Goal: Task Accomplishment & Management: Manage account settings

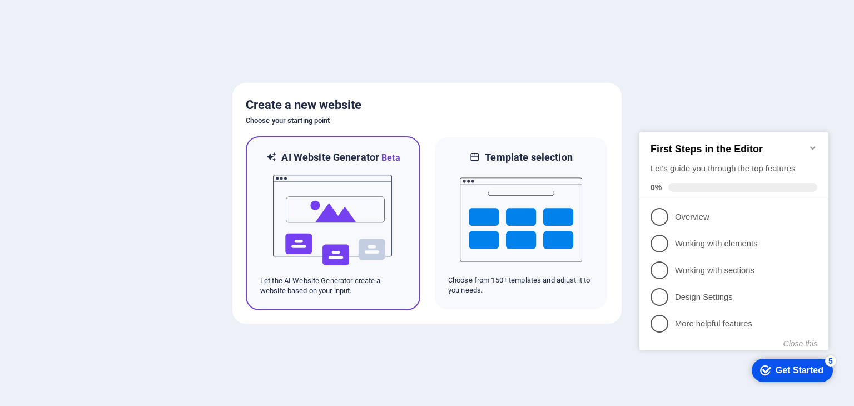
click at [321, 186] on img at bounding box center [333, 220] width 122 height 111
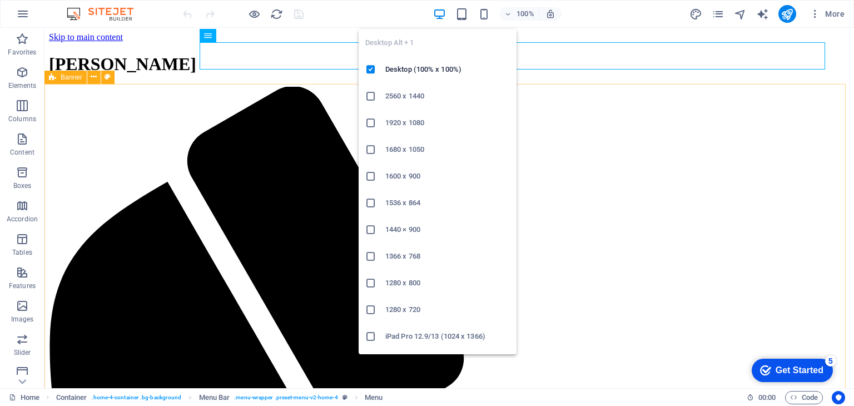
click at [442, 14] on icon "button" at bounding box center [439, 14] width 13 height 13
click at [438, 14] on icon "button" at bounding box center [439, 14] width 13 height 13
click at [417, 68] on h6 "Desktop (100% x 100%)" at bounding box center [447, 69] width 125 height 13
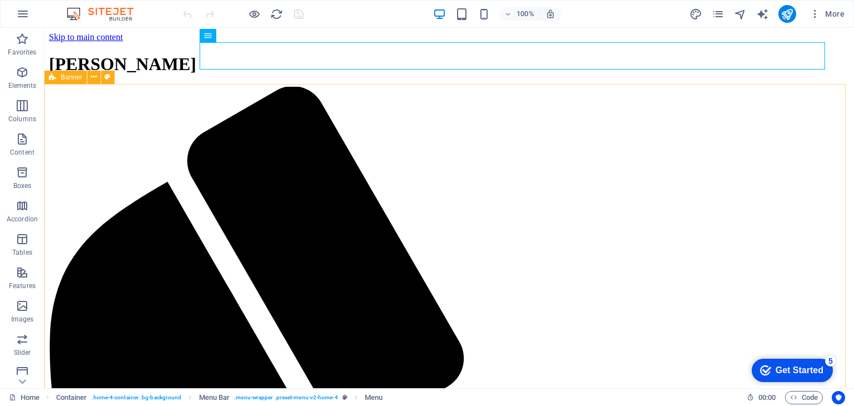
click at [337, 9] on div "100% More" at bounding box center [515, 14] width 668 height 18
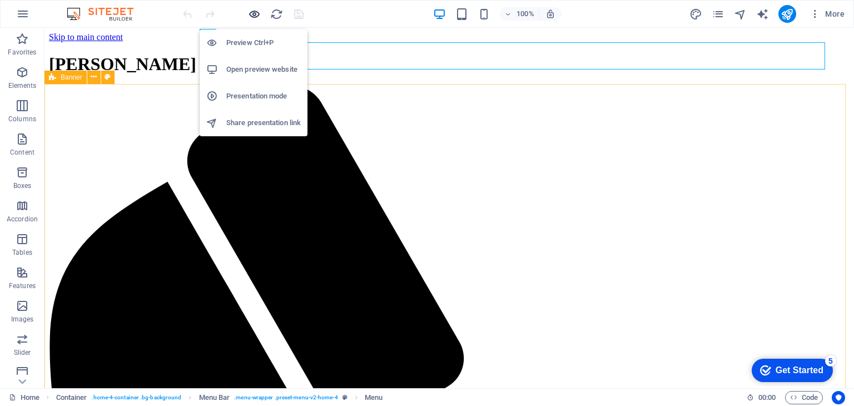
click at [256, 12] on icon "button" at bounding box center [254, 14] width 13 height 13
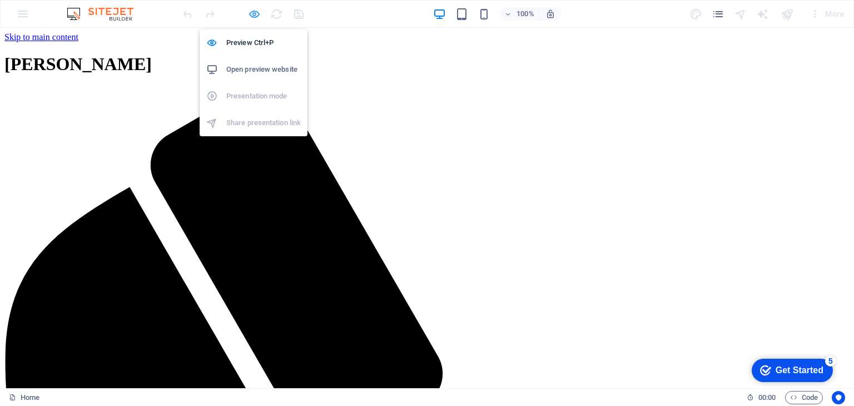
click at [252, 14] on icon "button" at bounding box center [254, 14] width 13 height 13
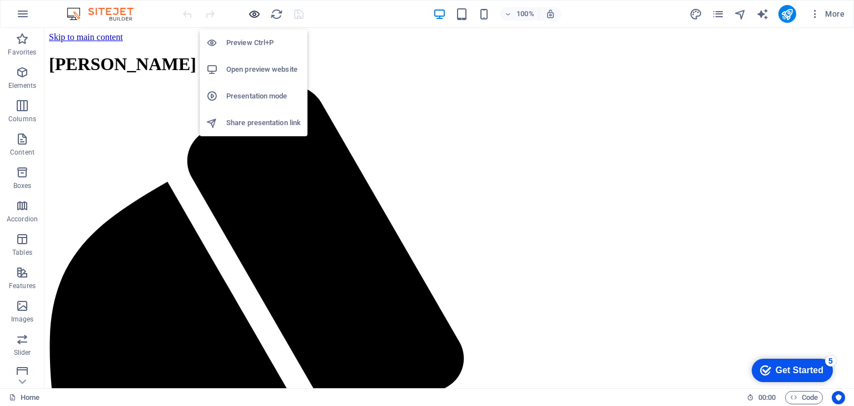
click at [254, 14] on icon "button" at bounding box center [254, 14] width 13 height 13
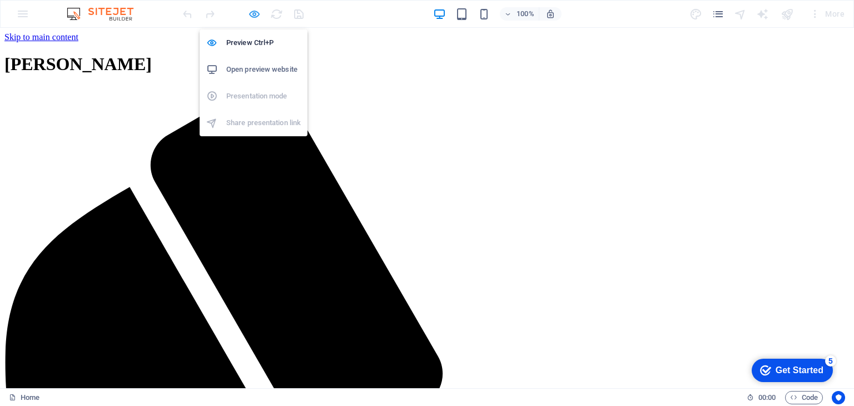
click at [254, 14] on icon "button" at bounding box center [254, 14] width 13 height 13
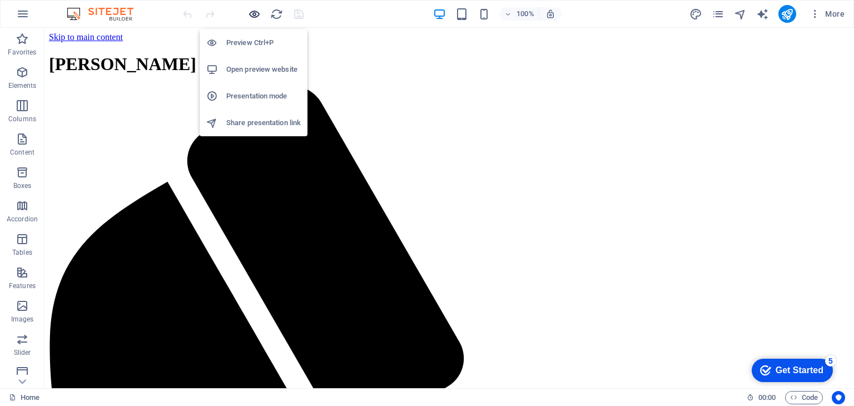
click at [255, 16] on icon "button" at bounding box center [254, 14] width 13 height 13
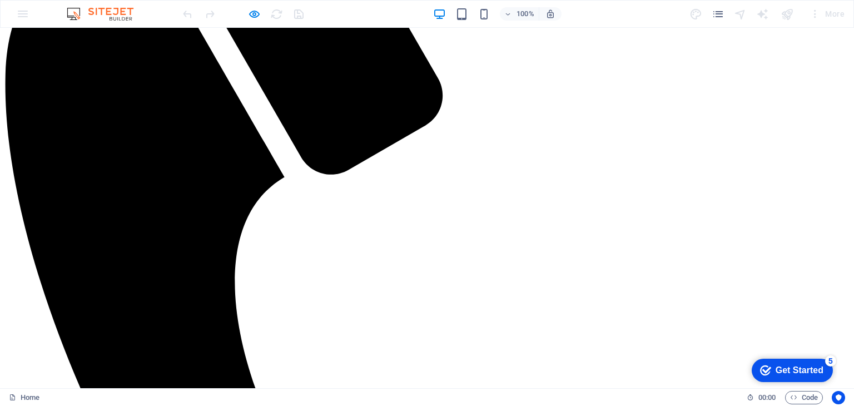
scroll to position [56, 0]
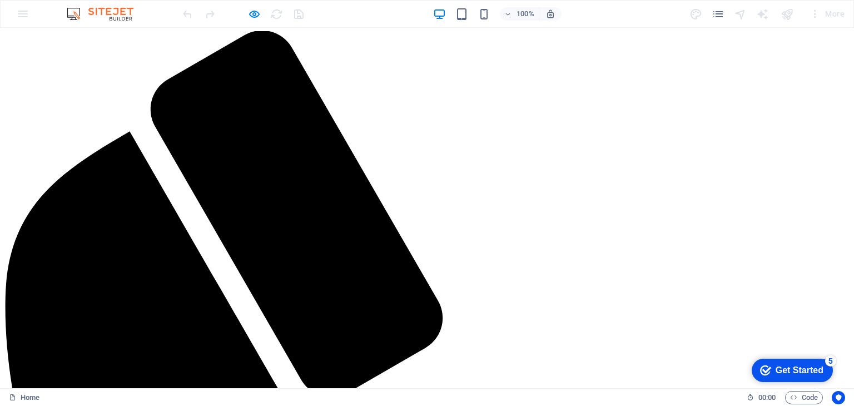
drag, startPoint x: 633, startPoint y: 236, endPoint x: 572, endPoint y: 136, distance: 117.3
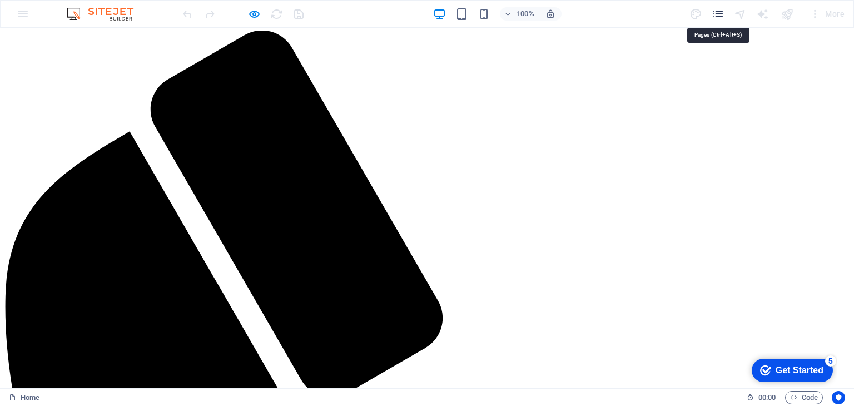
click at [723, 13] on icon "pages" at bounding box center [718, 14] width 13 height 13
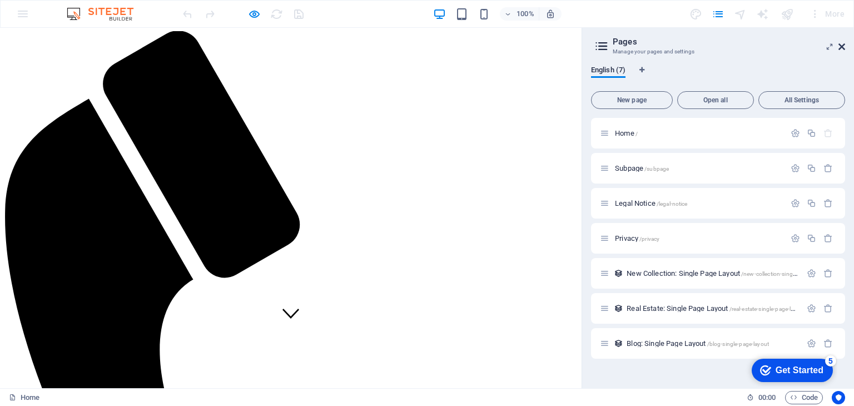
click at [843, 47] on icon at bounding box center [842, 46] width 7 height 9
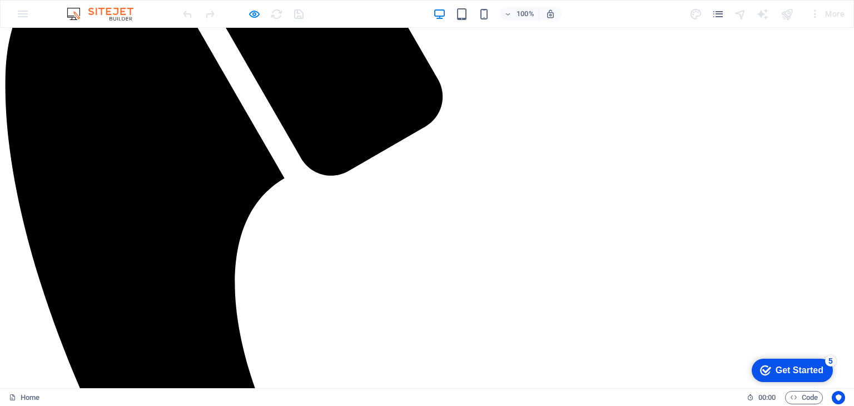
scroll to position [0, 0]
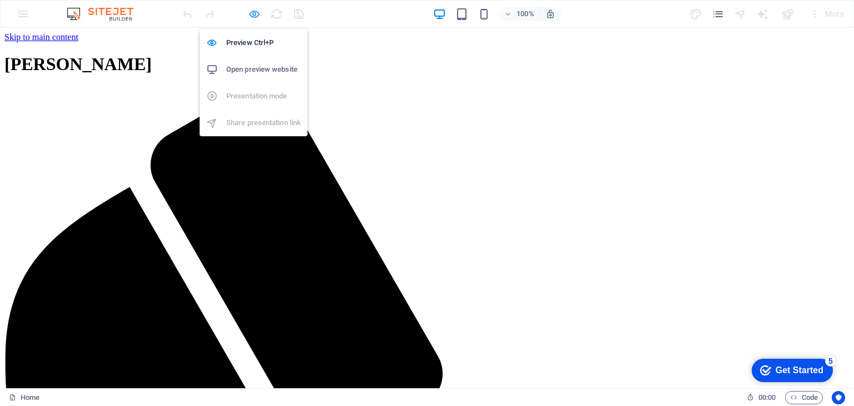
click at [251, 18] on icon "button" at bounding box center [254, 14] width 13 height 13
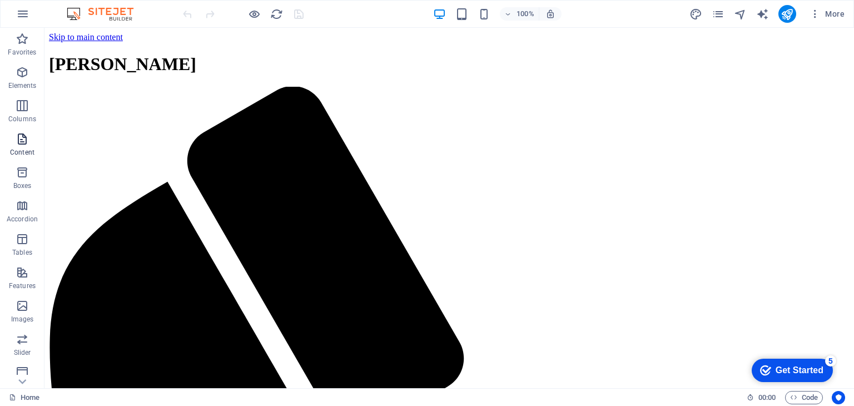
click at [22, 149] on p "Content" at bounding box center [22, 152] width 24 height 9
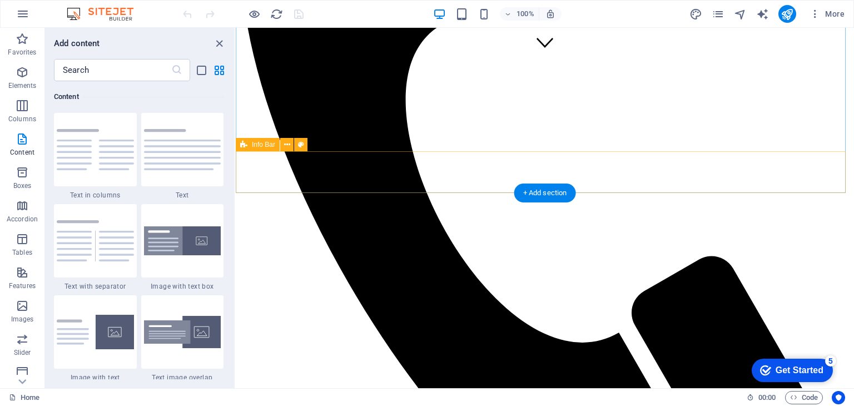
scroll to position [334, 0]
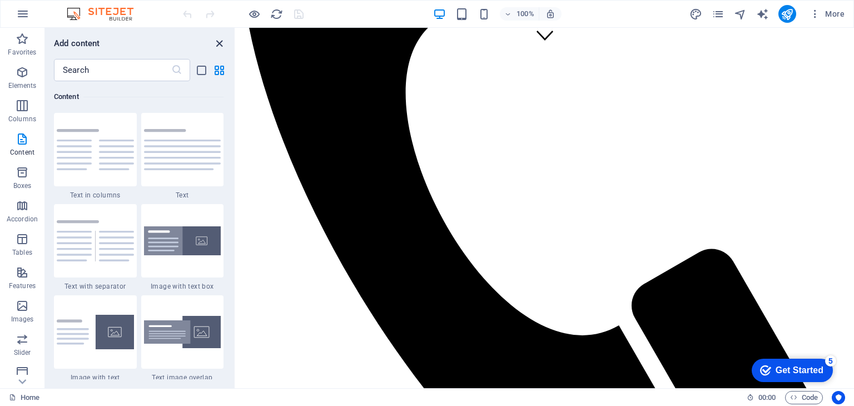
click at [222, 42] on icon "close panel" at bounding box center [219, 43] width 13 height 13
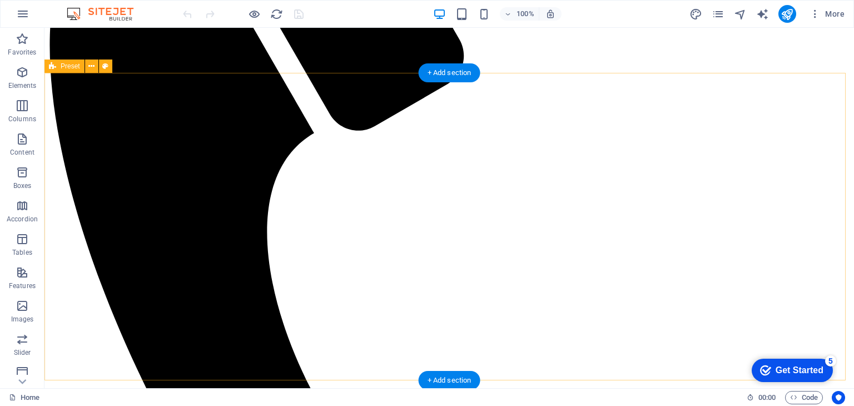
scroll to position [0, 0]
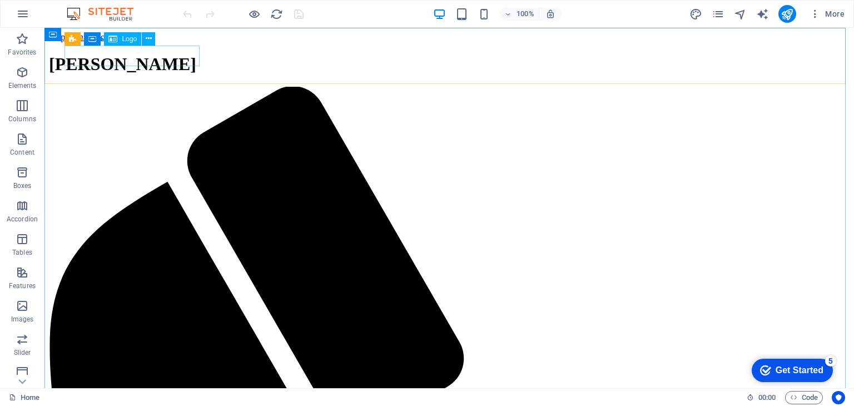
click at [116, 41] on icon at bounding box center [112, 38] width 9 height 13
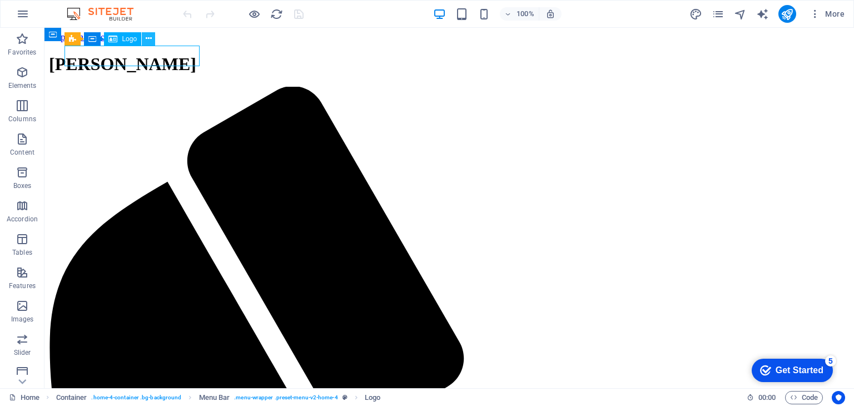
click at [150, 37] on icon at bounding box center [149, 39] width 6 height 12
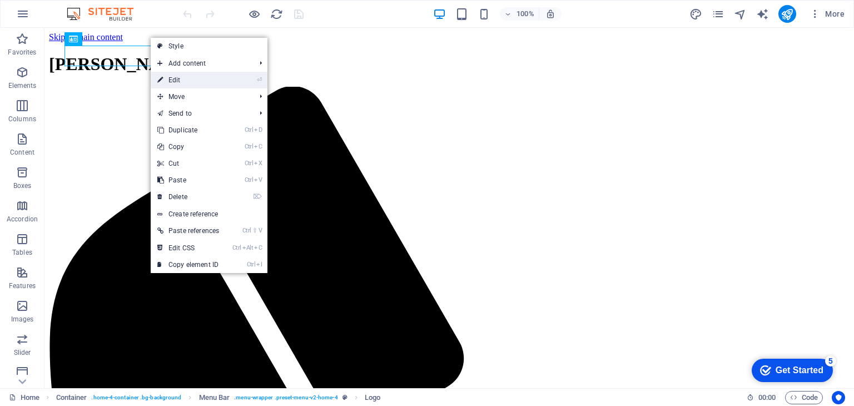
click at [176, 78] on link "⏎ Edit" at bounding box center [188, 80] width 75 height 17
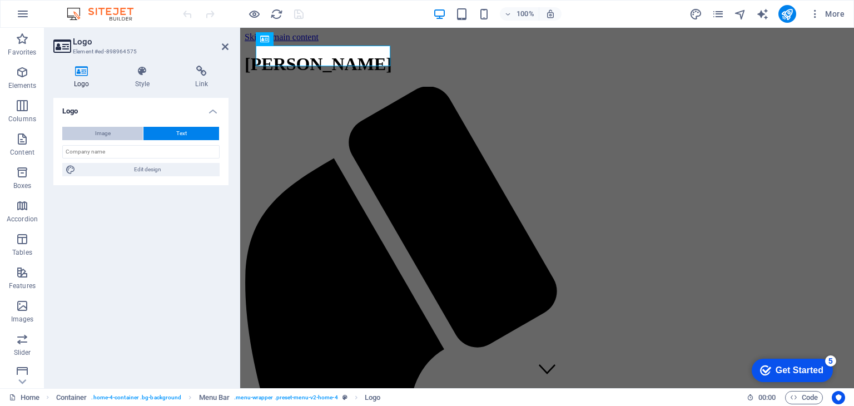
click at [98, 131] on span "Image" at bounding box center [103, 133] width 16 height 13
select select "DISABLED_OPTION_VALUE"
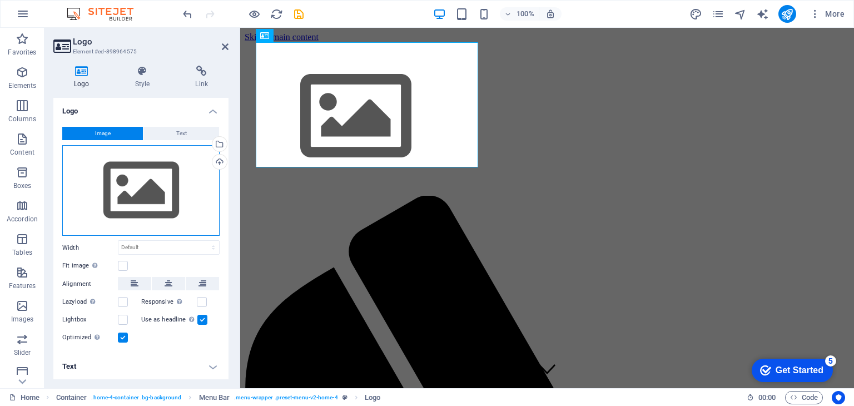
click at [158, 194] on div "Drag files here, click to choose files or select files from Files or our free s…" at bounding box center [140, 190] width 157 height 91
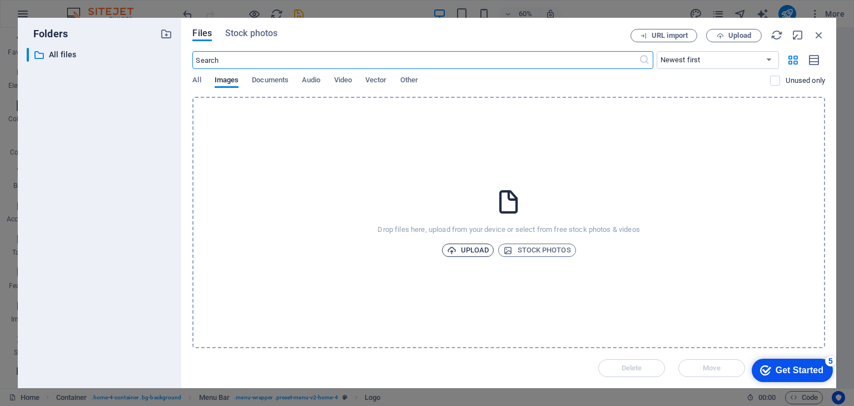
click at [473, 247] on span "Upload" at bounding box center [468, 250] width 42 height 13
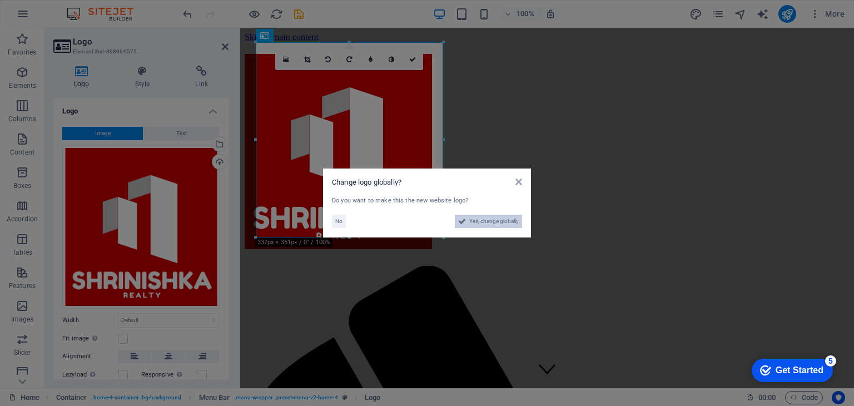
drag, startPoint x: 489, startPoint y: 216, endPoint x: 482, endPoint y: 278, distance: 61.6
click at [489, 216] on span "Yes, change globally" at bounding box center [493, 221] width 49 height 13
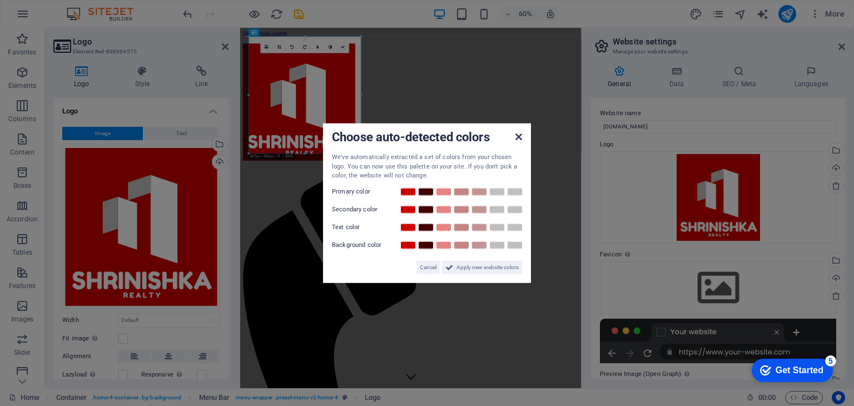
click at [521, 136] on icon at bounding box center [519, 136] width 7 height 9
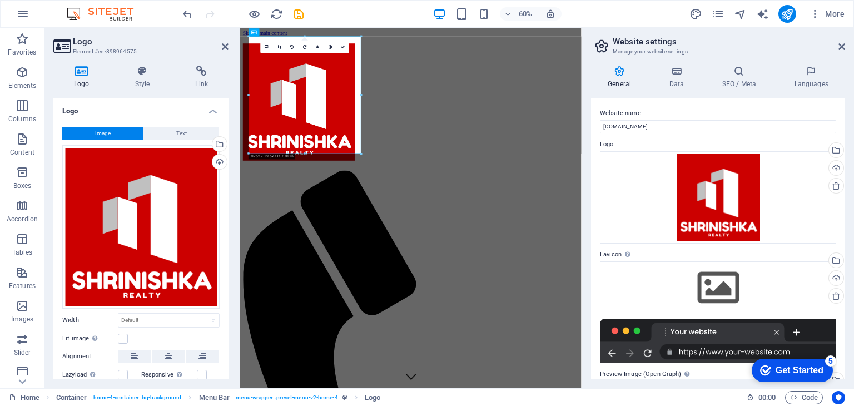
click at [808, 371] on div "Get Started" at bounding box center [800, 370] width 48 height 10
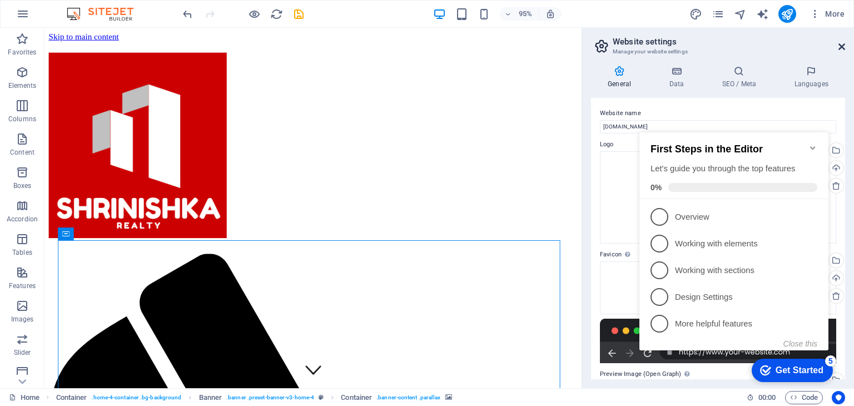
click at [844, 47] on icon at bounding box center [842, 46] width 7 height 9
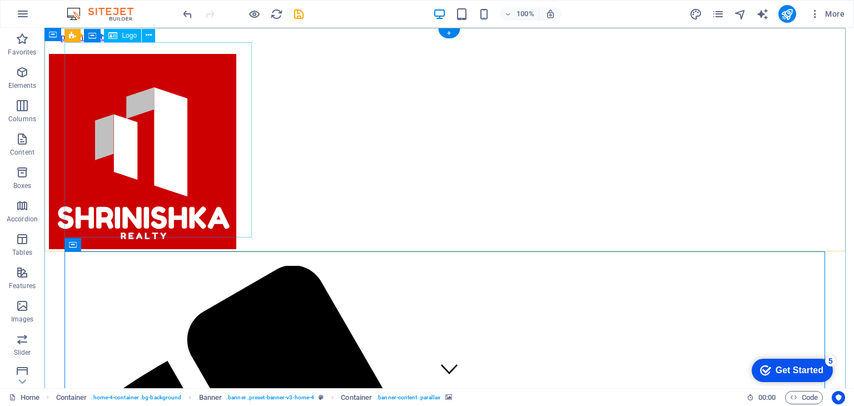
click at [231, 173] on div at bounding box center [449, 154] width 801 height 200
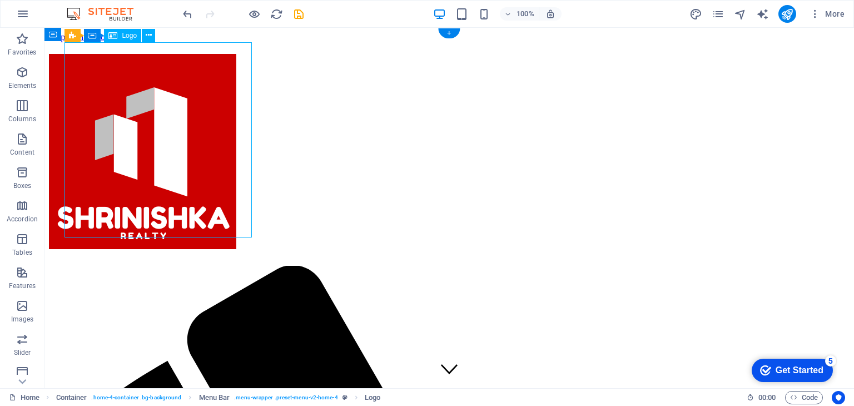
click at [179, 179] on div at bounding box center [449, 154] width 801 height 200
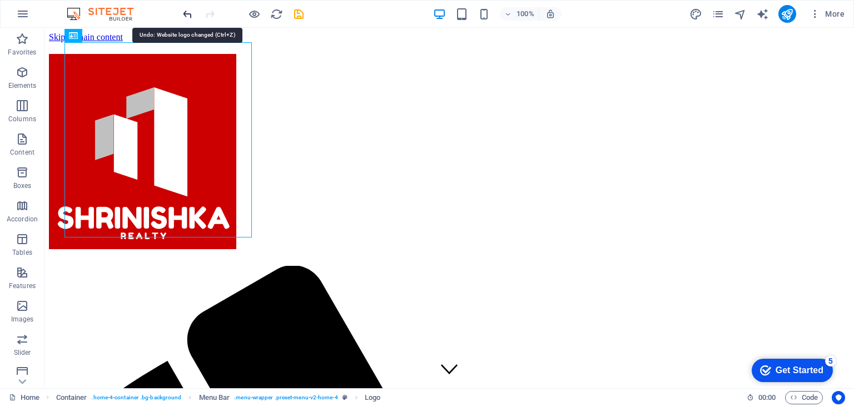
click at [190, 8] on icon "undo" at bounding box center [187, 14] width 13 height 13
click at [189, 10] on icon "undo" at bounding box center [187, 14] width 13 height 13
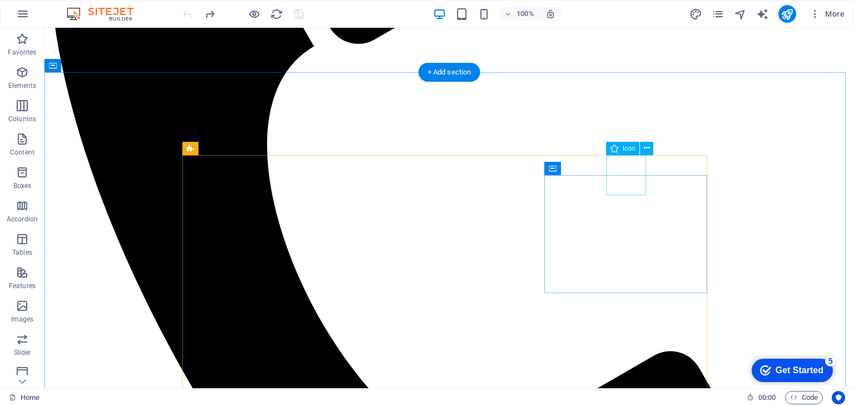
scroll to position [667, 0]
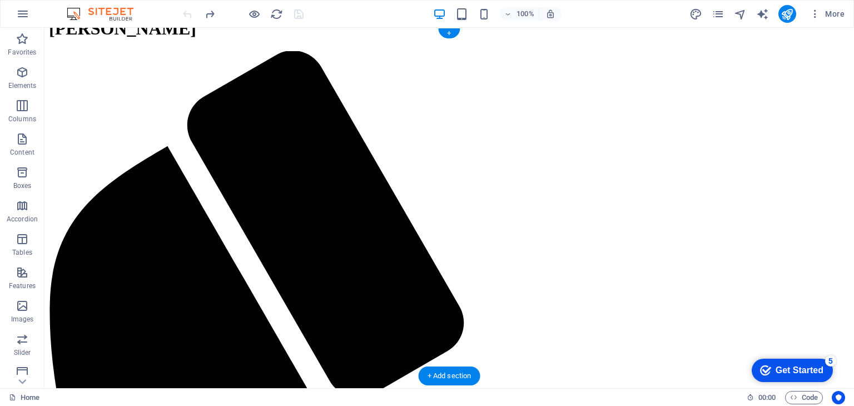
scroll to position [0, 0]
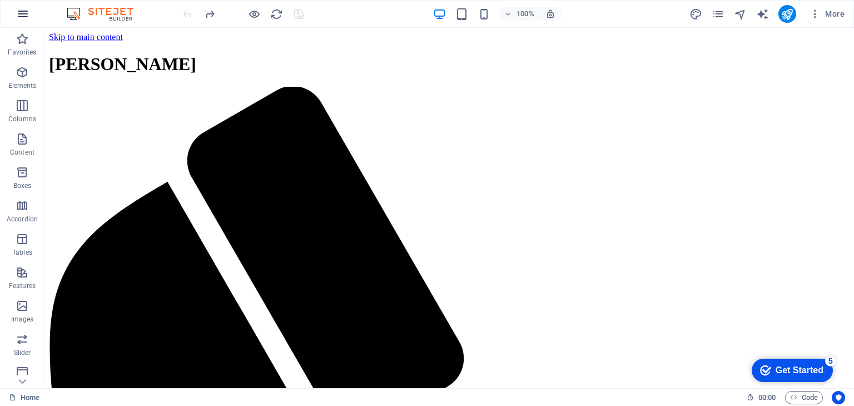
click at [24, 16] on icon "button" at bounding box center [22, 13] width 13 height 13
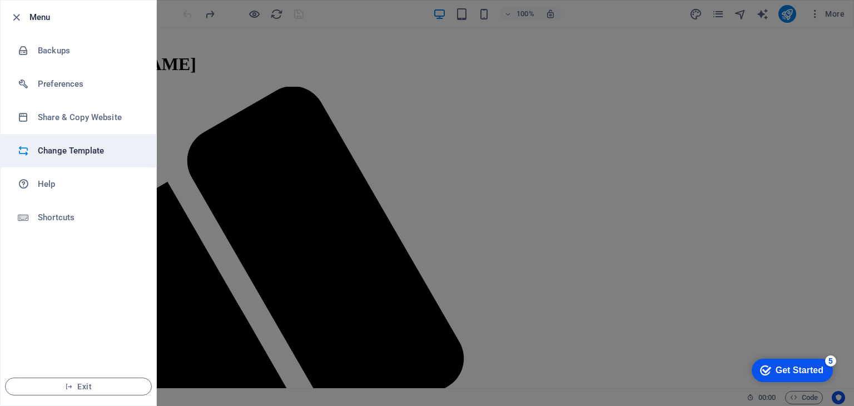
click at [63, 146] on h6 "Change Template" at bounding box center [89, 150] width 103 height 13
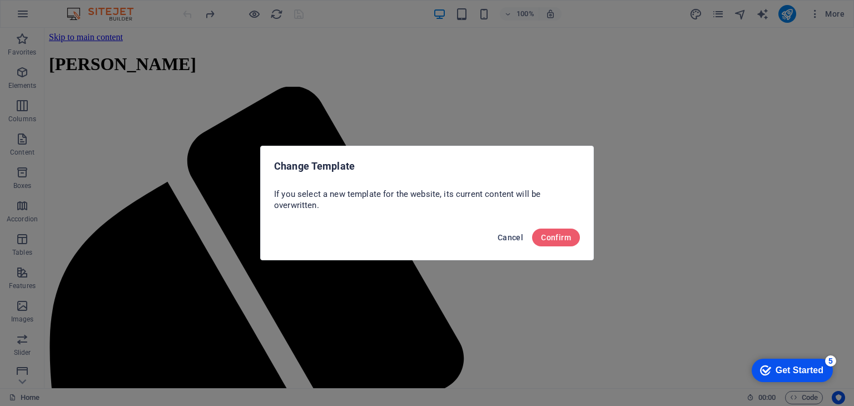
drag, startPoint x: 506, startPoint y: 234, endPoint x: 472, endPoint y: 204, distance: 46.1
click at [506, 234] on span "Cancel" at bounding box center [511, 237] width 26 height 9
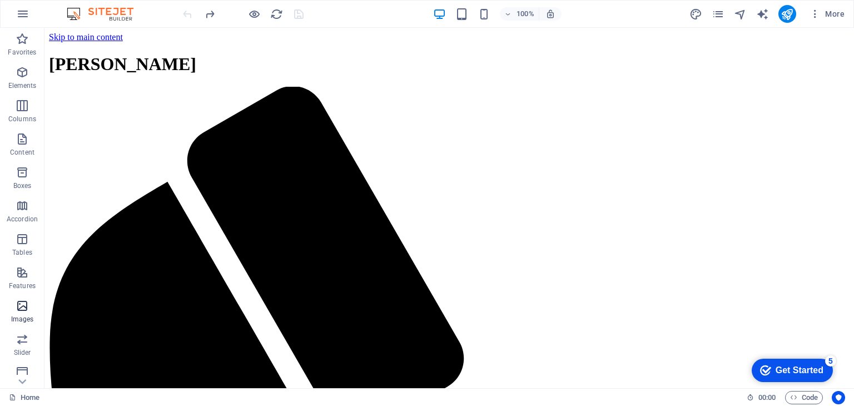
click at [18, 311] on icon "button" at bounding box center [22, 305] width 13 height 13
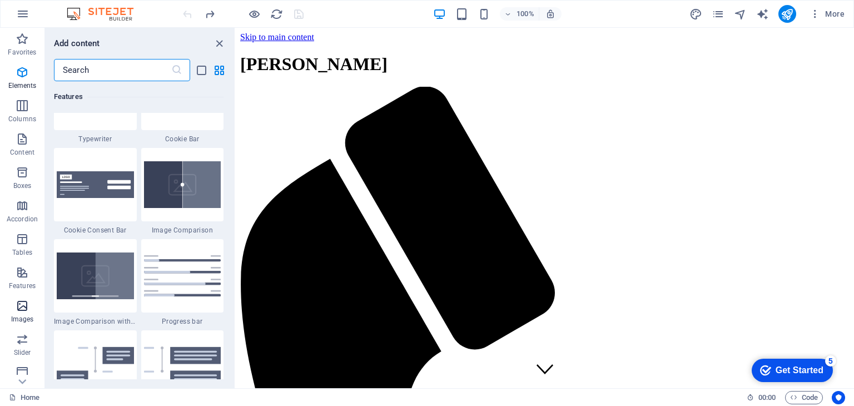
scroll to position [5639, 0]
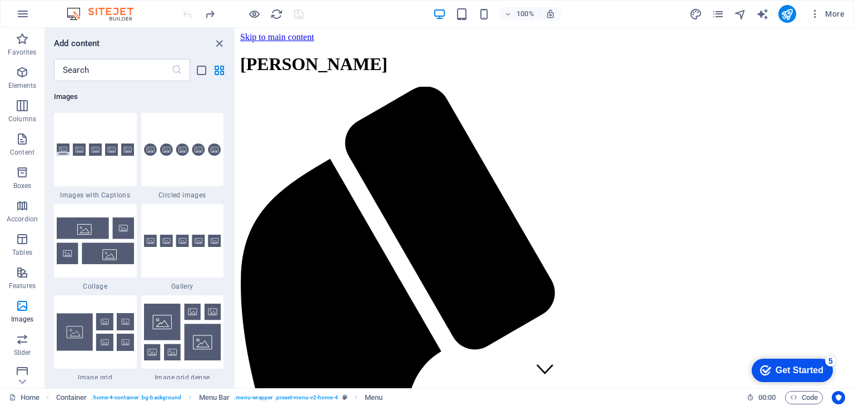
scroll to position [315, 0]
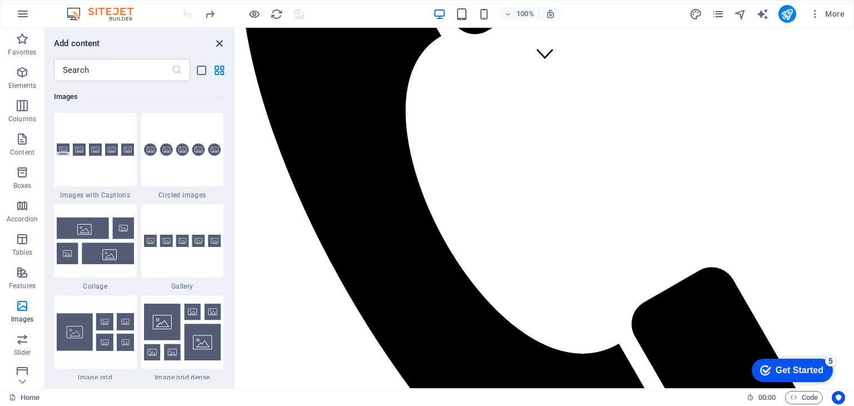
click at [218, 41] on icon "close panel" at bounding box center [219, 43] width 13 height 13
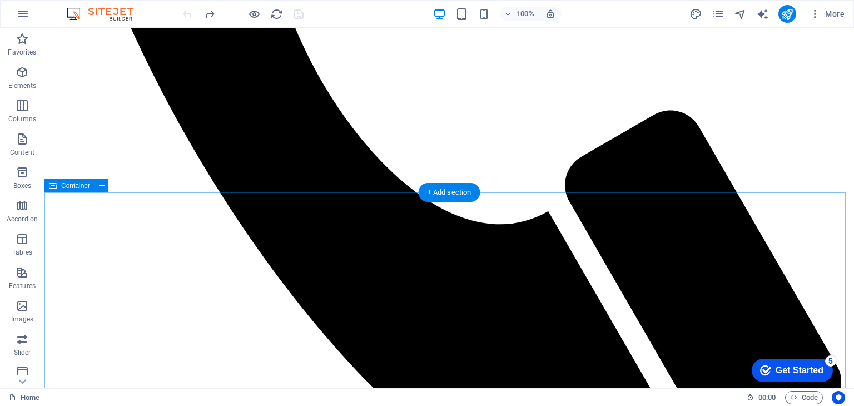
scroll to position [351, 0]
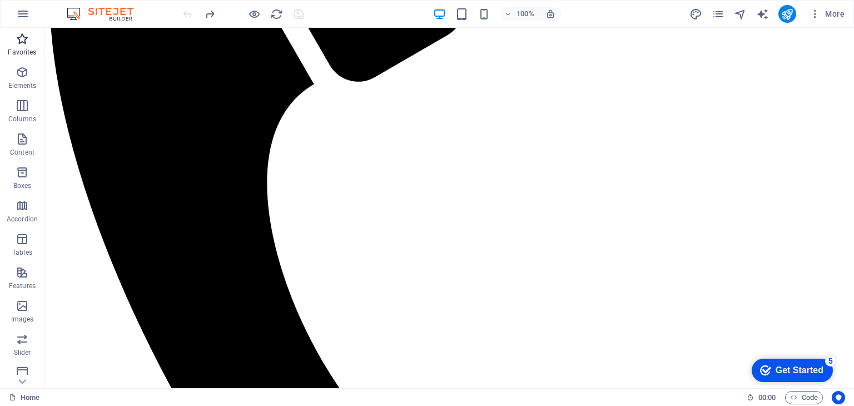
click at [22, 47] on span "Favorites" at bounding box center [22, 45] width 44 height 27
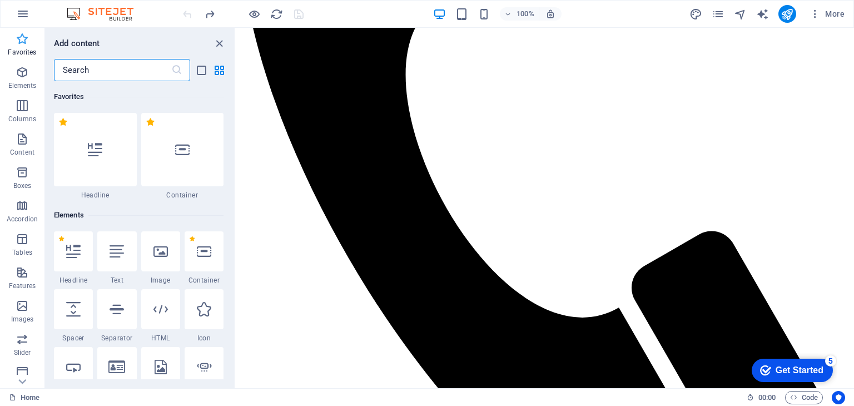
scroll to position [408, 0]
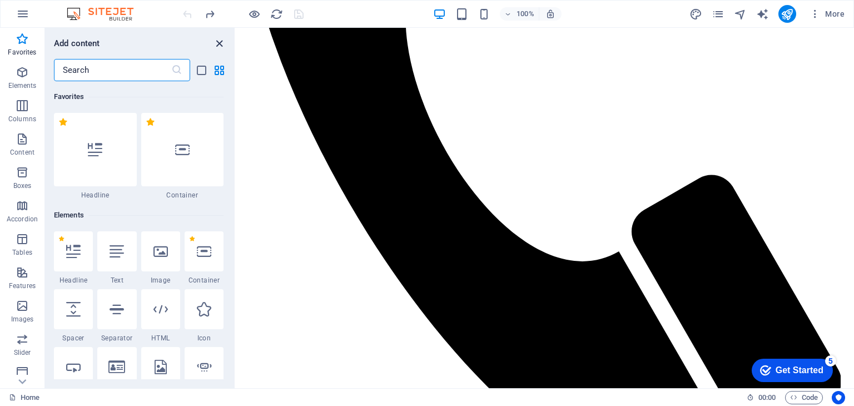
click at [224, 44] on icon "close panel" at bounding box center [219, 43] width 13 height 13
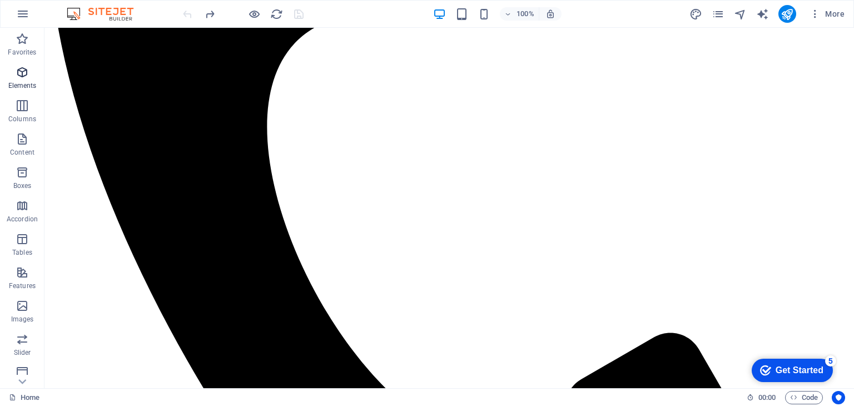
click at [32, 74] on span "Elements" at bounding box center [22, 79] width 44 height 27
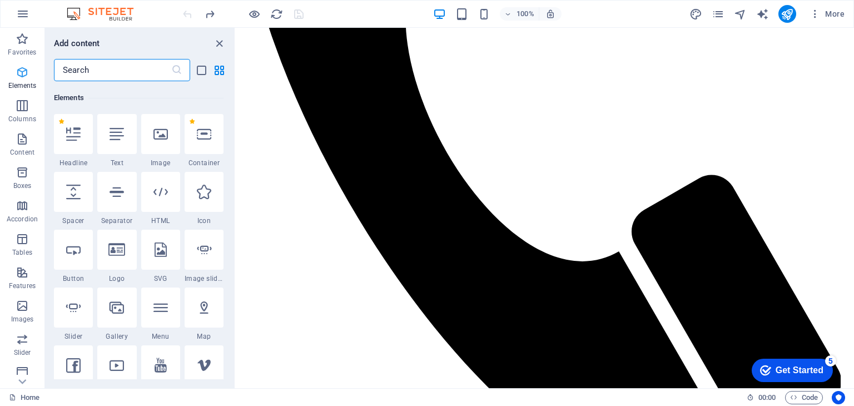
scroll to position [118, 0]
click at [119, 251] on icon at bounding box center [116, 249] width 17 height 14
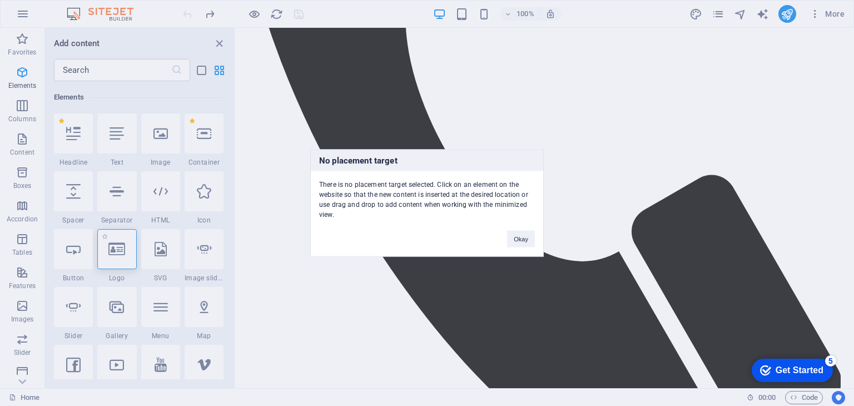
click at [119, 251] on div "No placement target There is no placement target selected. Click on an element …" at bounding box center [427, 203] width 854 height 406
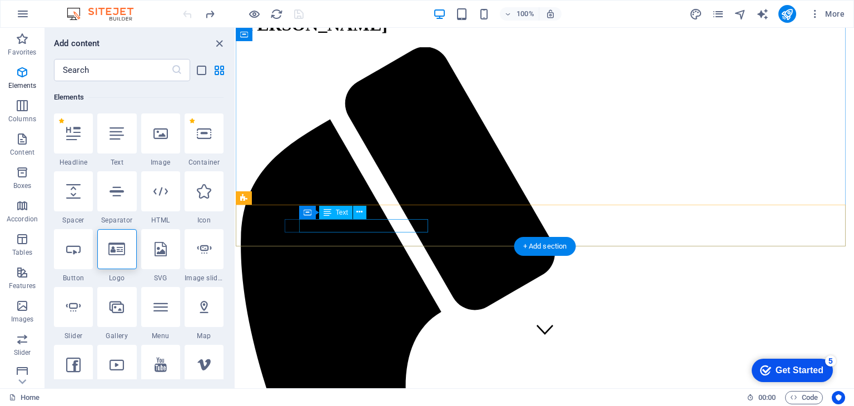
scroll to position [0, 0]
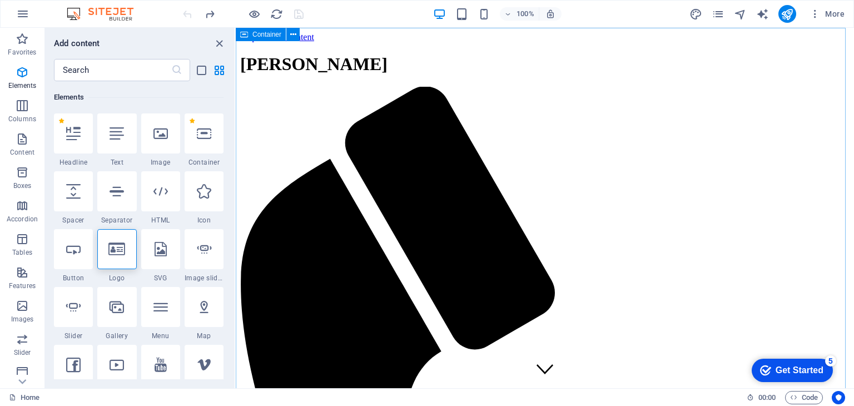
click at [269, 35] on span "Container" at bounding box center [266, 34] width 29 height 7
click at [295, 34] on icon at bounding box center [293, 35] width 6 height 12
click at [245, 38] on icon at bounding box center [244, 34] width 8 height 13
click at [222, 43] on icon "close panel" at bounding box center [219, 43] width 13 height 13
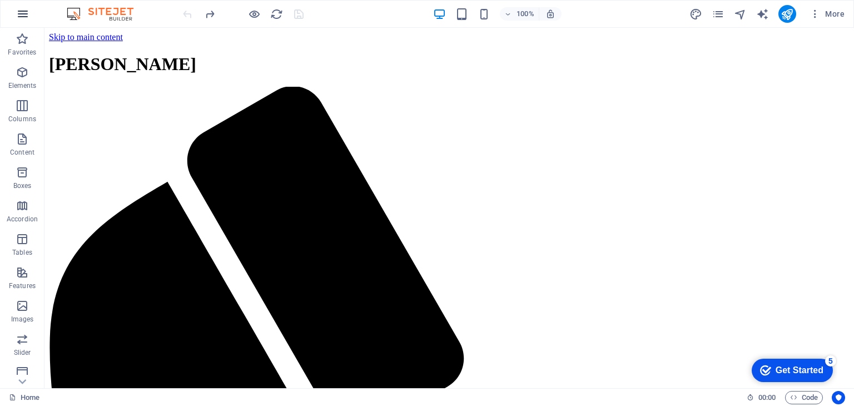
click at [25, 13] on icon "button" at bounding box center [22, 13] width 13 height 13
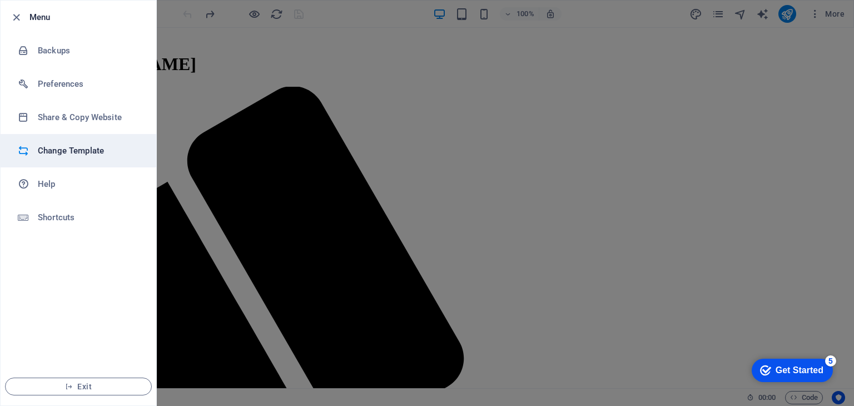
click at [70, 147] on h6 "Change Template" at bounding box center [89, 150] width 103 height 13
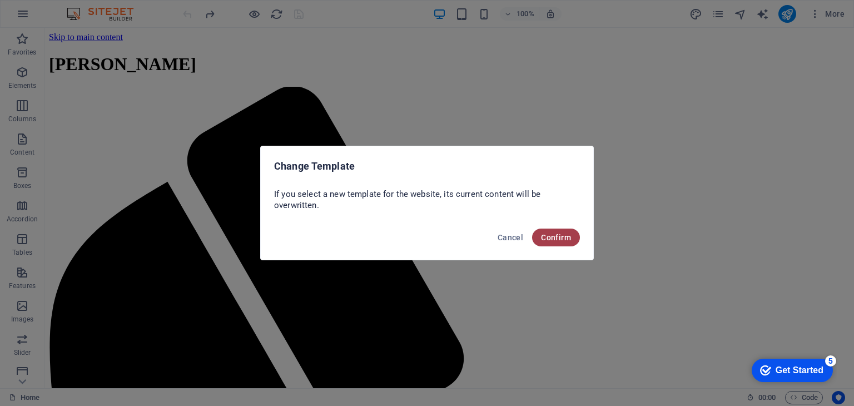
click at [563, 234] on span "Confirm" at bounding box center [556, 237] width 30 height 9
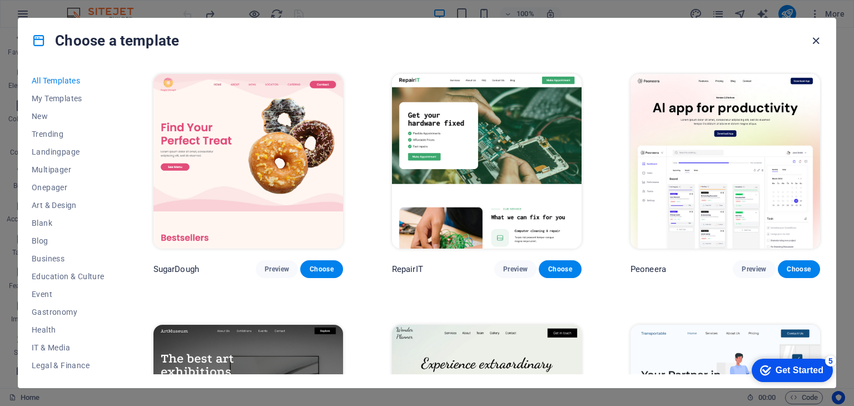
click at [818, 44] on icon "button" at bounding box center [816, 40] width 13 height 13
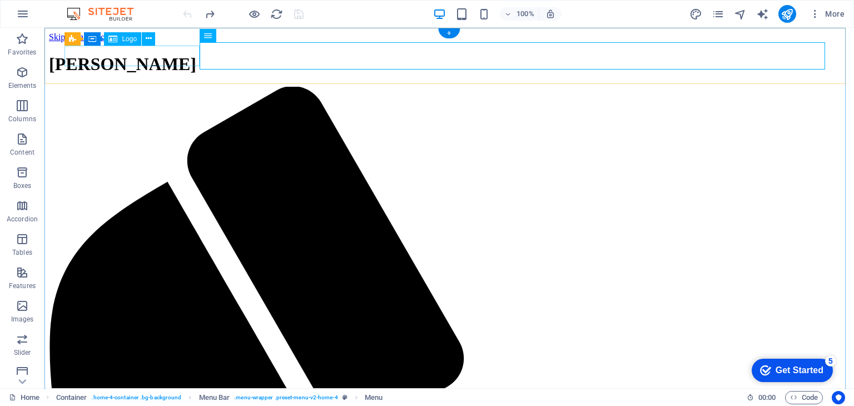
click at [120, 61] on div "[PERSON_NAME]" at bounding box center [449, 64] width 801 height 21
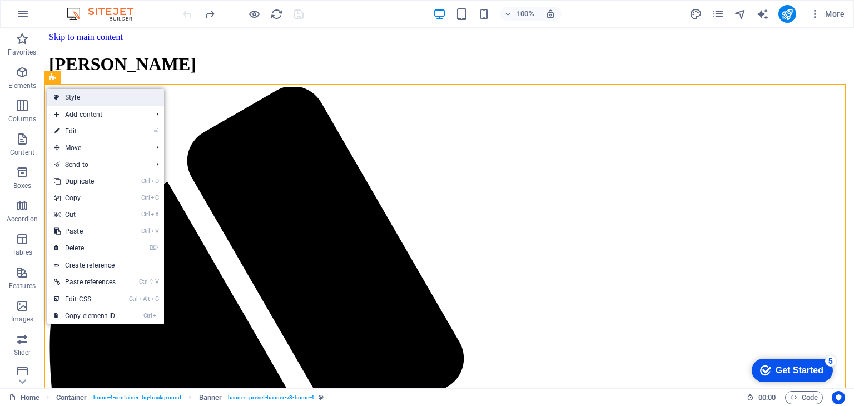
click at [68, 92] on link "Style" at bounding box center [105, 97] width 117 height 17
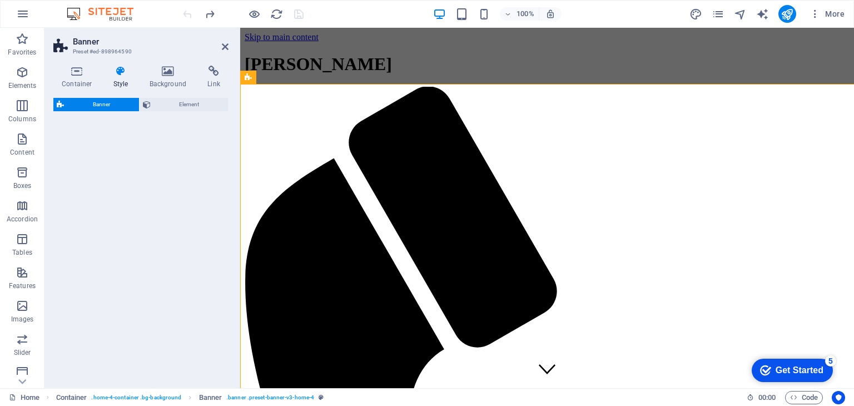
select select "preset-banner-v3-home-4"
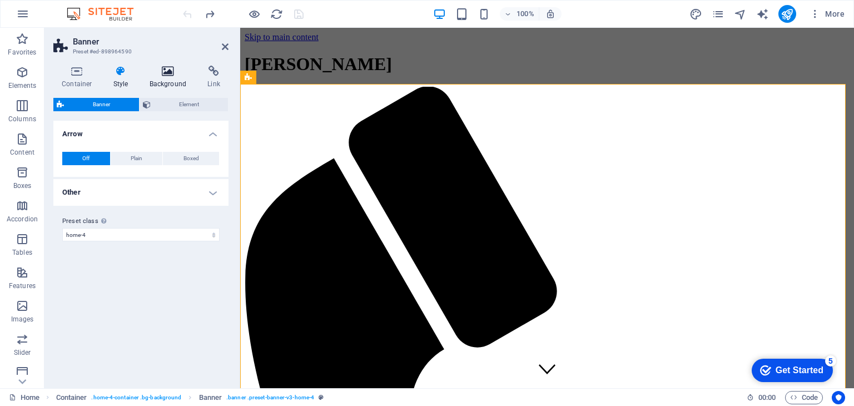
click at [174, 75] on icon at bounding box center [168, 71] width 54 height 11
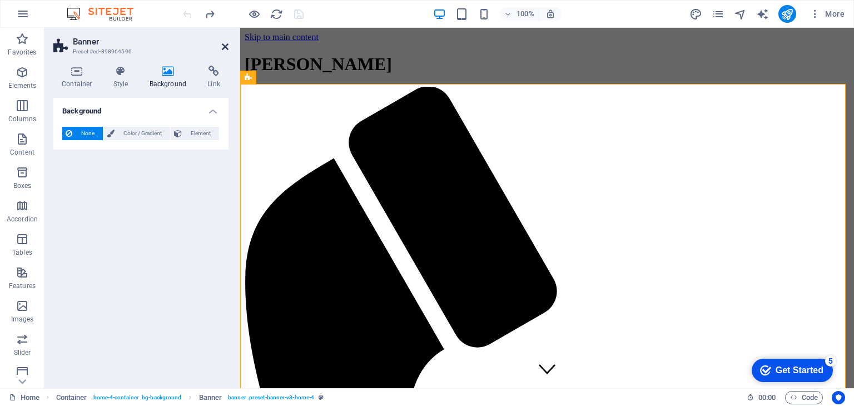
click at [222, 45] on icon at bounding box center [225, 46] width 7 height 9
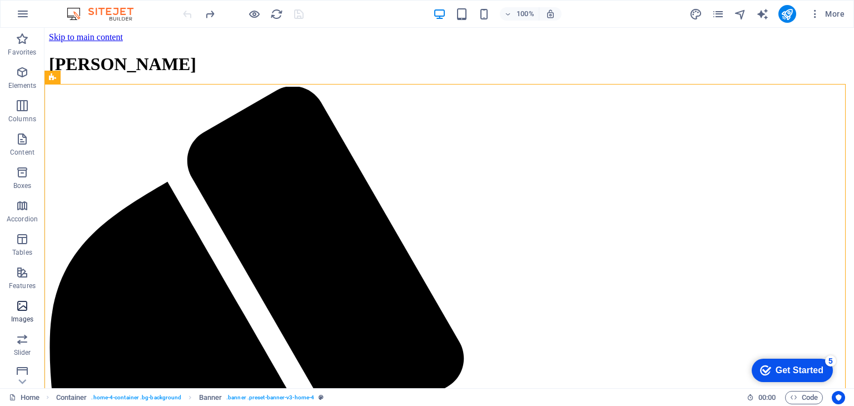
click at [23, 314] on span "Images" at bounding box center [22, 312] width 44 height 27
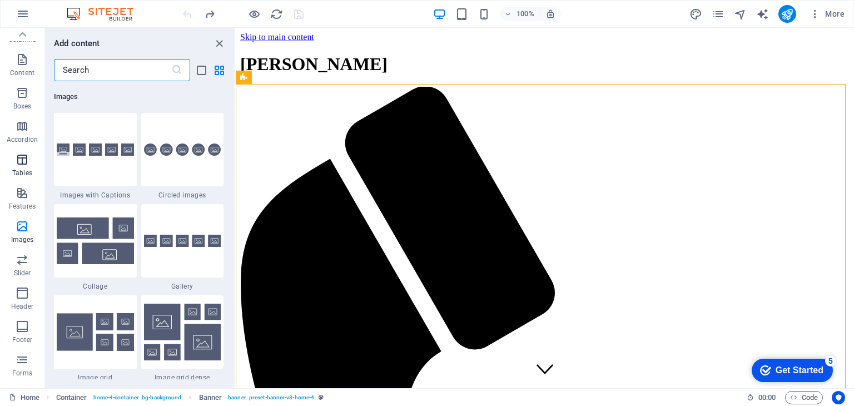
scroll to position [29, 0]
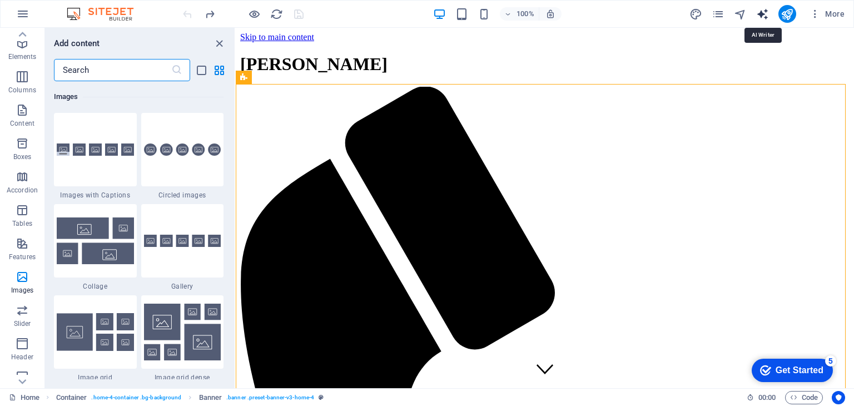
click at [760, 14] on icon "text_generator" at bounding box center [762, 14] width 13 height 13
select select "English"
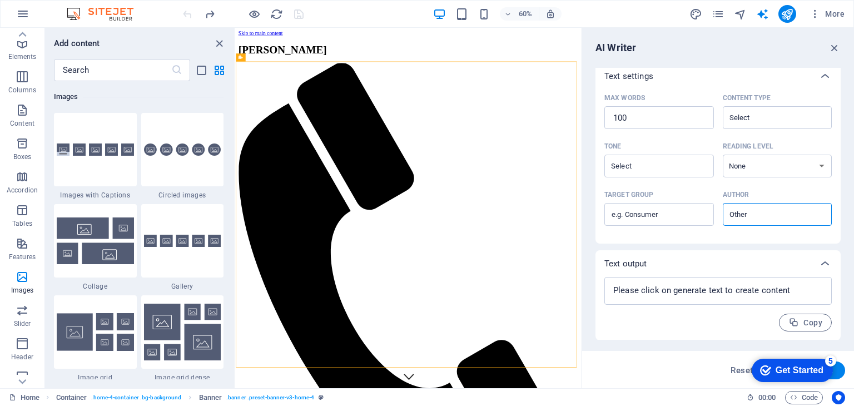
scroll to position [0, 0]
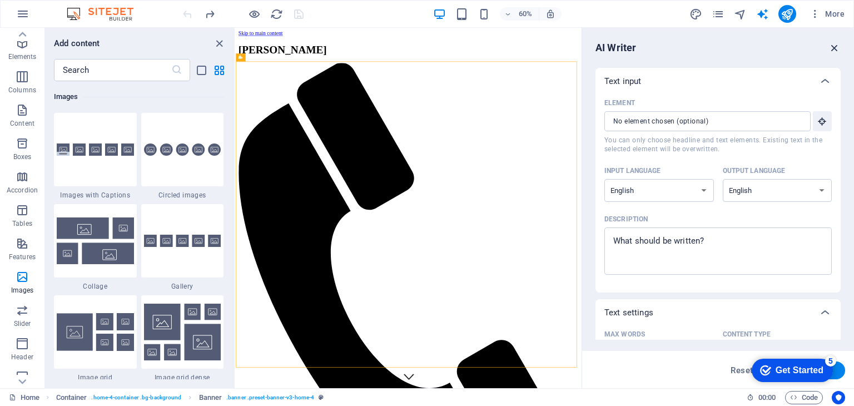
click at [838, 51] on icon "button" at bounding box center [835, 48] width 12 height 12
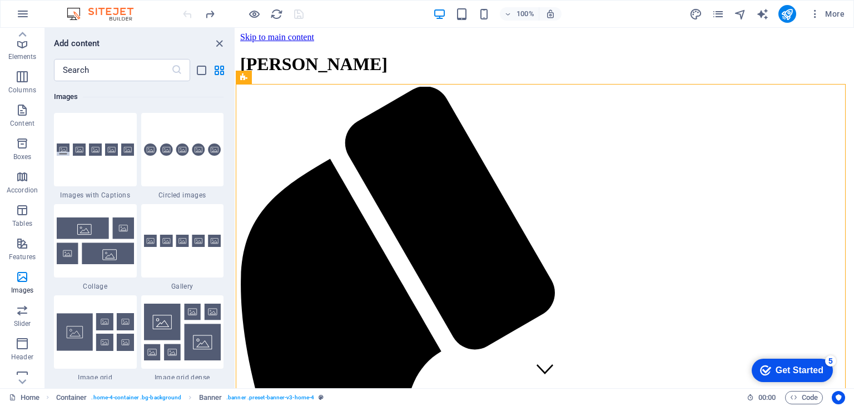
scroll to position [315, 0]
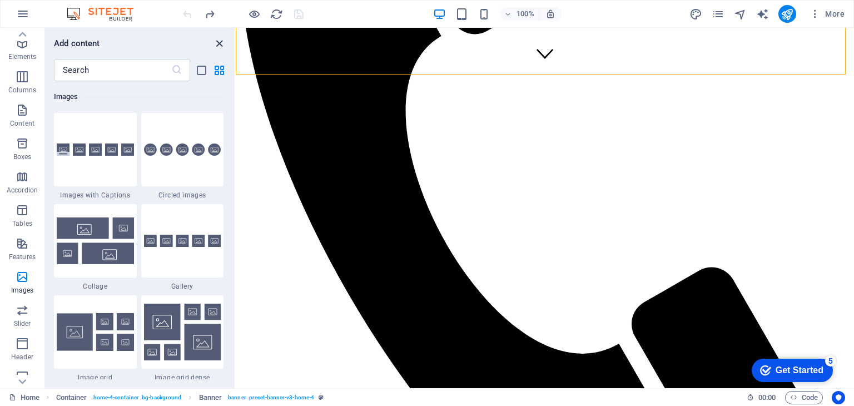
click at [219, 41] on icon "close panel" at bounding box center [219, 43] width 13 height 13
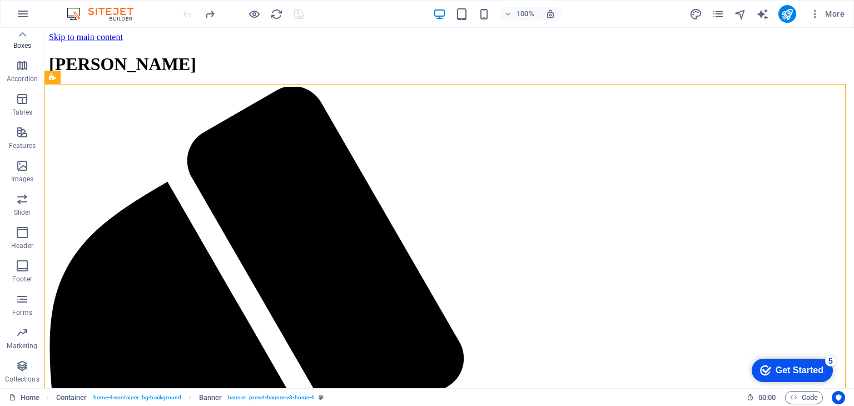
scroll to position [0, 0]
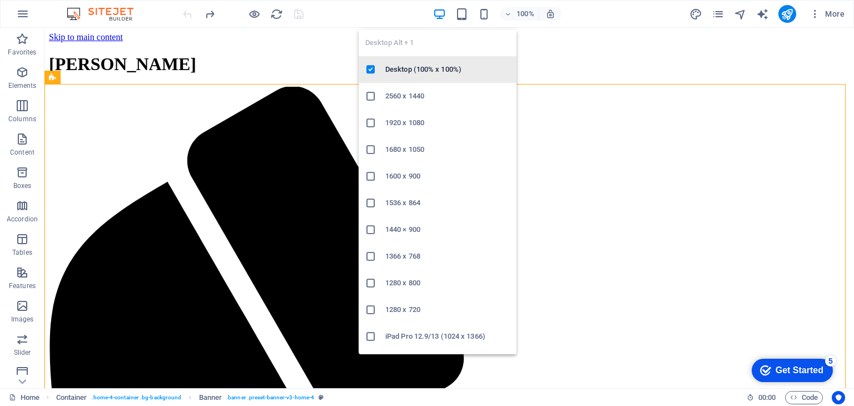
drag, startPoint x: 429, startPoint y: 69, endPoint x: 548, endPoint y: 42, distance: 122.6
click at [429, 69] on h6 "Desktop (100% x 100%)" at bounding box center [447, 69] width 125 height 13
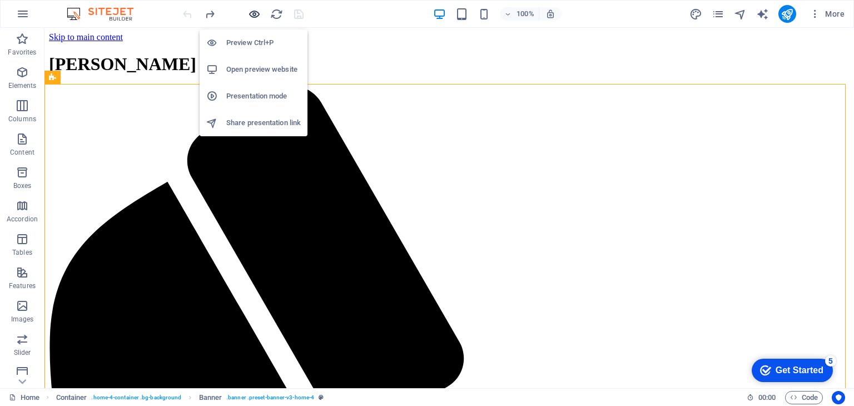
click at [258, 14] on icon "button" at bounding box center [254, 14] width 13 height 13
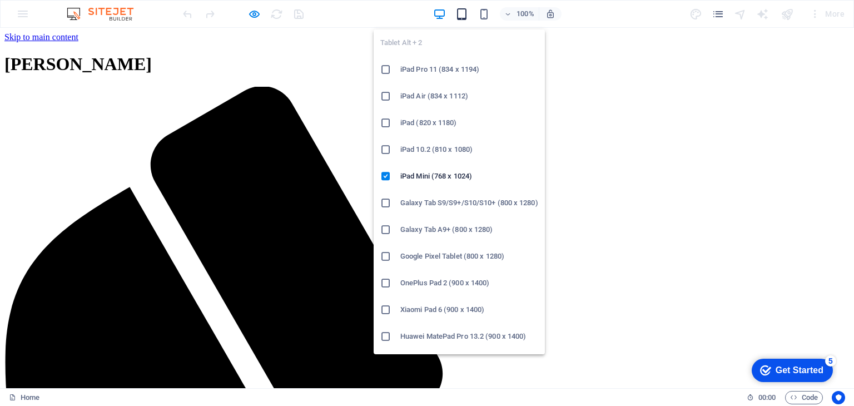
click at [461, 13] on icon "button" at bounding box center [461, 14] width 13 height 13
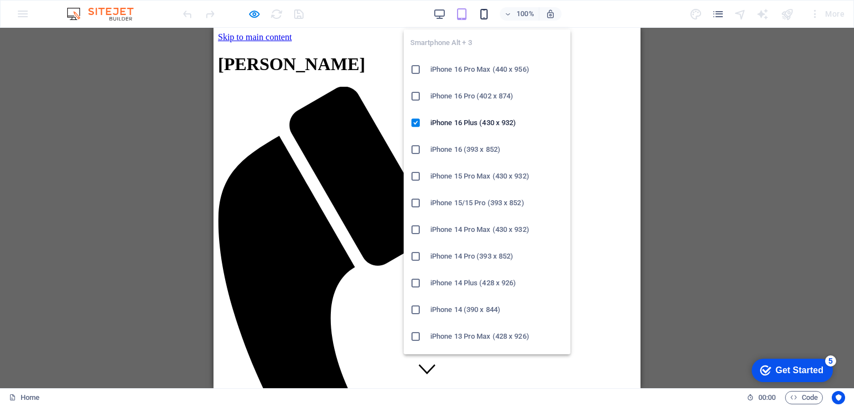
click at [483, 16] on icon "button" at bounding box center [484, 14] width 13 height 13
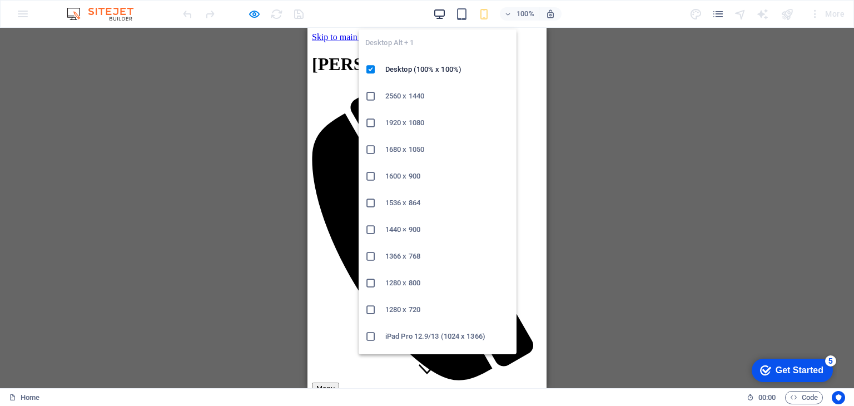
click at [442, 15] on icon "button" at bounding box center [439, 14] width 13 height 13
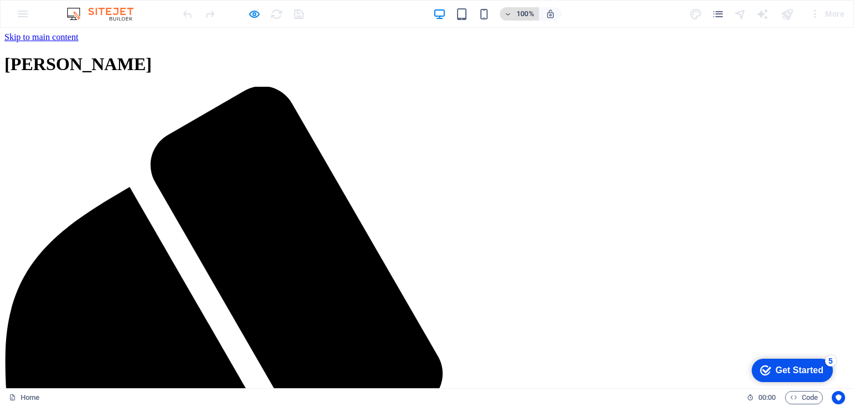
click at [512, 14] on icon "button" at bounding box center [508, 14] width 8 height 7
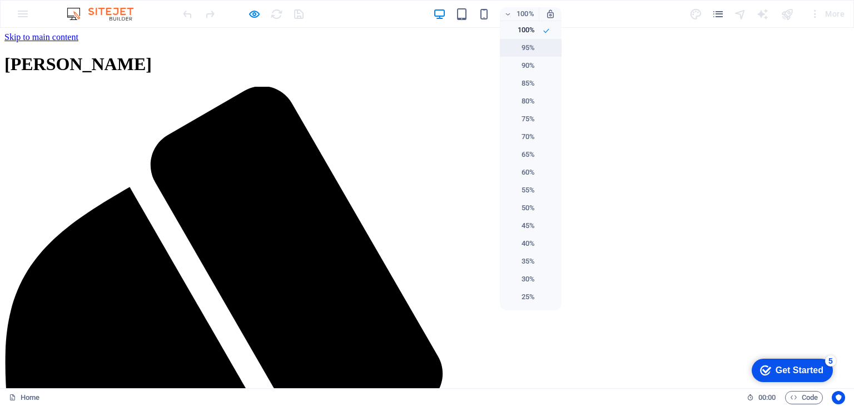
click at [540, 48] on li "95%" at bounding box center [531, 48] width 62 height 18
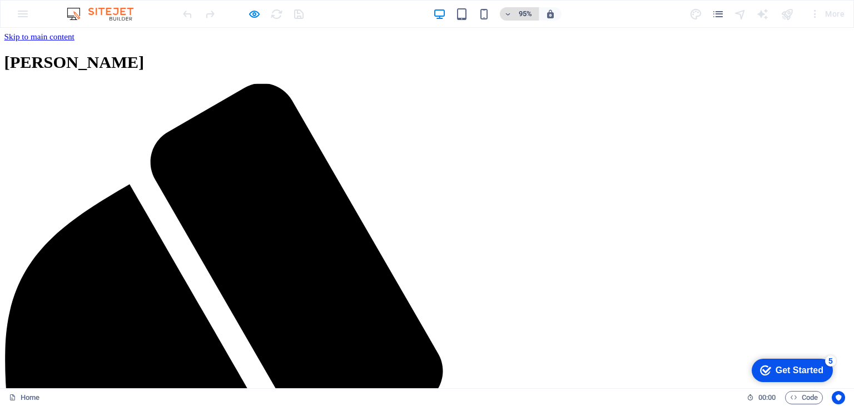
click at [516, 9] on span "95%" at bounding box center [519, 13] width 30 height 13
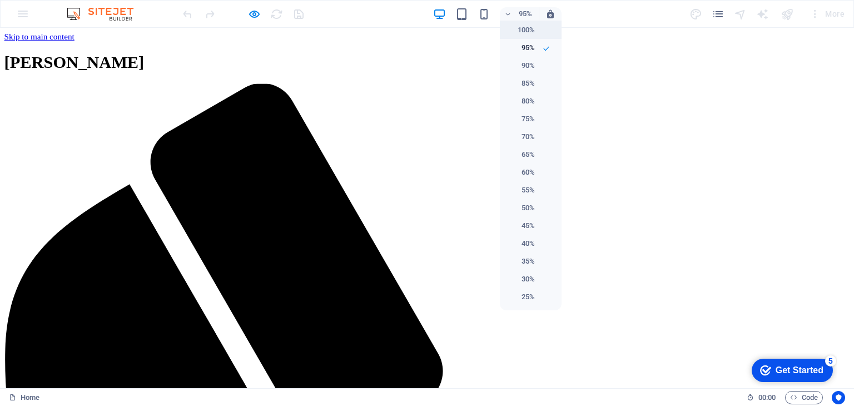
click at [528, 30] on h6 "100%" at bounding box center [521, 29] width 28 height 13
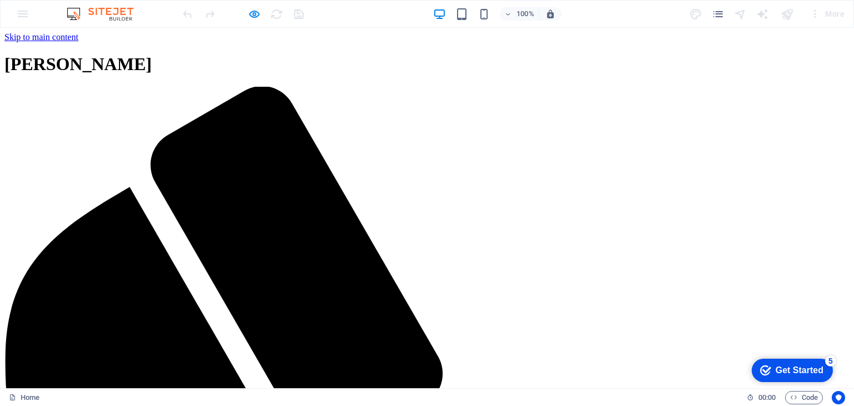
click at [25, 10] on div "100% More" at bounding box center [427, 14] width 853 height 27
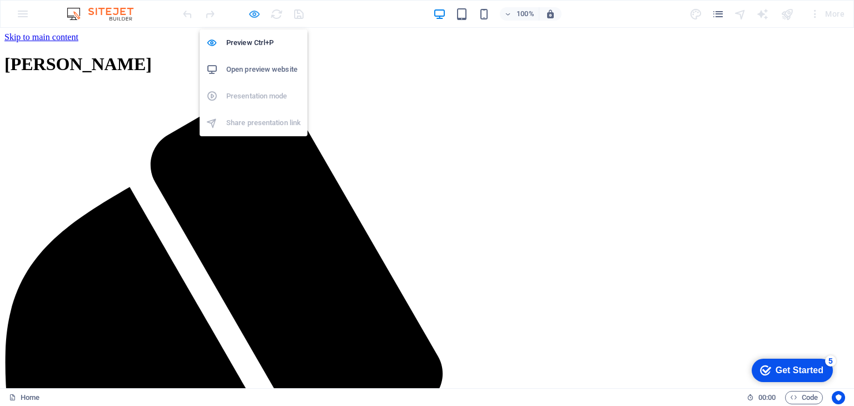
click at [257, 14] on icon "button" at bounding box center [254, 14] width 13 height 13
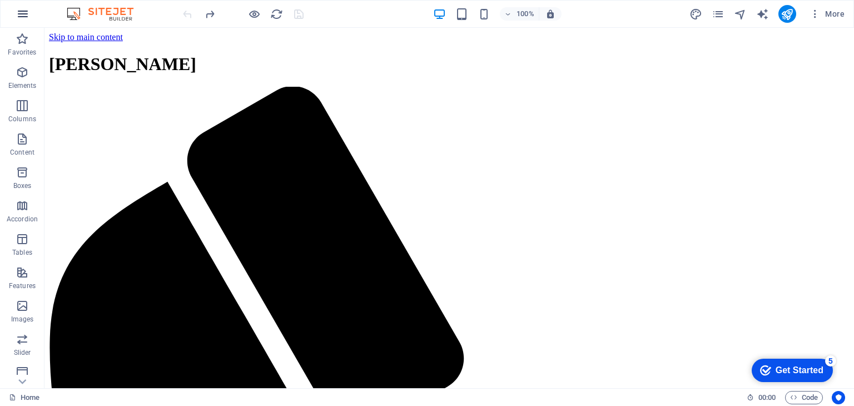
click at [26, 14] on icon "button" at bounding box center [22, 13] width 13 height 13
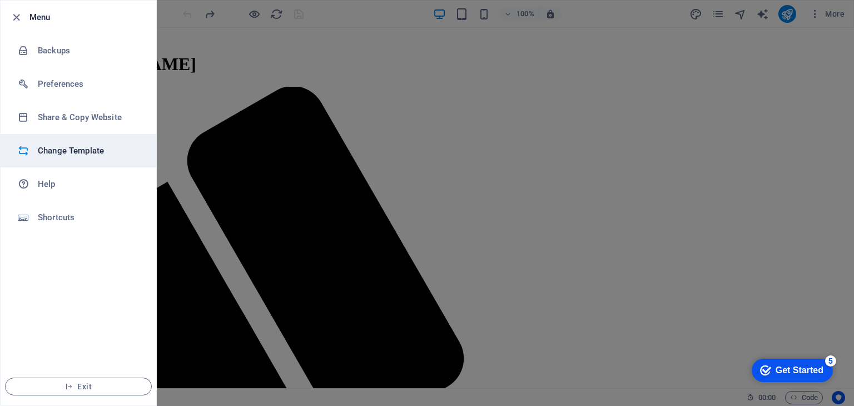
click at [84, 150] on h6 "Change Template" at bounding box center [89, 150] width 103 height 13
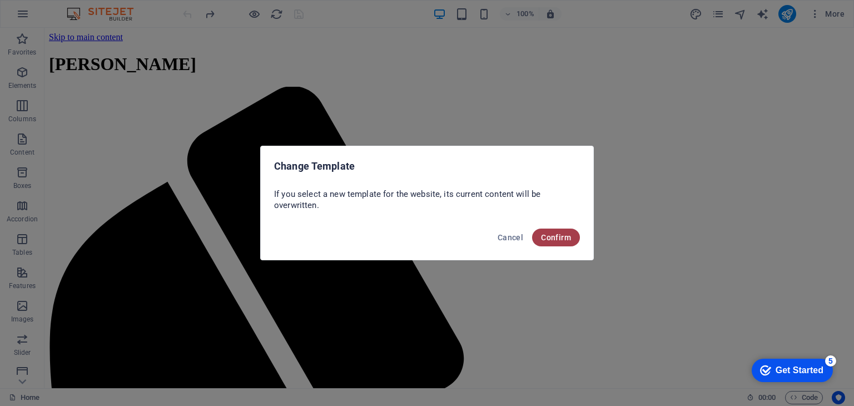
click at [547, 234] on span "Confirm" at bounding box center [556, 237] width 30 height 9
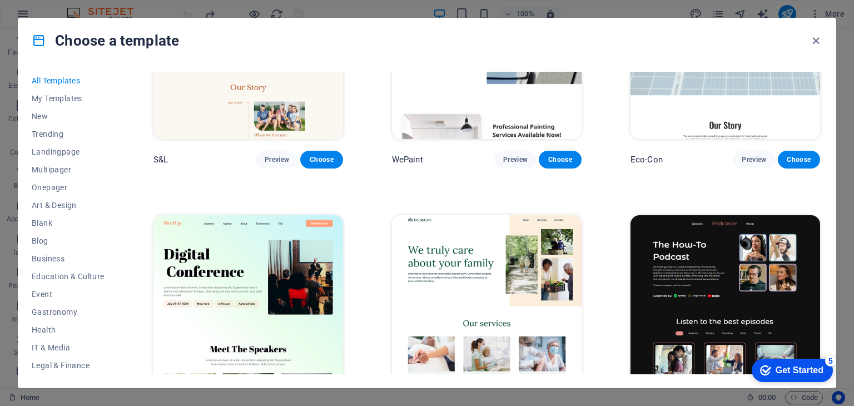
scroll to position [278, 0]
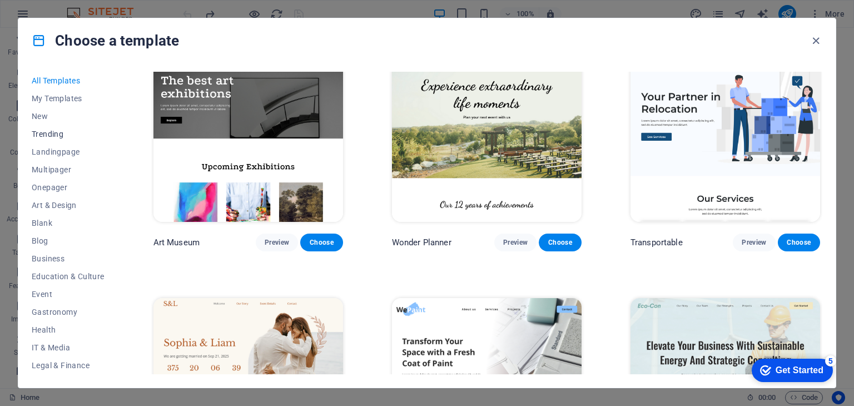
click at [64, 127] on button "Trending" at bounding box center [68, 134] width 73 height 18
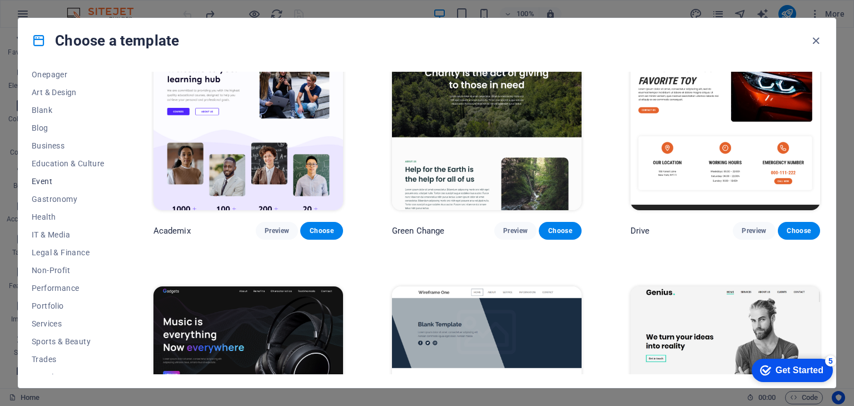
scroll to position [87, 0]
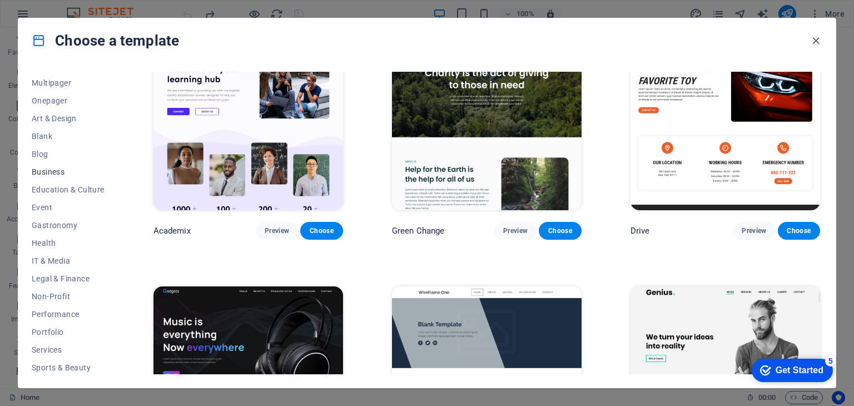
click at [39, 176] on button "Business" at bounding box center [68, 172] width 73 height 18
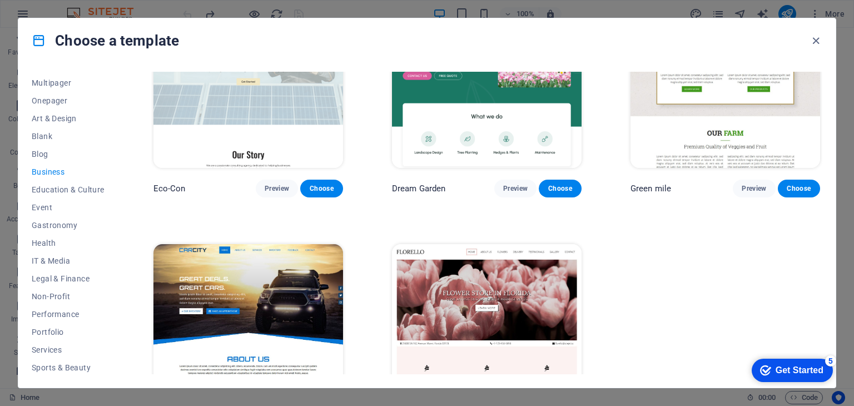
scroll to position [152, 0]
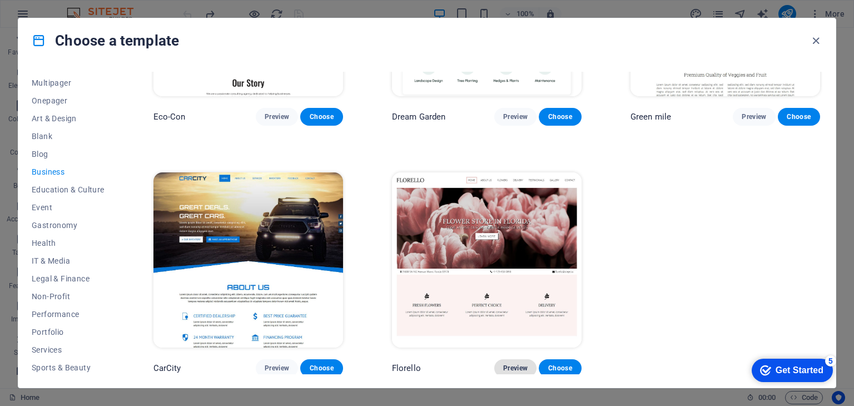
click at [512, 370] on span "Preview" at bounding box center [515, 368] width 24 height 9
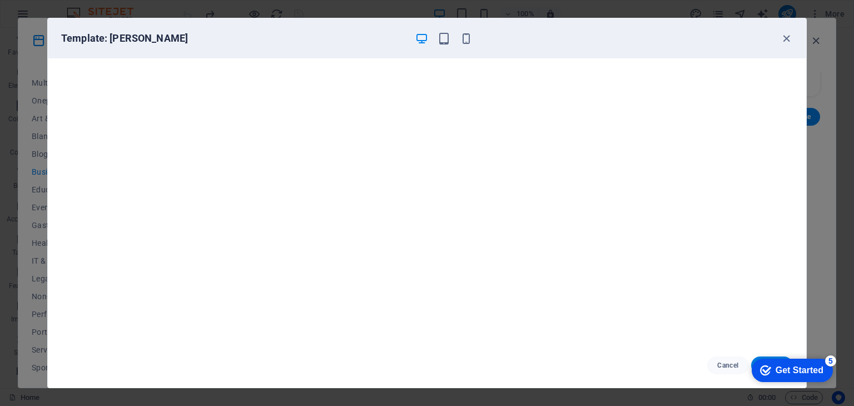
click at [795, 37] on div "Template: [PERSON_NAME]" at bounding box center [427, 38] width 759 height 40
click at [785, 37] on icon "button" at bounding box center [786, 38] width 13 height 13
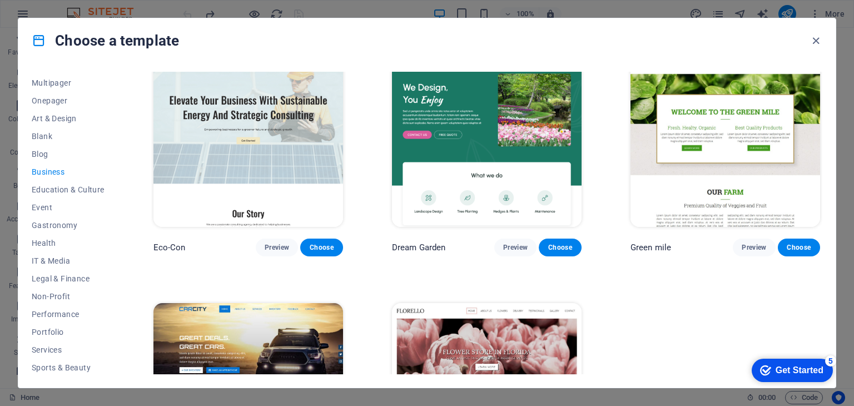
scroll to position [0, 0]
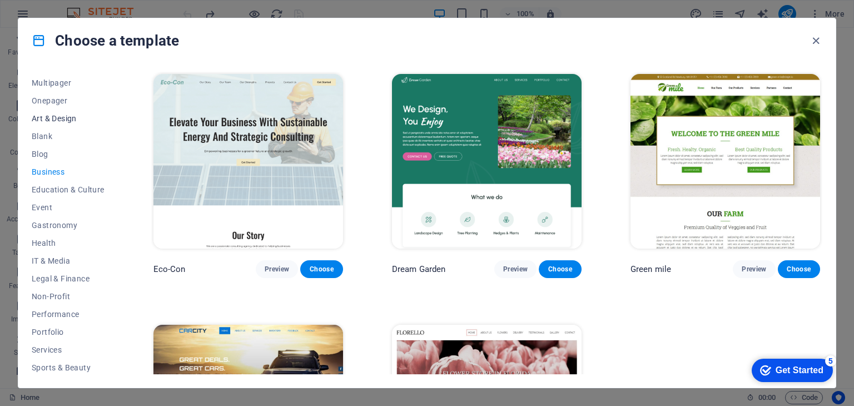
click at [51, 120] on span "Art & Design" at bounding box center [68, 118] width 73 height 9
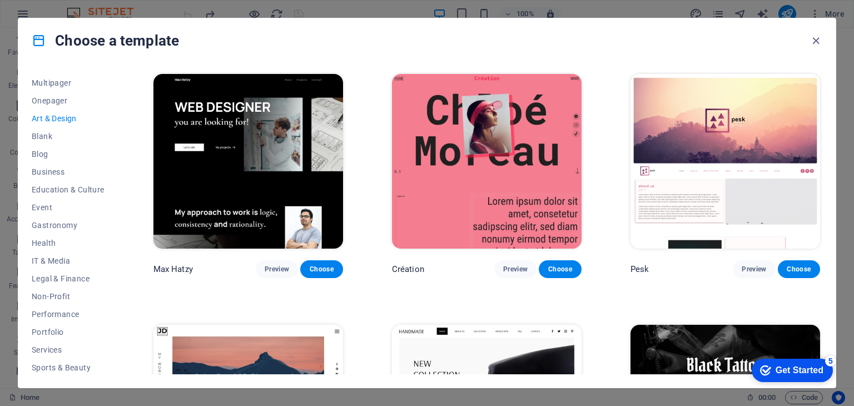
click at [51, 120] on span "Art & Design" at bounding box center [68, 118] width 73 height 9
click at [60, 98] on span "My Templates" at bounding box center [68, 98] width 73 height 9
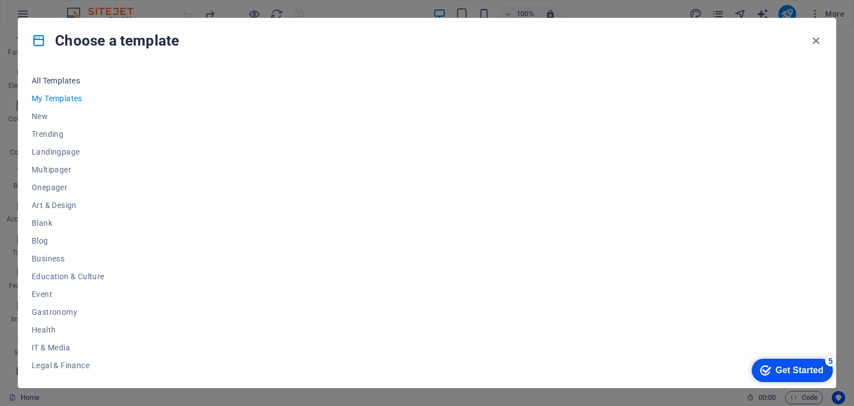
click at [56, 81] on span "All Templates" at bounding box center [68, 80] width 73 height 9
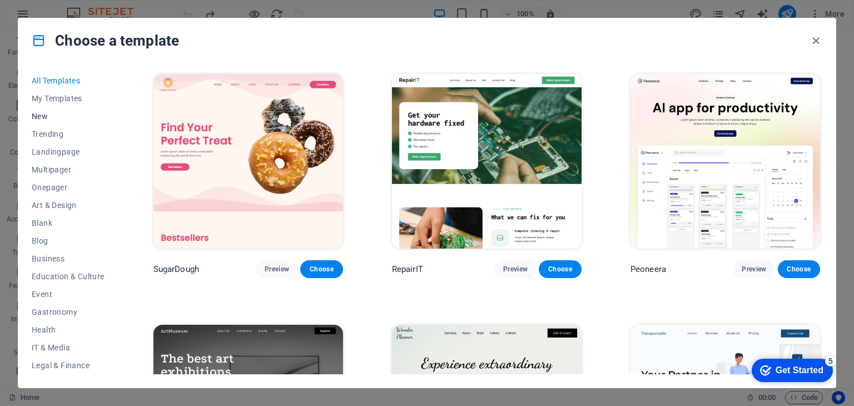
click at [42, 113] on span "New" at bounding box center [68, 116] width 73 height 9
click at [810, 39] on icon "button" at bounding box center [816, 40] width 13 height 13
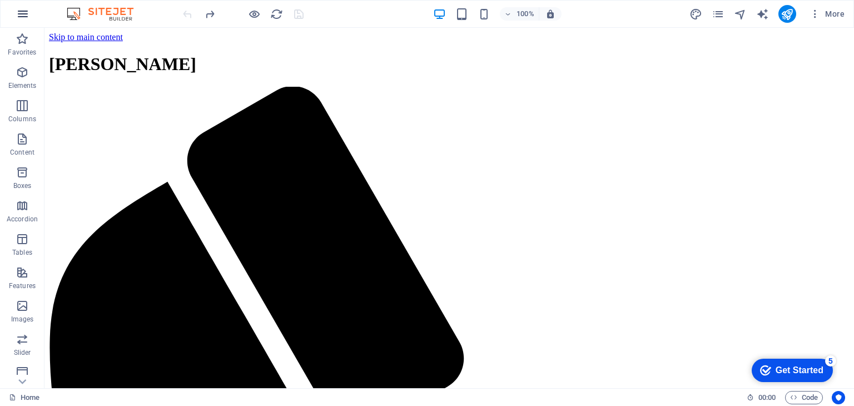
click at [24, 16] on icon "button" at bounding box center [22, 13] width 13 height 13
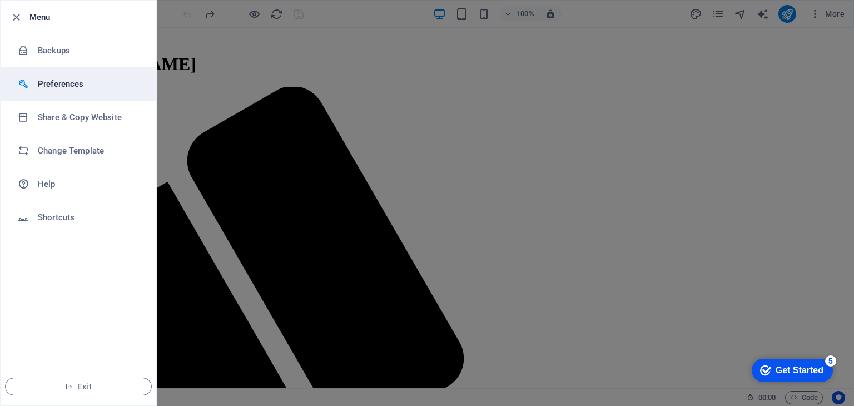
click at [51, 81] on h6 "Preferences" at bounding box center [89, 83] width 103 height 13
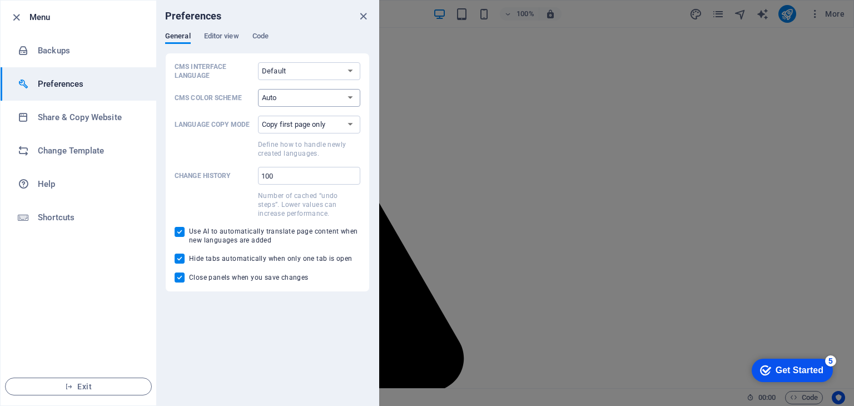
click at [284, 102] on select "Auto Dark Light" at bounding box center [309, 98] width 102 height 18
select select "light"
click at [258, 89] on select "Auto Dark Light" at bounding box center [309, 98] width 102 height 18
click at [364, 13] on icon "close" at bounding box center [363, 16] width 13 height 13
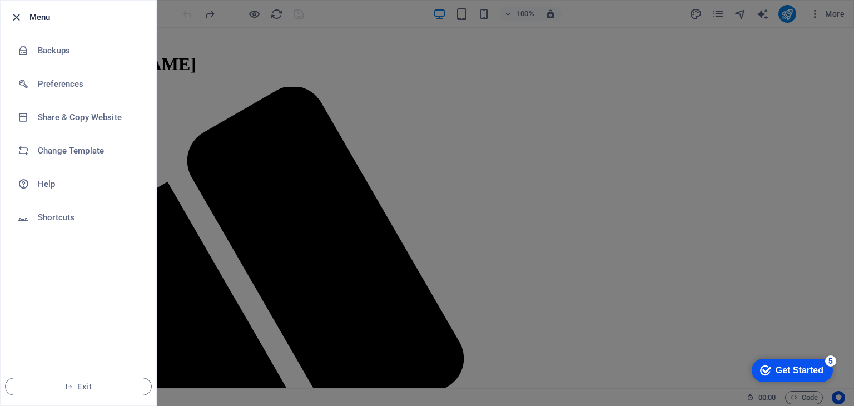
click at [14, 19] on icon "button" at bounding box center [16, 17] width 13 height 13
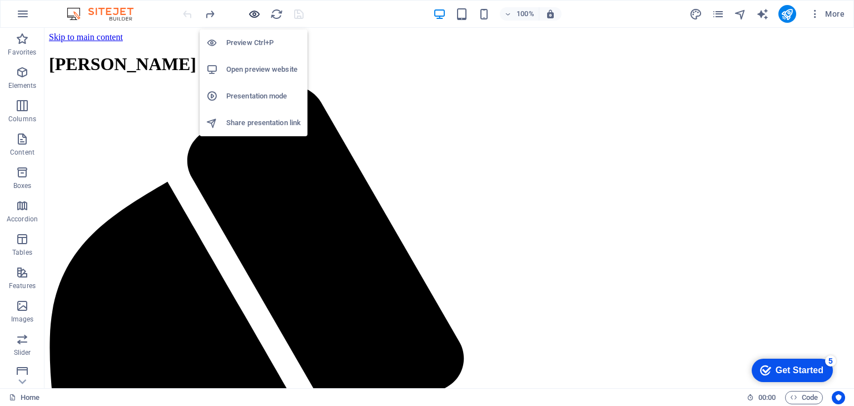
click at [254, 13] on icon "button" at bounding box center [254, 14] width 13 height 13
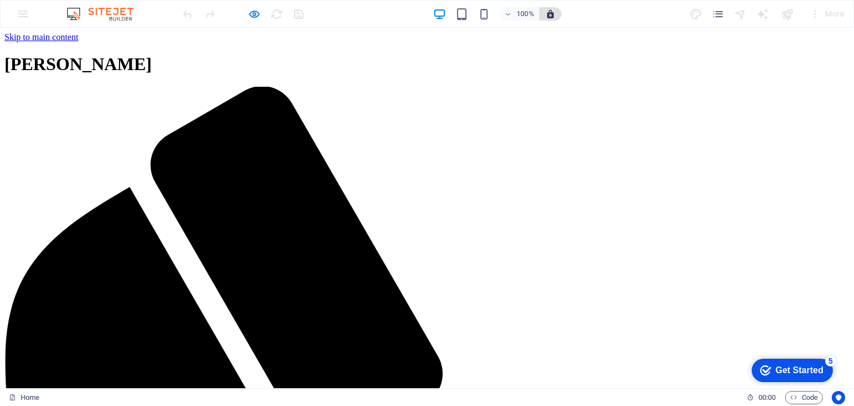
click at [554, 16] on icon "button" at bounding box center [551, 14] width 10 height 10
click at [714, 9] on icon "pages" at bounding box center [718, 14] width 13 height 13
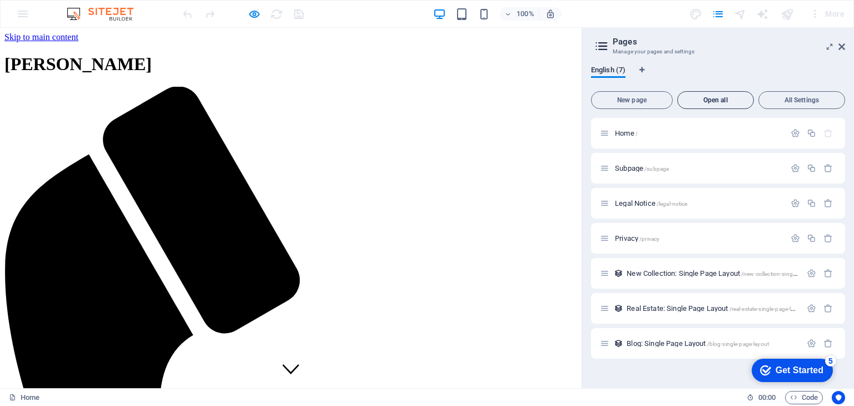
click at [721, 101] on span "Open all" at bounding box center [715, 100] width 67 height 7
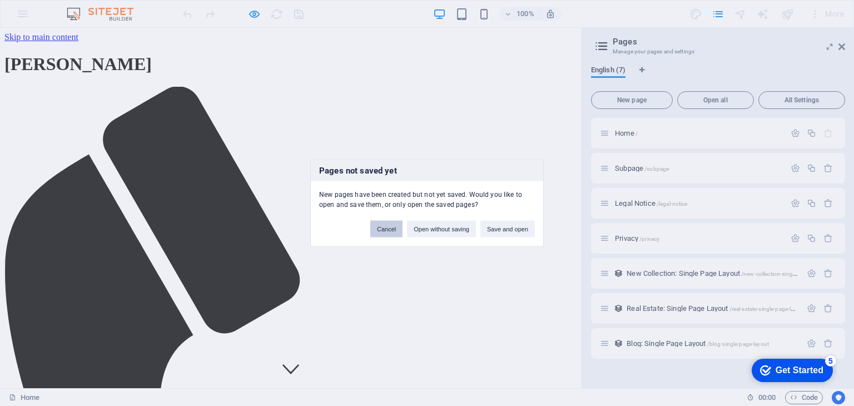
click at [378, 226] on button "Cancel" at bounding box center [386, 229] width 32 height 17
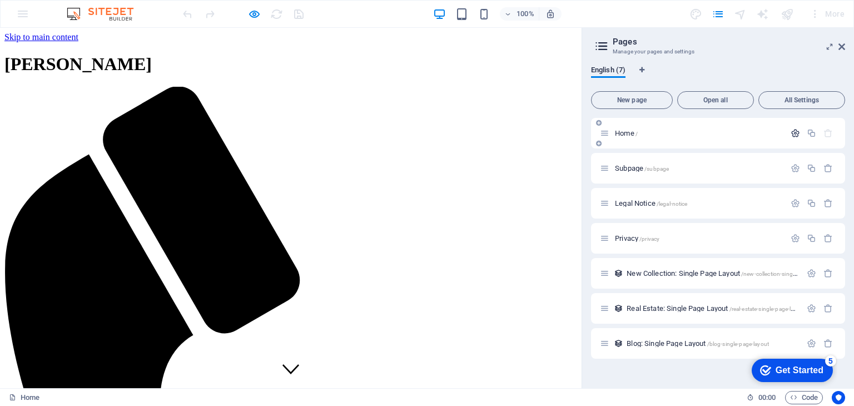
click at [796, 133] on icon "button" at bounding box center [795, 132] width 9 height 9
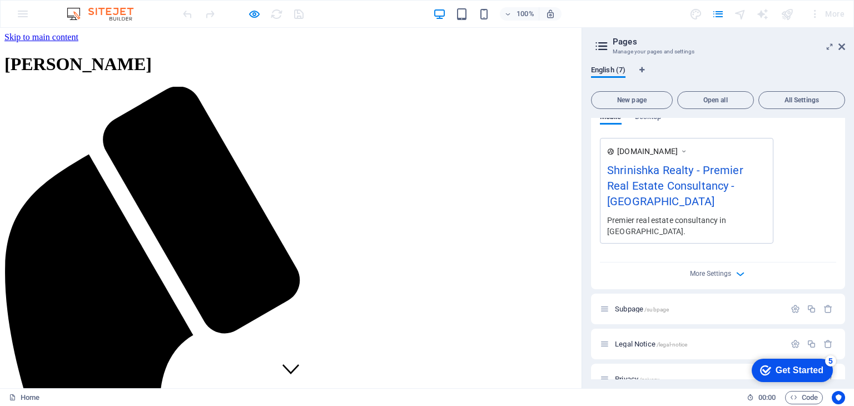
scroll to position [314, 0]
click at [707, 272] on span "More Settings" at bounding box center [710, 276] width 41 height 8
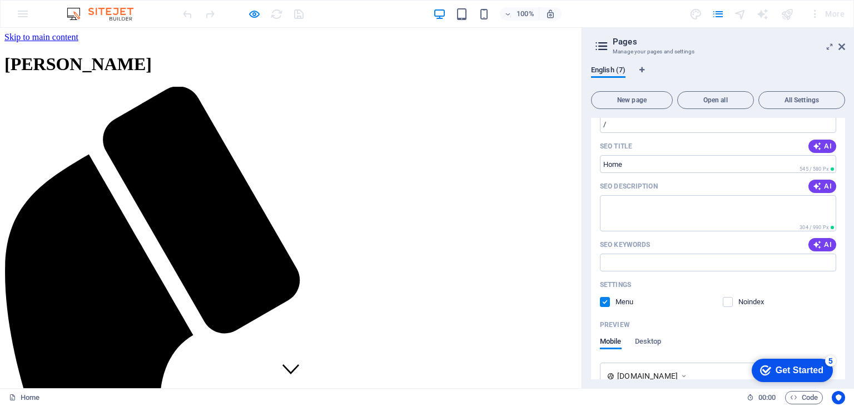
scroll to position [0, 0]
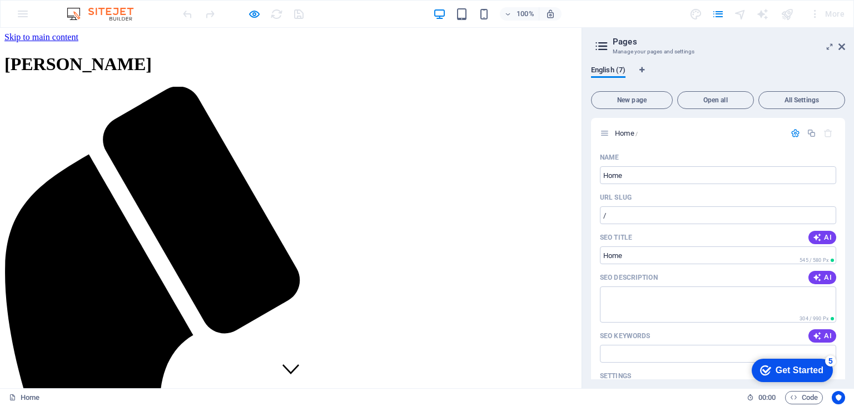
click at [841, 51] on header "Pages Manage your pages and settings" at bounding box center [719, 42] width 252 height 29
click at [844, 43] on icon at bounding box center [842, 46] width 7 height 9
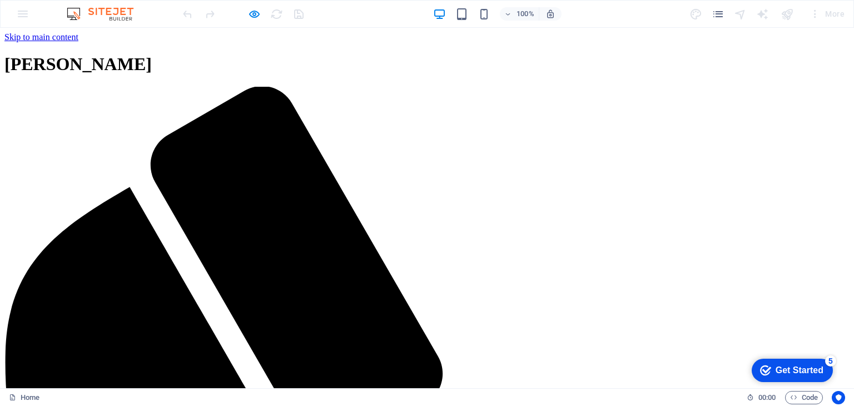
click at [828, 12] on div "More" at bounding box center [827, 14] width 44 height 18
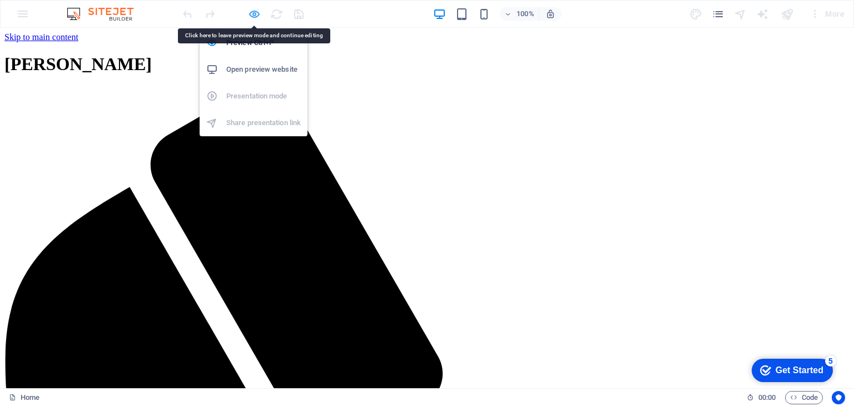
click at [253, 12] on icon "button" at bounding box center [254, 14] width 13 height 13
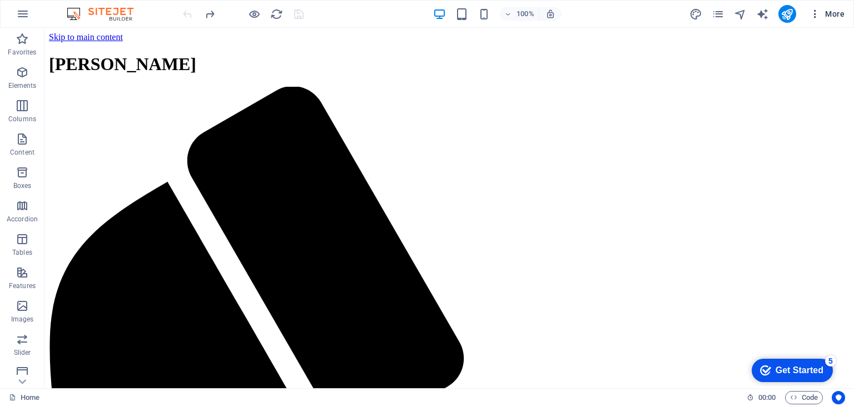
click at [835, 13] on span "More" at bounding box center [827, 13] width 35 height 11
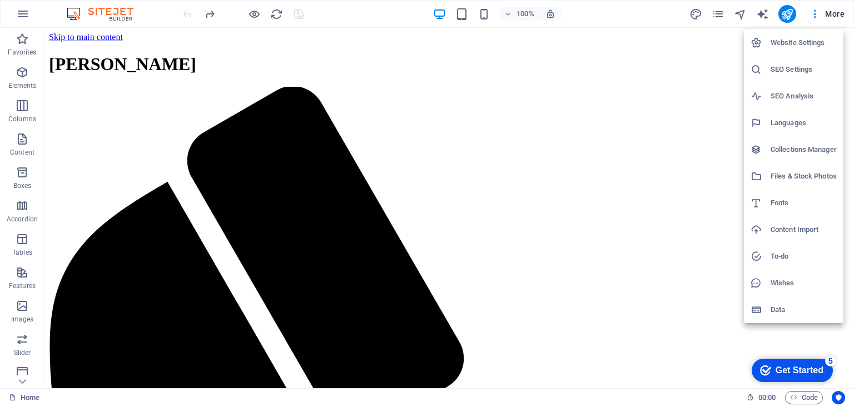
click at [795, 201] on h6 "Fonts" at bounding box center [804, 202] width 66 height 13
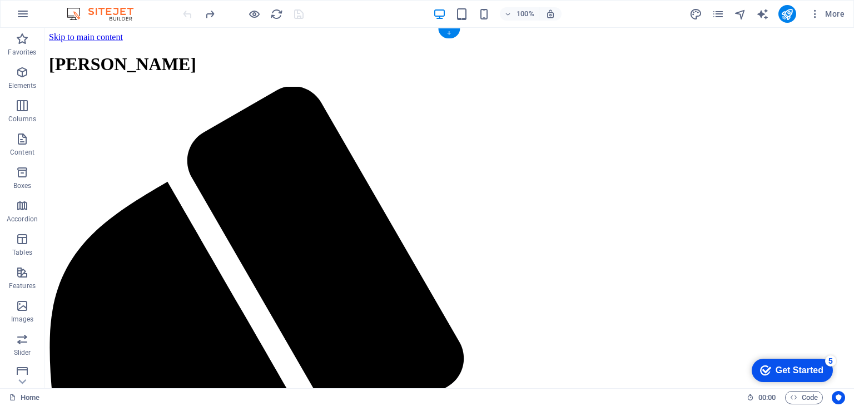
select select "popularity"
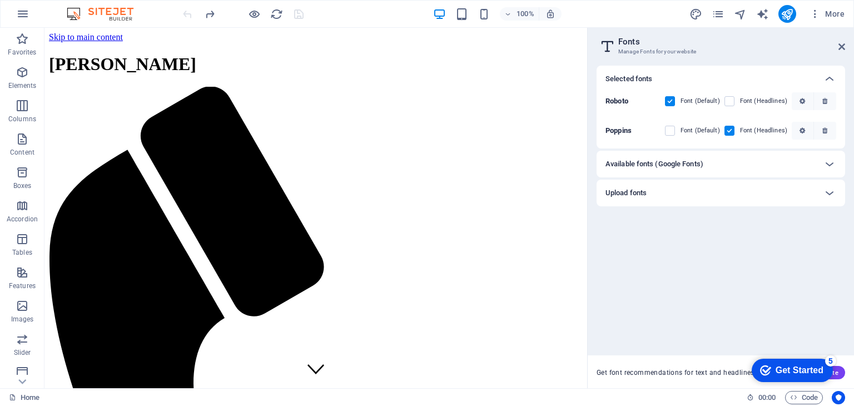
click at [849, 52] on aside "Fonts Manage Fonts for your website Selected fonts Roboto Font (Default) Font (…" at bounding box center [720, 208] width 267 height 360
click at [848, 40] on aside "Fonts Manage Fonts for your website Selected fonts Roboto Font (Default) Font (…" at bounding box center [720, 208] width 267 height 360
click at [843, 45] on icon at bounding box center [842, 46] width 7 height 9
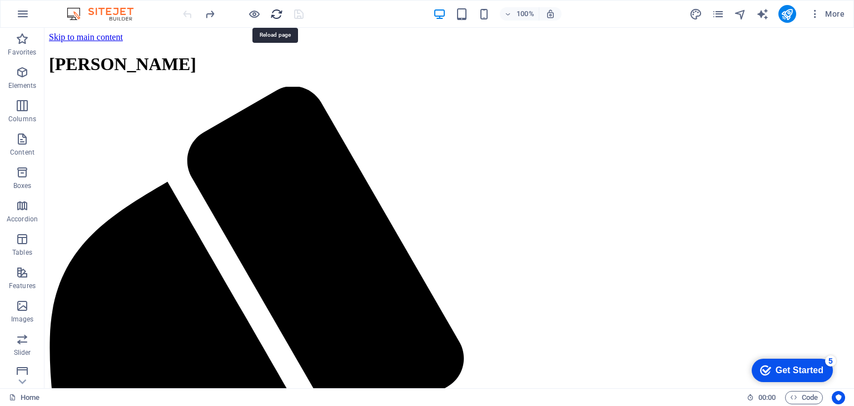
click at [274, 14] on icon "reload" at bounding box center [276, 14] width 13 height 13
click at [248, 34] on button at bounding box center [244, 35] width 13 height 13
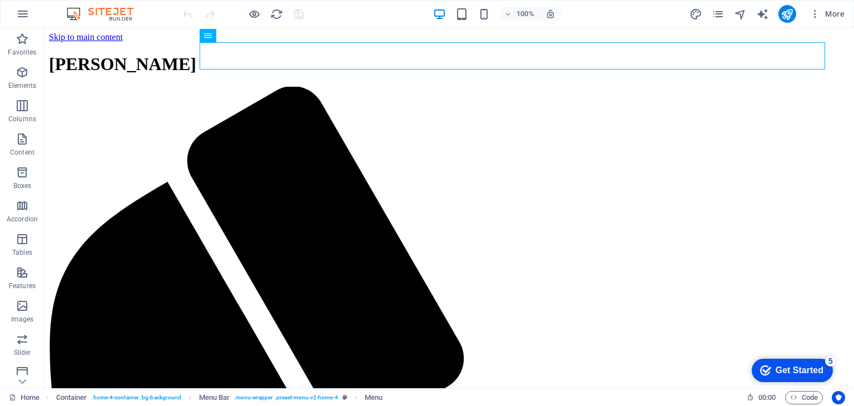
click at [61, 14] on div "100% More" at bounding box center [427, 14] width 853 height 27
click at [738, 15] on icon "navigator" at bounding box center [740, 14] width 13 height 13
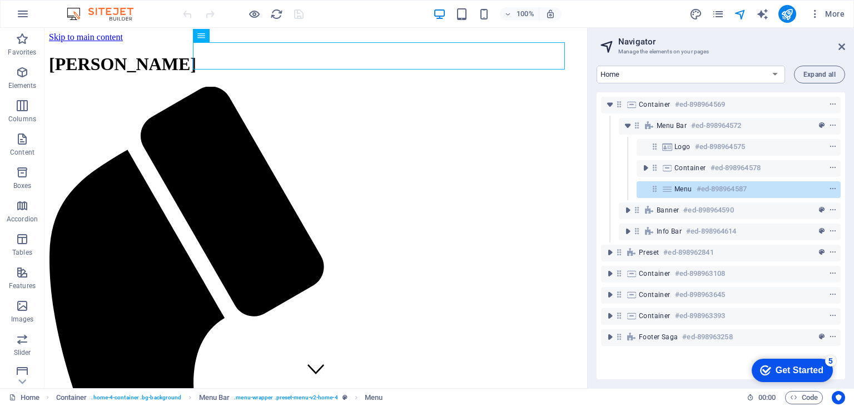
click at [634, 14] on div "100% More" at bounding box center [515, 14] width 668 height 18
click at [338, 3] on div "100% More" at bounding box center [427, 14] width 853 height 27
click at [844, 41] on h2 "Navigator" at bounding box center [731, 42] width 227 height 10
click at [841, 43] on icon at bounding box center [842, 46] width 7 height 9
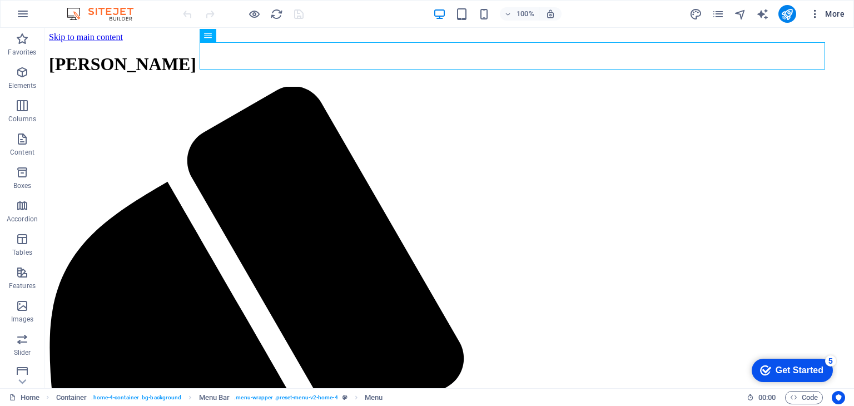
click at [833, 14] on span "More" at bounding box center [827, 13] width 35 height 11
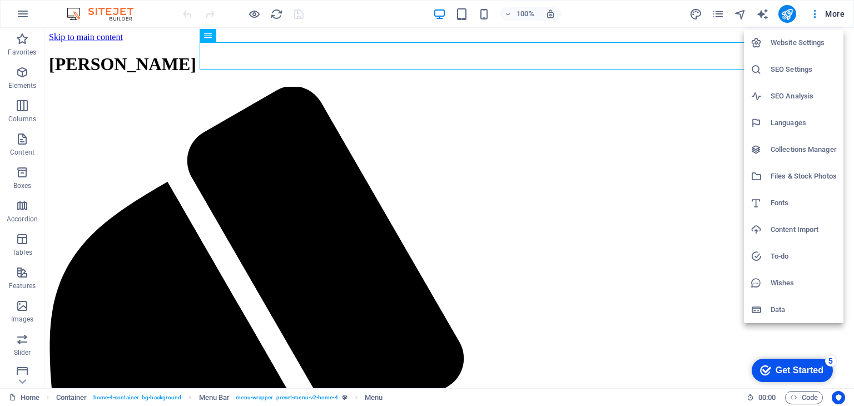
click at [805, 40] on h6 "Website Settings" at bounding box center [804, 42] width 66 height 13
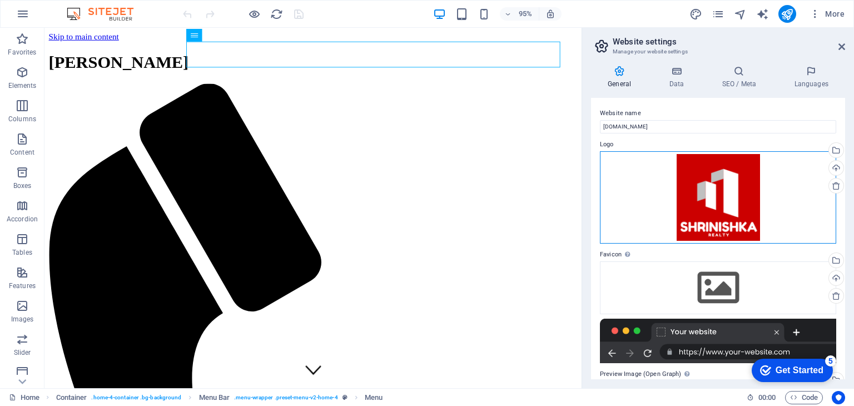
click at [759, 207] on div "Drag files here, click to choose files or select files from Files or our free s…" at bounding box center [718, 197] width 236 height 93
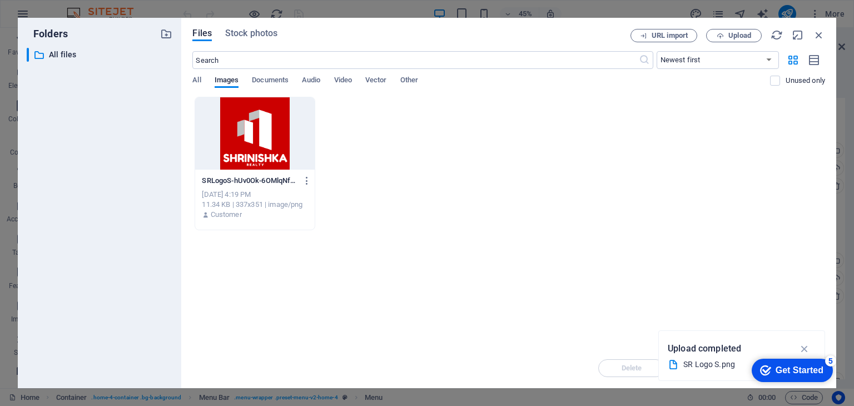
click at [237, 155] on div at bounding box center [254, 133] width 119 height 72
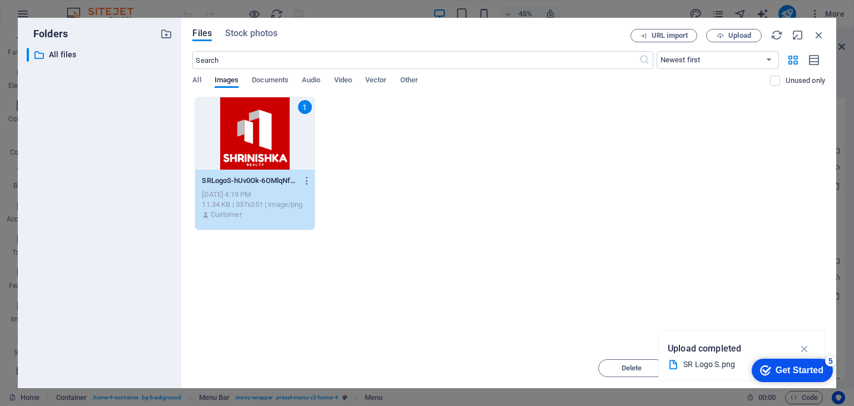
click at [263, 148] on div "1" at bounding box center [254, 133] width 119 height 72
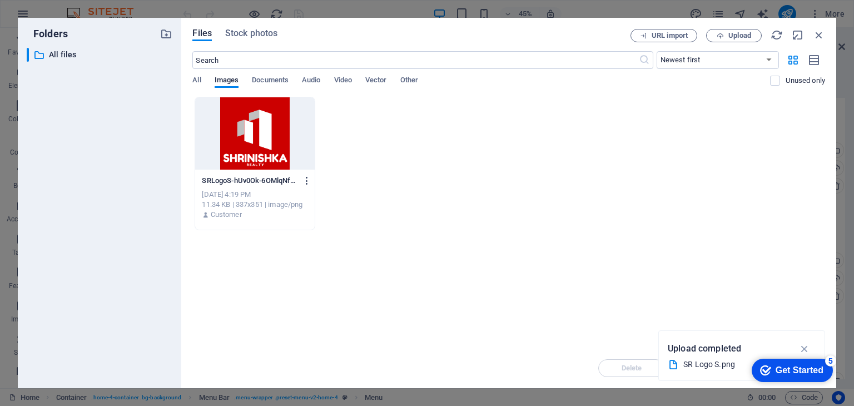
click at [305, 184] on icon "button" at bounding box center [307, 181] width 11 height 10
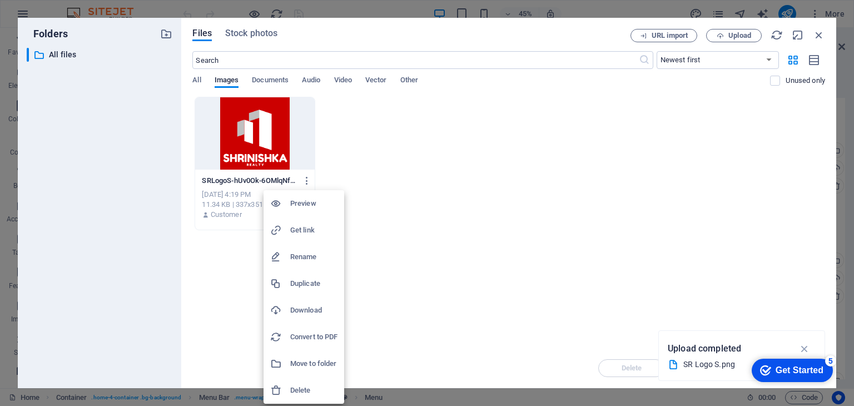
click at [324, 336] on h6 "Convert to PDF" at bounding box center [313, 336] width 47 height 13
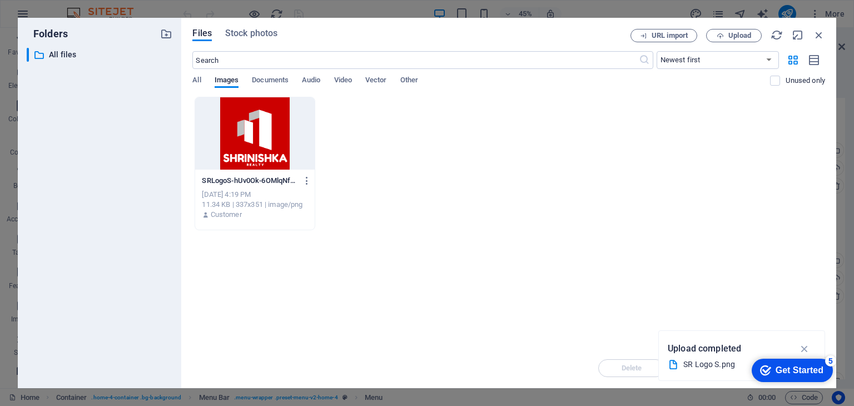
click at [280, 144] on div at bounding box center [254, 133] width 119 height 72
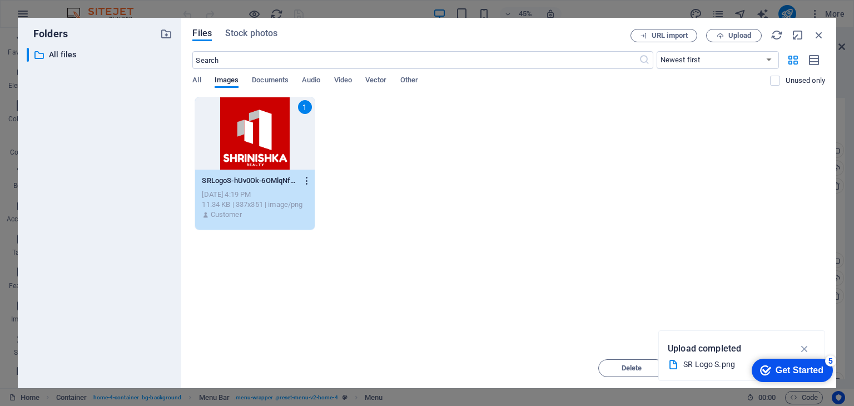
click at [304, 176] on icon "button" at bounding box center [307, 181] width 11 height 10
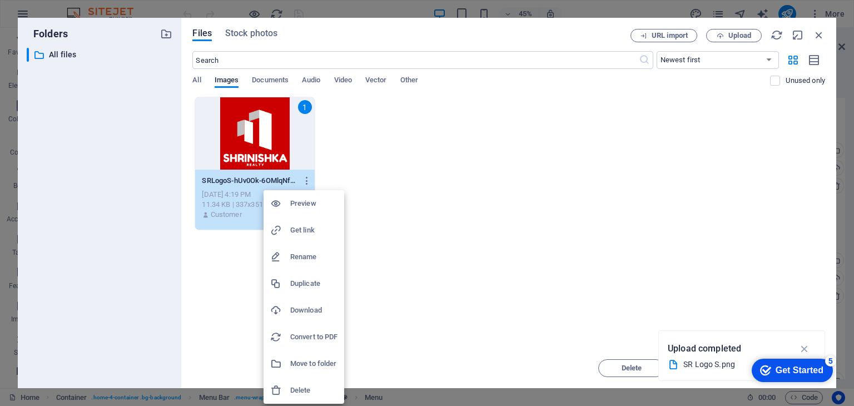
click at [303, 205] on h6 "Preview" at bounding box center [313, 203] width 47 height 13
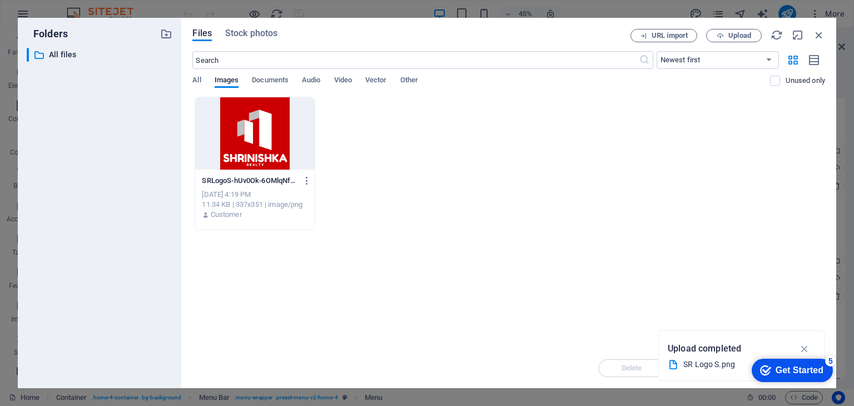
click at [639, 368] on div "Delete Move Insert" at bounding box center [508, 362] width 633 height 29
click at [806, 346] on icon "button" at bounding box center [805, 349] width 13 height 12
click at [823, 31] on icon "button" at bounding box center [819, 35] width 12 height 12
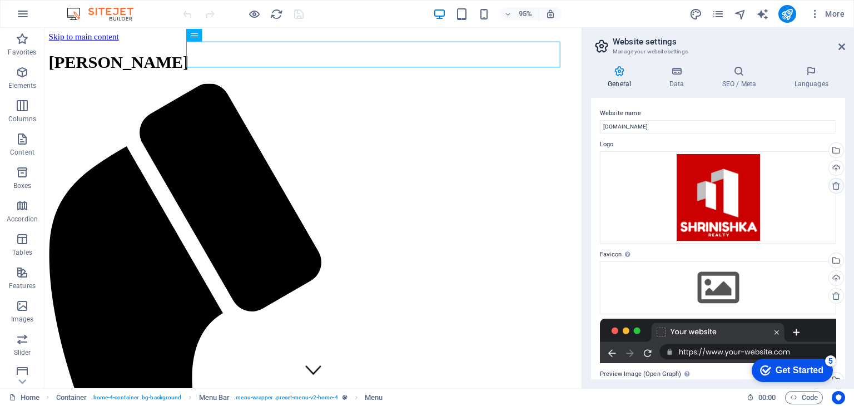
click at [834, 185] on icon at bounding box center [836, 185] width 9 height 9
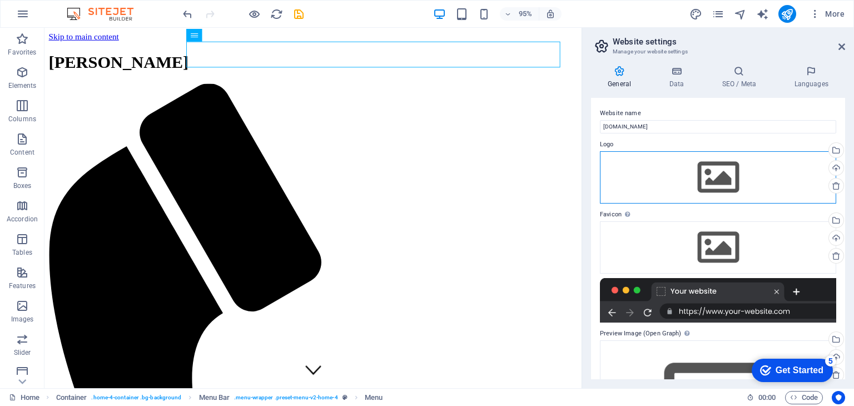
click at [747, 179] on div "Drag files here, click to choose files or select files from Files or our free s…" at bounding box center [718, 177] width 236 height 52
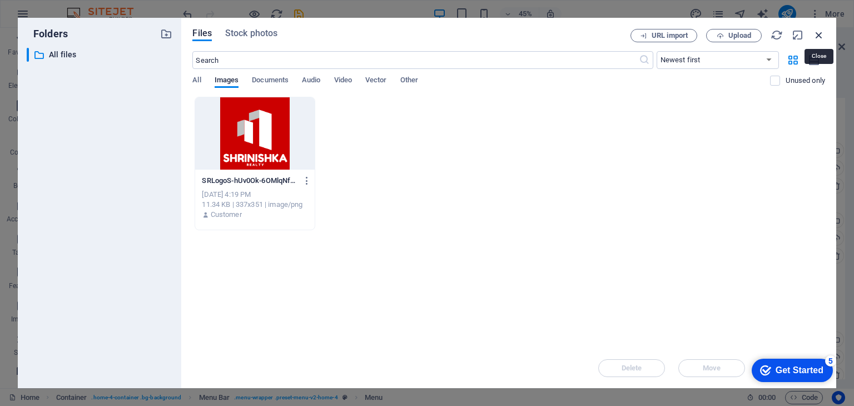
click at [816, 29] on icon "button" at bounding box center [819, 35] width 12 height 12
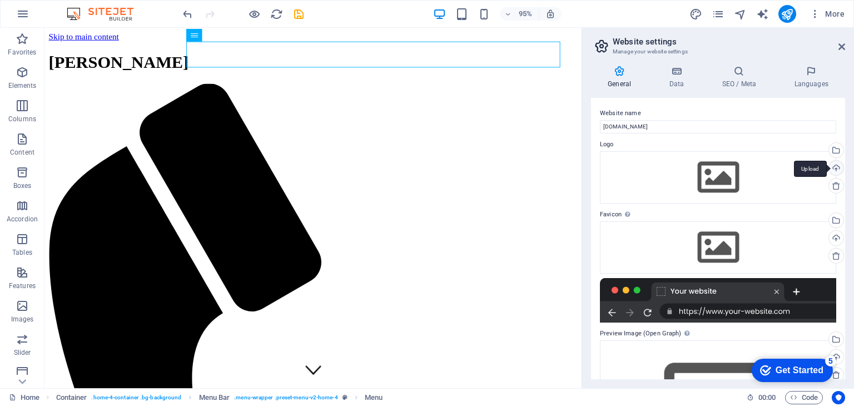
click at [836, 169] on div "Upload" at bounding box center [835, 169] width 17 height 17
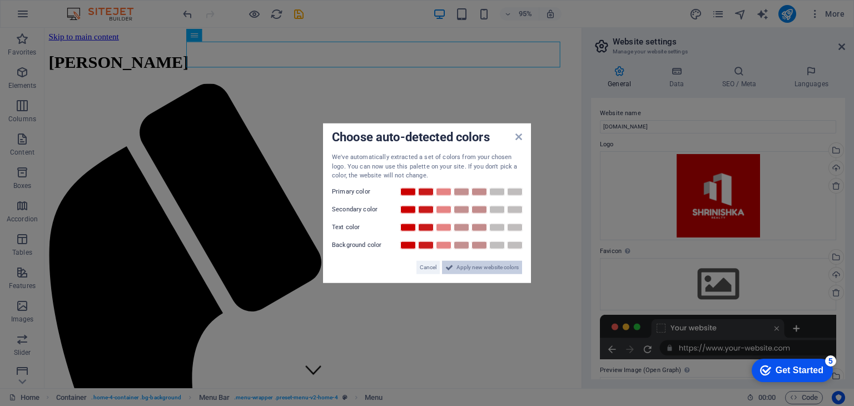
click at [504, 268] on span "Apply new website colors" at bounding box center [488, 266] width 62 height 13
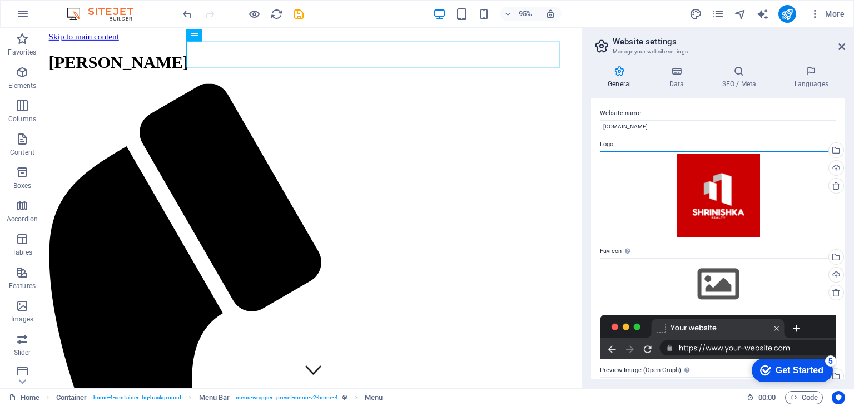
click at [747, 225] on div "Drag files here, click to choose files or select files from Files or our free s…" at bounding box center [718, 195] width 236 height 89
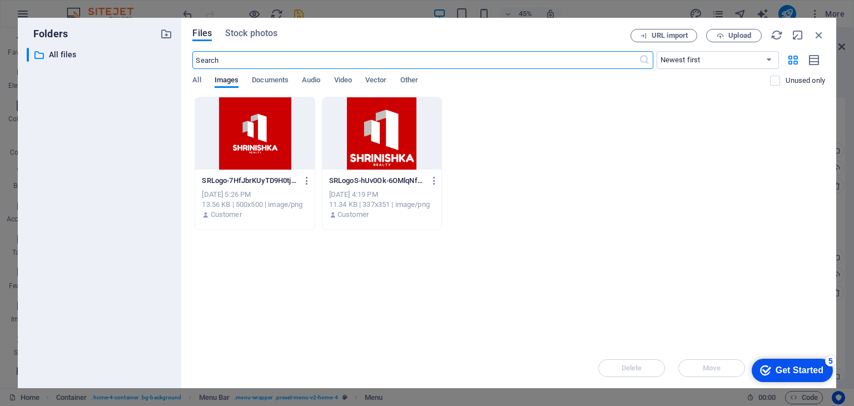
click at [293, 155] on div at bounding box center [254, 133] width 119 height 72
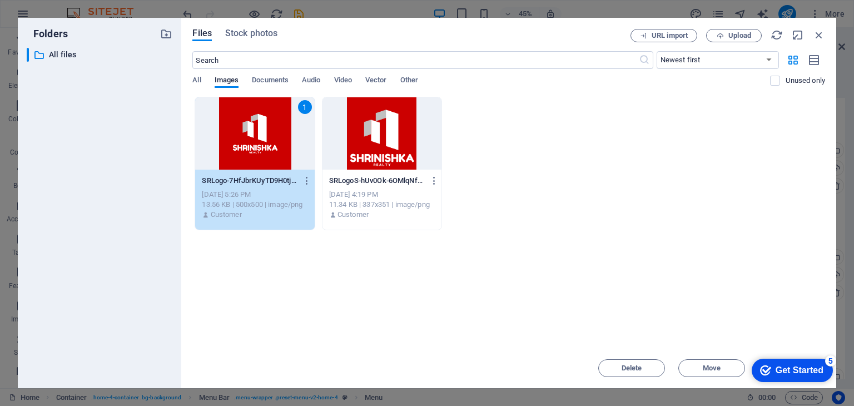
click at [311, 190] on div "SRLogo-7HfJbrKUyTD9H0tjU_8Uow.png SRLogo-7HfJbrKUyTD9H0tjU_8Uow.png [DATE] 5:26…" at bounding box center [254, 198] width 119 height 57
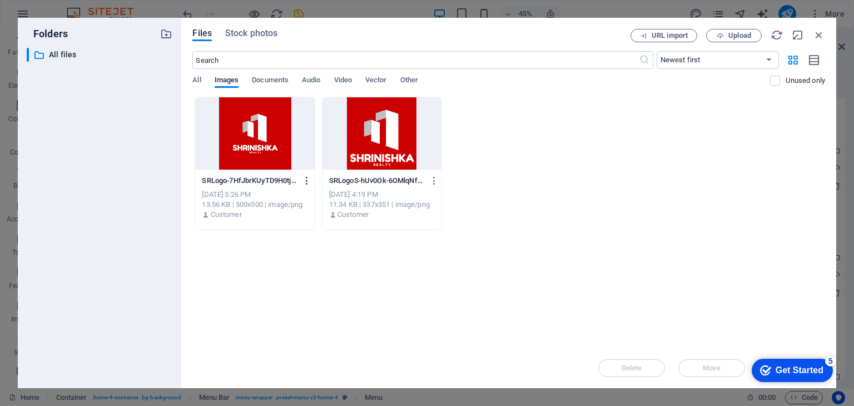
click at [308, 182] on icon "button" at bounding box center [307, 181] width 11 height 10
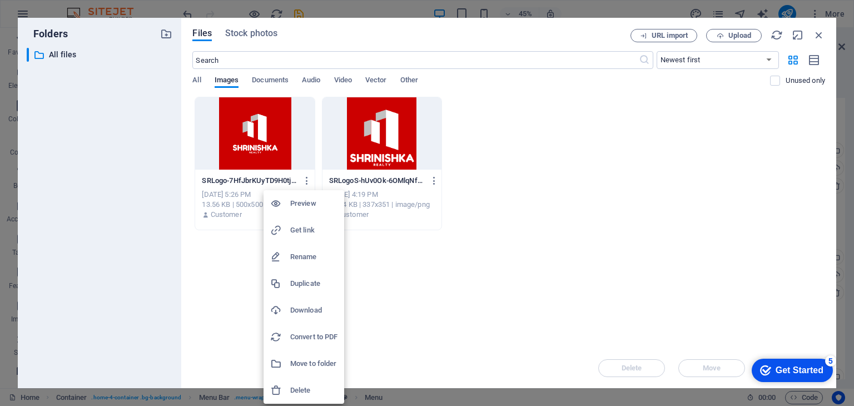
click at [319, 335] on h6 "Convert to PDF" at bounding box center [313, 336] width 47 height 13
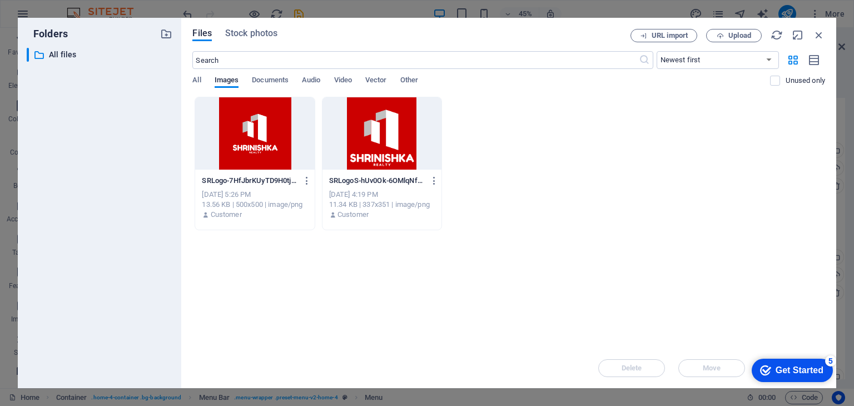
click at [813, 374] on div "Get Started" at bounding box center [800, 370] width 48 height 10
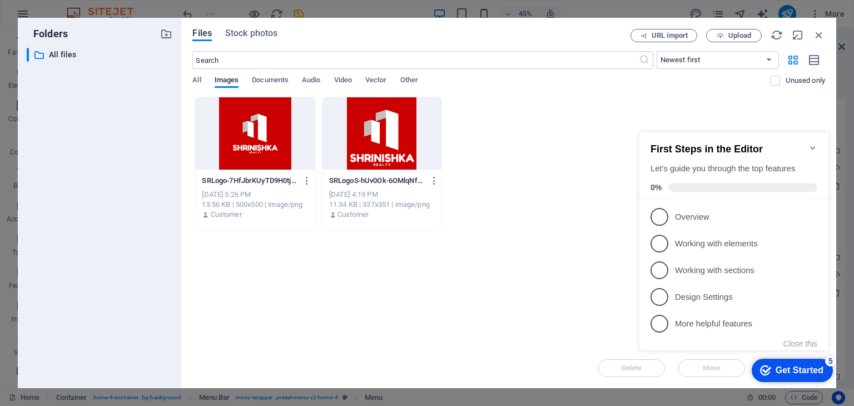
click at [524, 335] on div "Drop files here to upload them instantly SRLogo-7HfJbrKUyTD9H0tjU_8Uow.png SRLo…" at bounding box center [508, 222] width 633 height 251
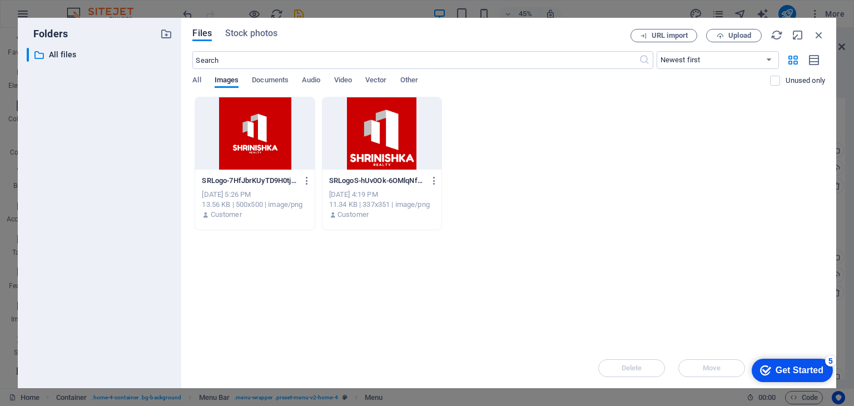
click at [245, 122] on div at bounding box center [254, 133] width 119 height 72
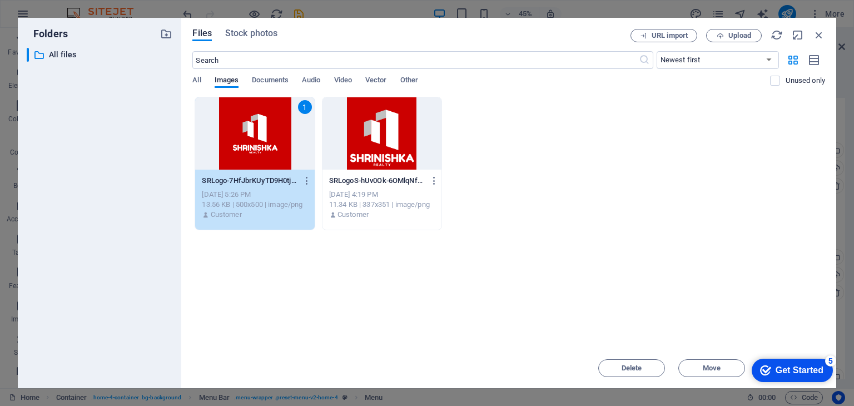
drag, startPoint x: 779, startPoint y: 369, endPoint x: 886, endPoint y: 608, distance: 261.8
click at [779, 370] on div "Get Started" at bounding box center [800, 370] width 48 height 10
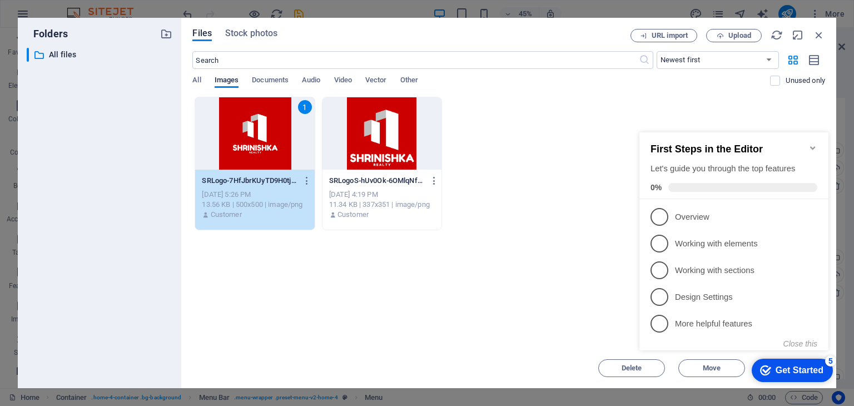
click at [703, 185] on span at bounding box center [742, 187] width 149 height 9
click at [670, 271] on link "3 Working with sections - incomplete" at bounding box center [734, 270] width 167 height 18
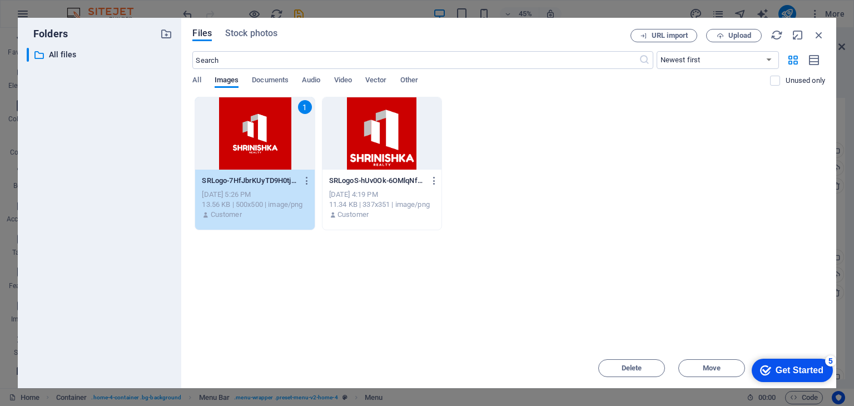
click at [792, 369] on div "Get Started" at bounding box center [800, 370] width 48 height 10
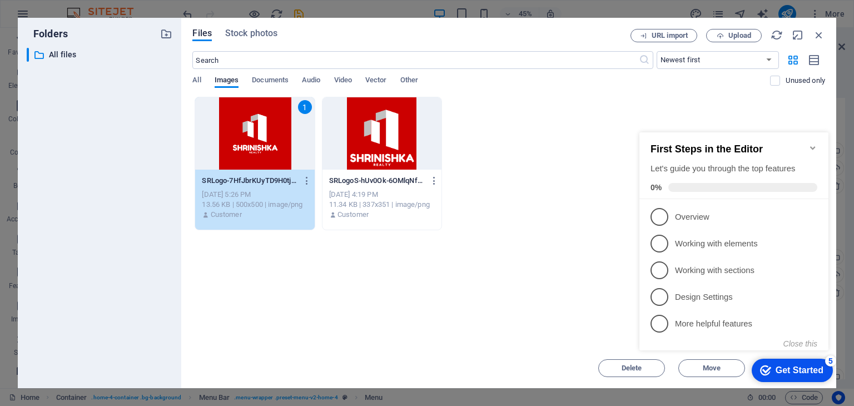
click at [803, 371] on div "Get Started" at bounding box center [800, 370] width 48 height 10
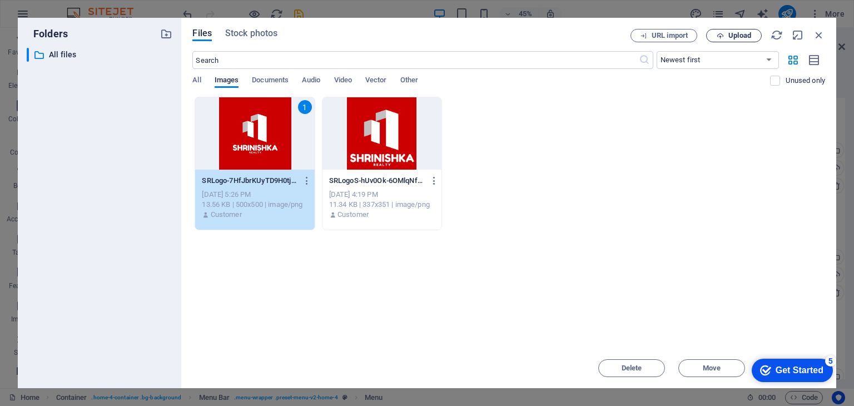
click at [737, 34] on span "Upload" at bounding box center [740, 35] width 23 height 7
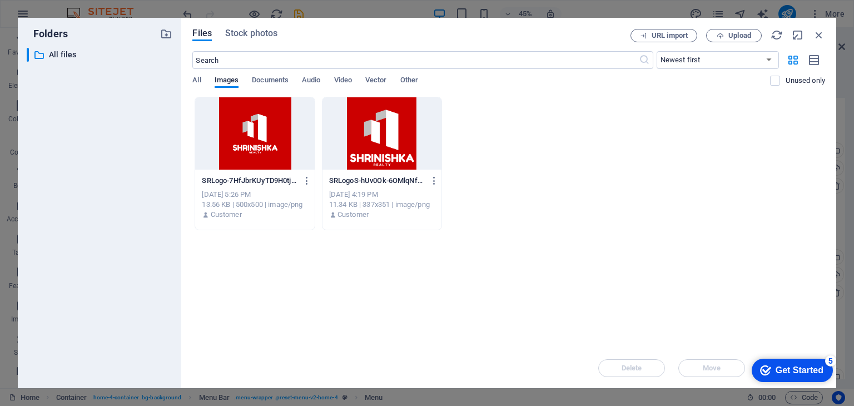
click at [825, 36] on div "Files Stock photos URL import Upload ​ Newest first Oldest first Name (A-Z) Nam…" at bounding box center [508, 203] width 655 height 370
click at [816, 36] on icon "button" at bounding box center [819, 35] width 12 height 12
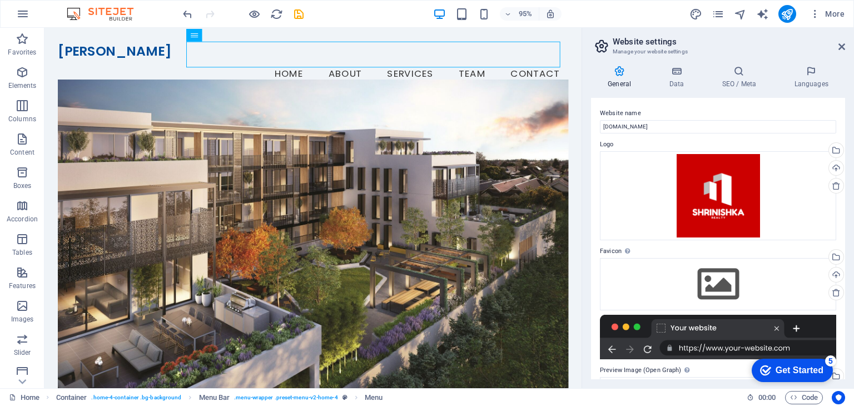
click at [849, 42] on aside "Website settings Manage your website settings General Data SEO / Meta Languages…" at bounding box center [718, 208] width 273 height 360
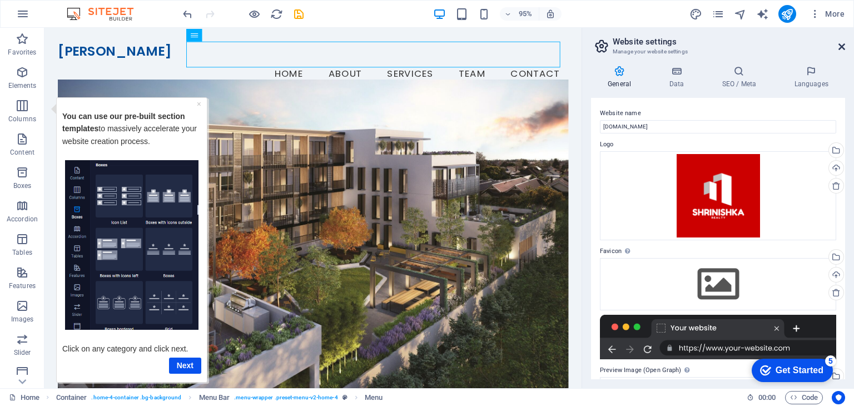
click at [841, 47] on icon at bounding box center [842, 46] width 7 height 9
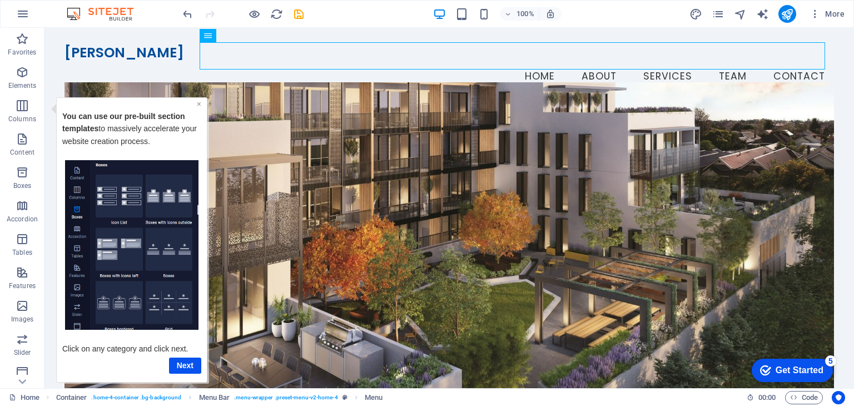
click at [200, 105] on link "×" at bounding box center [199, 103] width 4 height 9
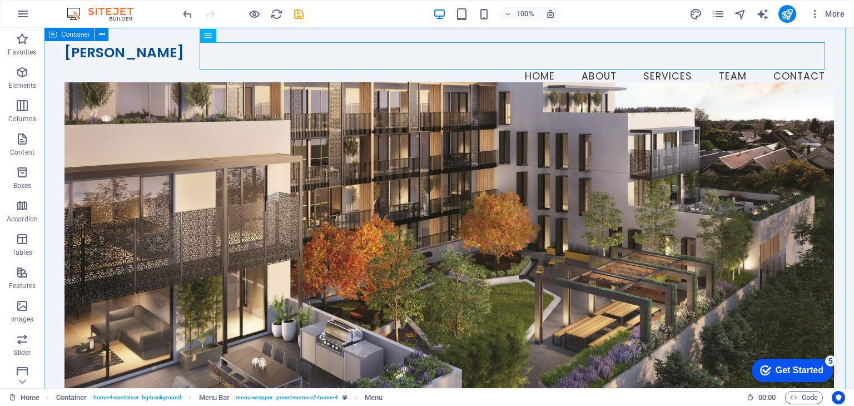
click at [55, 36] on icon at bounding box center [53, 34] width 8 height 13
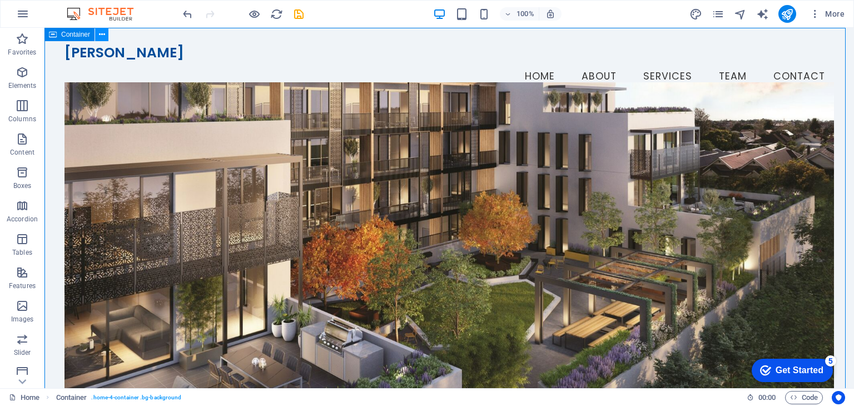
click at [99, 35] on icon at bounding box center [102, 35] width 6 height 12
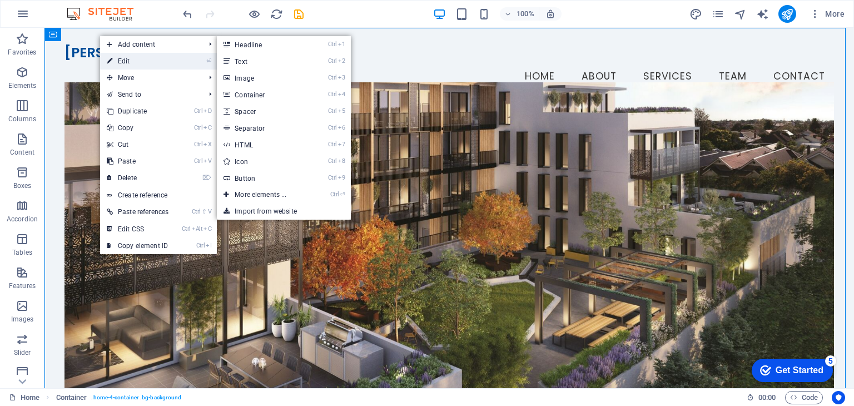
click at [119, 56] on link "⏎ Edit" at bounding box center [137, 61] width 75 height 17
select select "header"
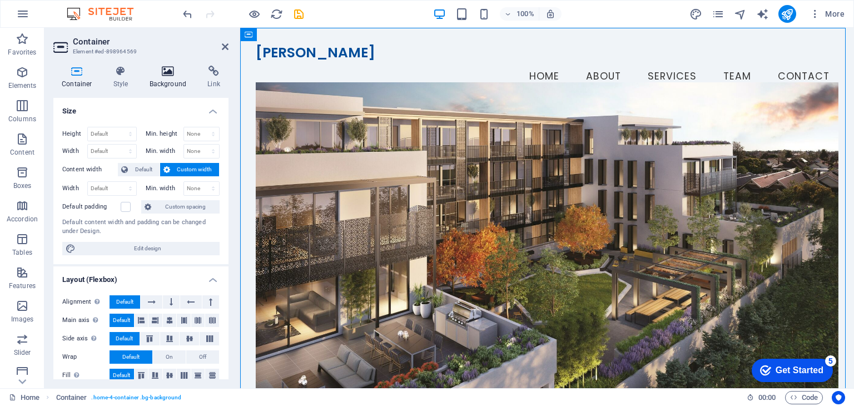
click at [174, 81] on h4 "Background" at bounding box center [170, 77] width 58 height 23
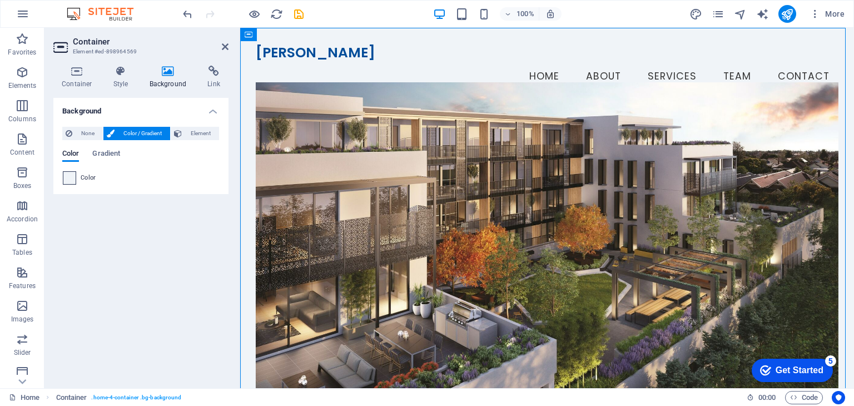
click at [67, 181] on span at bounding box center [69, 178] width 12 height 12
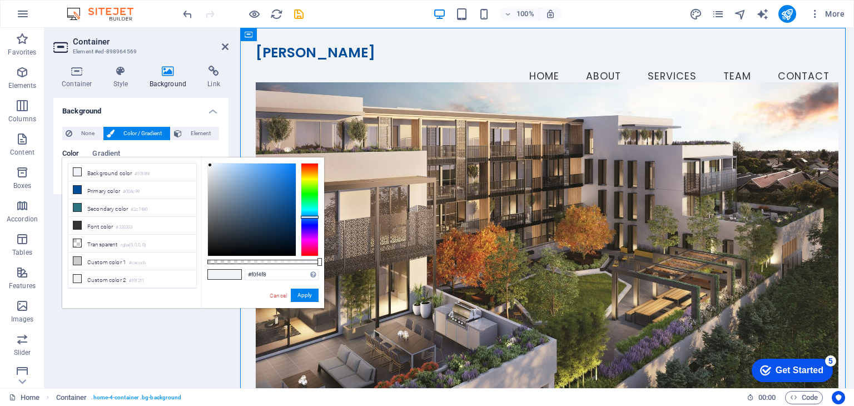
type input "#3a5b7c"
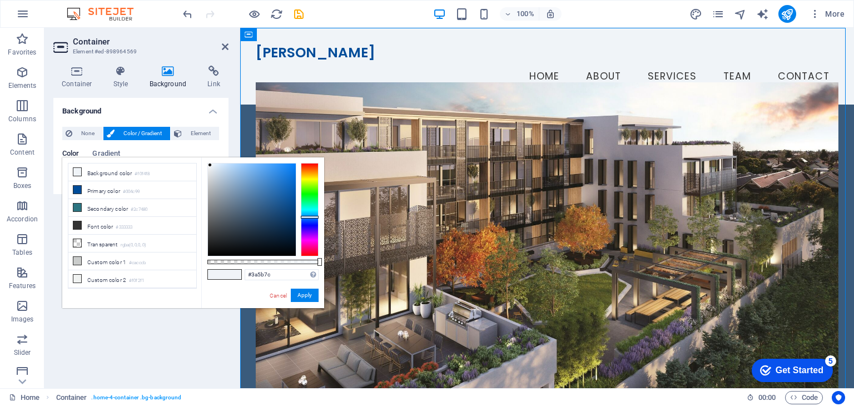
click at [254, 210] on div at bounding box center [252, 210] width 88 height 92
click at [254, 210] on div at bounding box center [254, 210] width 4 height 4
click at [278, 295] on link "Cancel" at bounding box center [278, 295] width 19 height 8
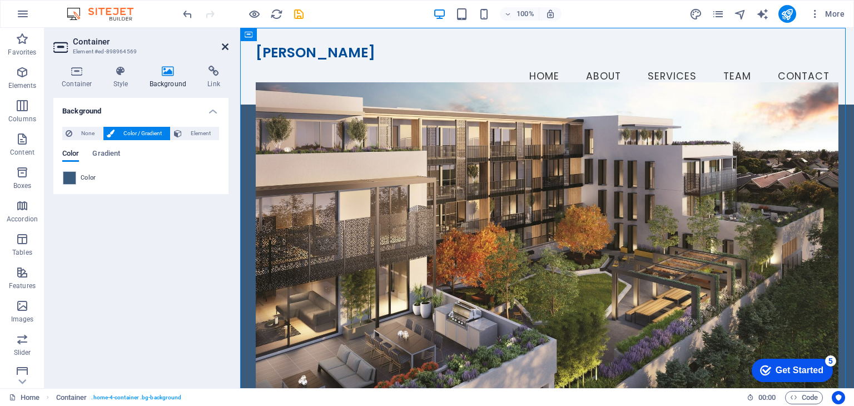
click at [228, 43] on icon at bounding box center [225, 46] width 7 height 9
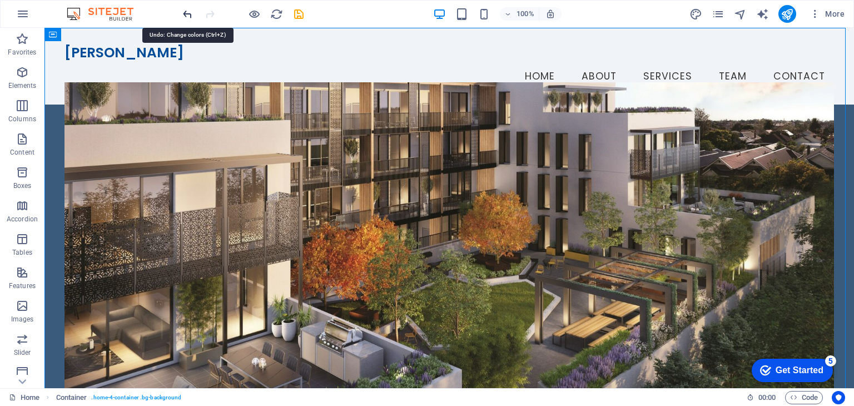
click at [185, 13] on icon "undo" at bounding box center [187, 14] width 13 height 13
click at [187, 11] on icon "undo" at bounding box center [187, 14] width 13 height 13
click at [187, 11] on div at bounding box center [243, 14] width 125 height 18
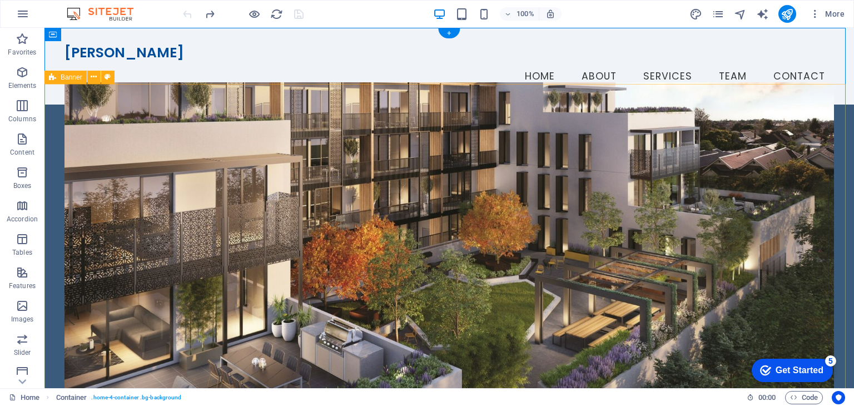
click at [63, 133] on div "Welcome to Shrinishka Realty Your Trusted Partner in Real Estate Explore Proper…" at bounding box center [449, 349] width 810 height 488
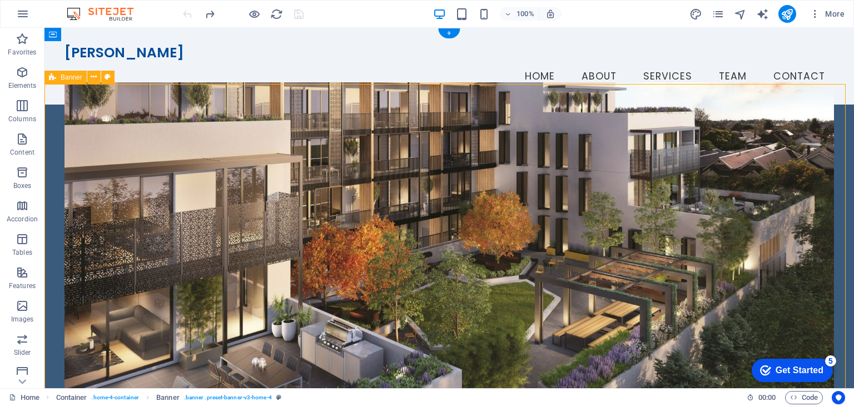
click at [63, 133] on div "Welcome to Shrinishka Realty Your Trusted Partner in Real Estate Explore Proper…" at bounding box center [449, 349] width 810 height 488
select select "vh"
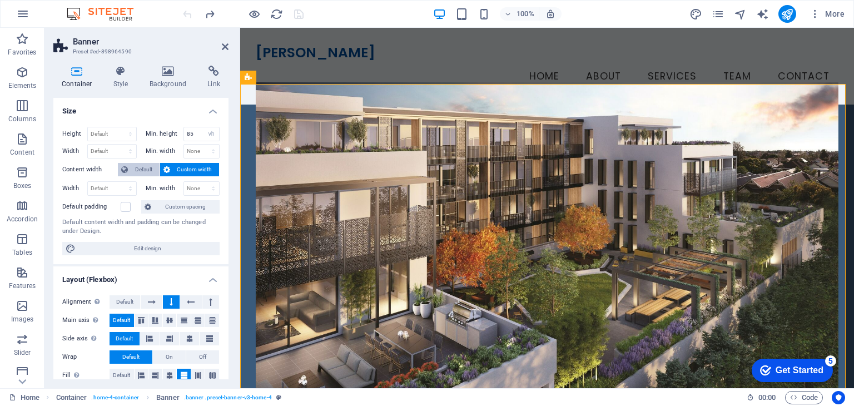
click at [138, 167] on span "Default" at bounding box center [143, 169] width 25 height 13
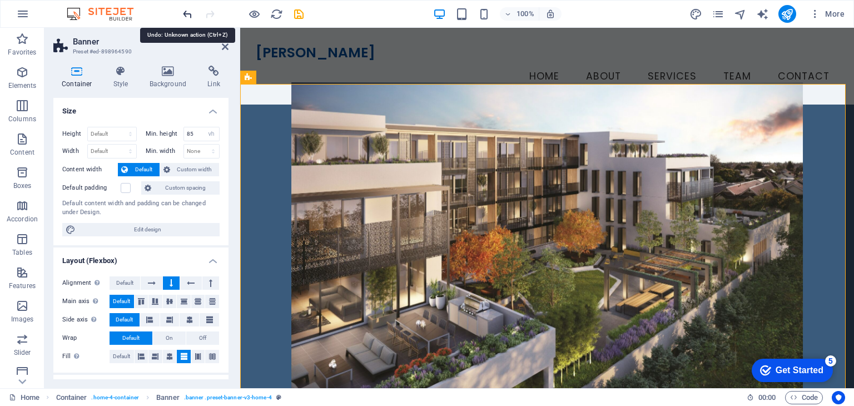
click at [185, 16] on icon "undo" at bounding box center [187, 14] width 13 height 13
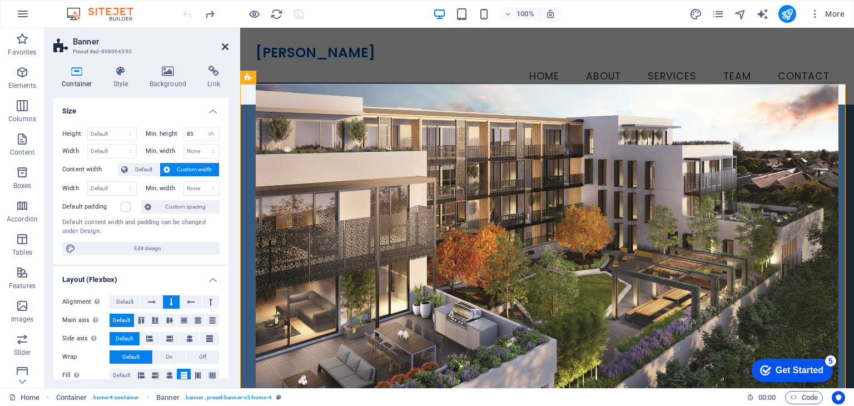
click at [222, 46] on icon at bounding box center [225, 46] width 7 height 9
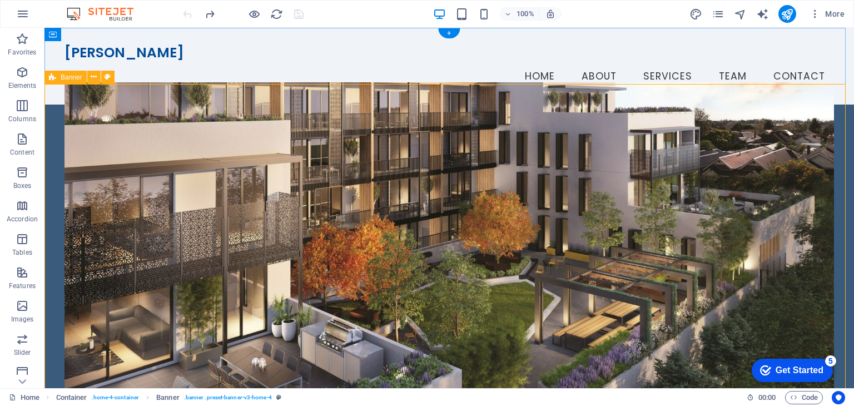
click at [57, 163] on div "Welcome to Shrinishka Realty Your Trusted Partner in Real Estate Explore Proper…" at bounding box center [449, 349] width 810 height 488
select select "vh"
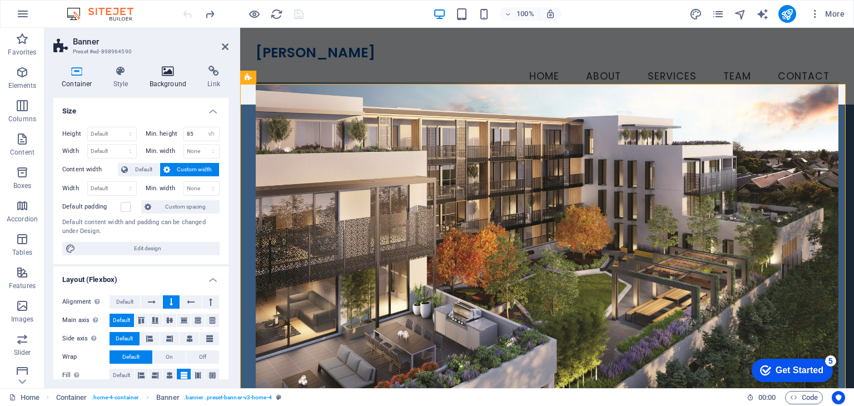
click at [153, 76] on icon at bounding box center [168, 71] width 54 height 11
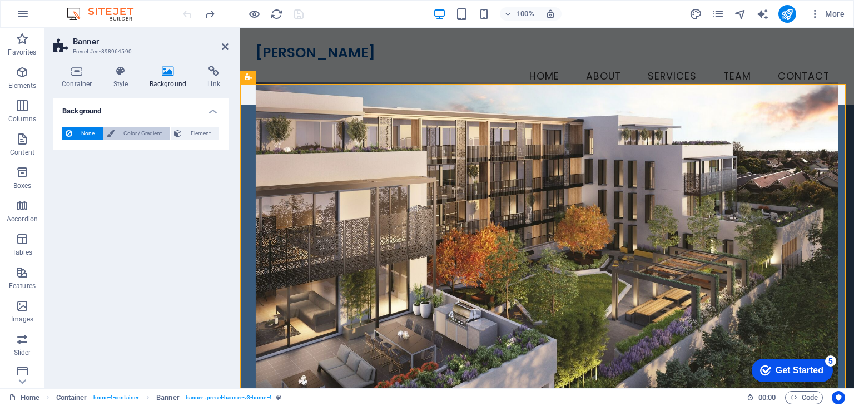
click at [147, 133] on span "Color / Gradient" at bounding box center [142, 133] width 49 height 13
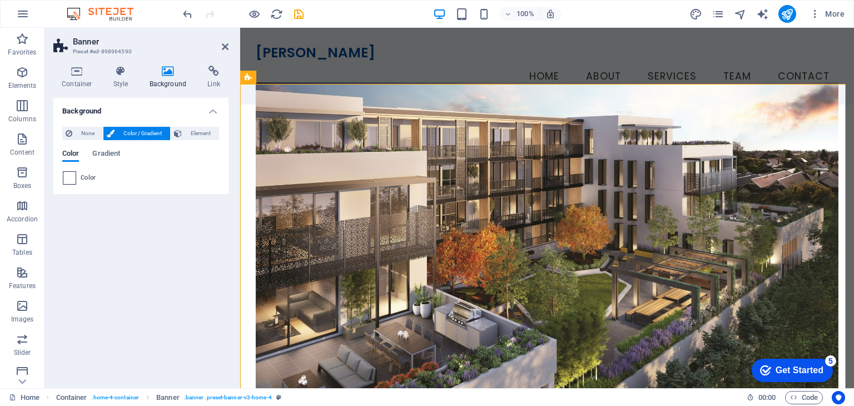
click at [71, 180] on span at bounding box center [69, 178] width 12 height 12
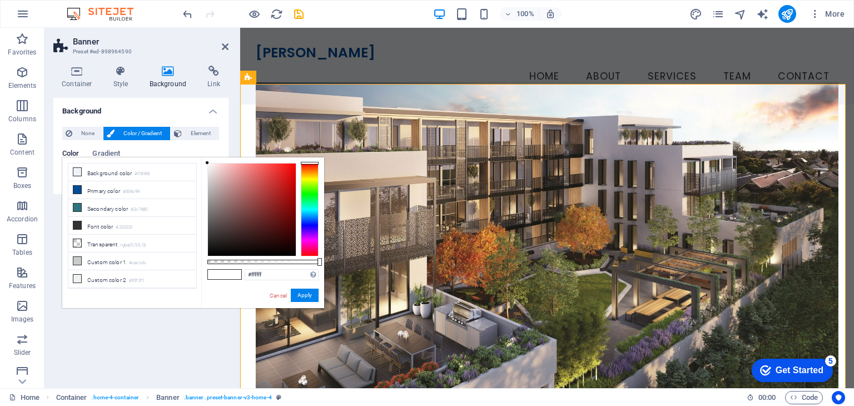
click at [217, 274] on span at bounding box center [216, 274] width 17 height 9
click at [80, 191] on icon at bounding box center [77, 190] width 8 height 8
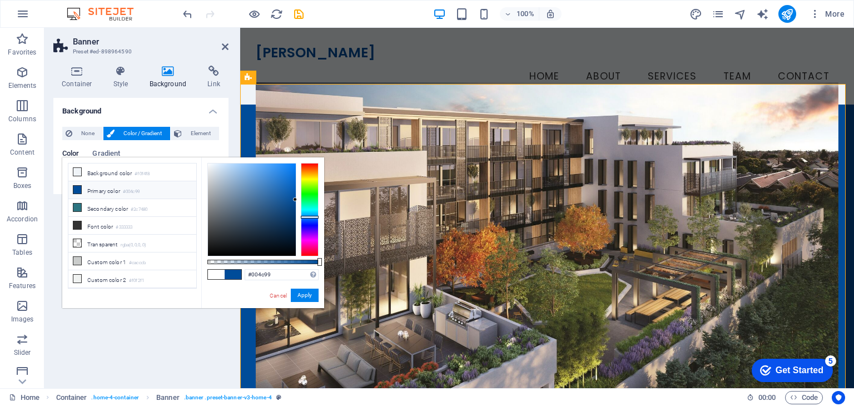
click at [76, 187] on icon at bounding box center [77, 190] width 8 height 8
click at [78, 275] on icon at bounding box center [77, 279] width 8 height 8
type input "#f0f2f1"
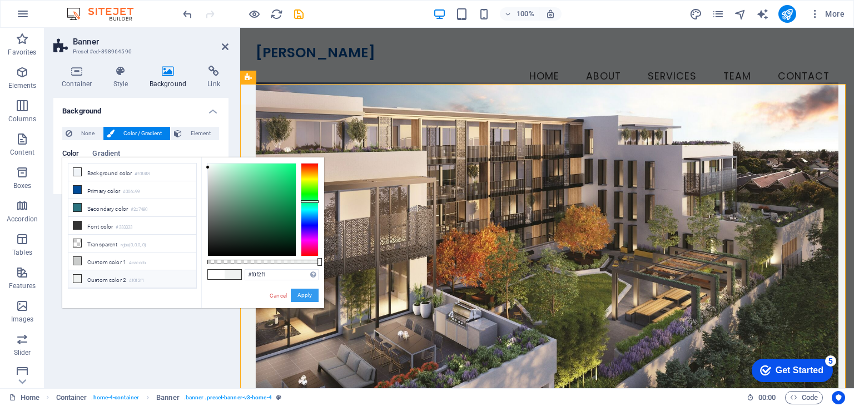
drag, startPoint x: 305, startPoint y: 295, endPoint x: 64, endPoint y: 267, distance: 242.4
click at [305, 295] on button "Apply" at bounding box center [305, 295] width 28 height 13
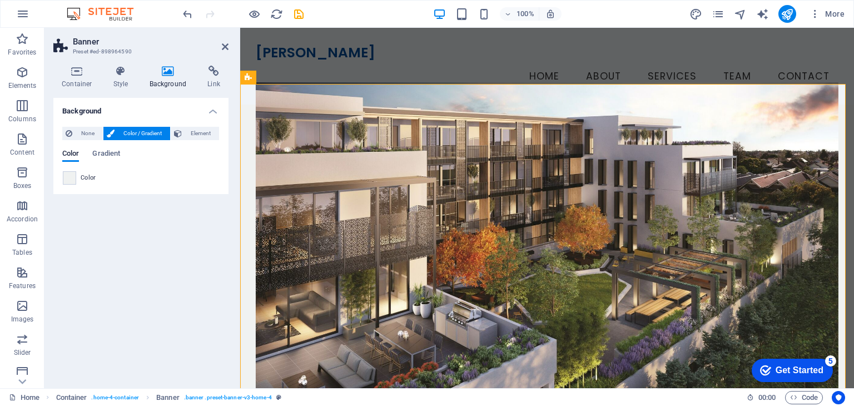
drag, startPoint x: 263, startPoint y: 263, endPoint x: 252, endPoint y: 265, distance: 10.8
click at [262, 264] on figure at bounding box center [547, 246] width 583 height 328
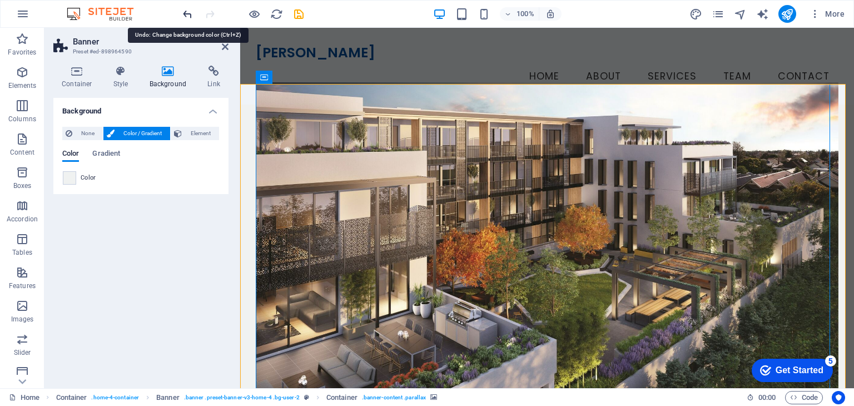
click at [188, 17] on icon "undo" at bounding box center [187, 14] width 13 height 13
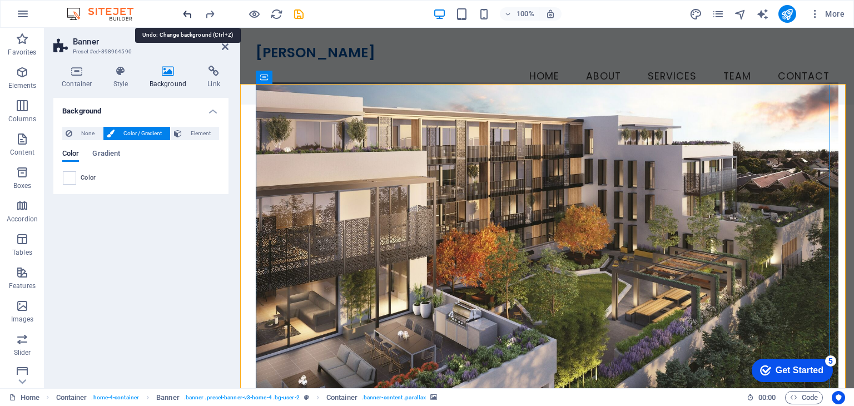
click at [188, 17] on icon "undo" at bounding box center [187, 14] width 13 height 13
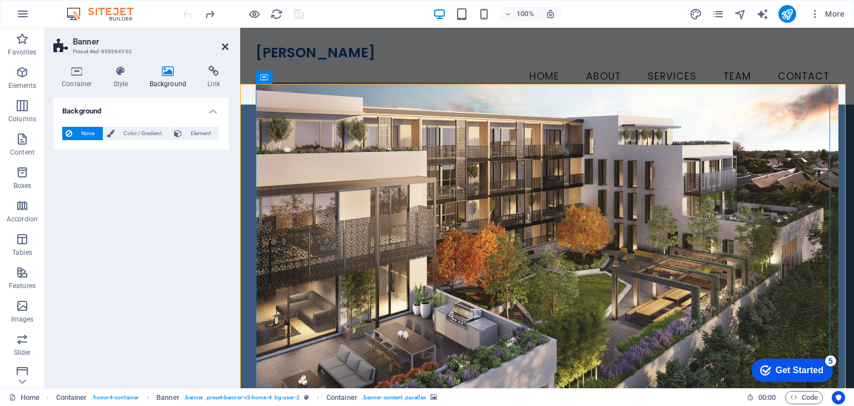
click at [222, 44] on icon at bounding box center [225, 46] width 7 height 9
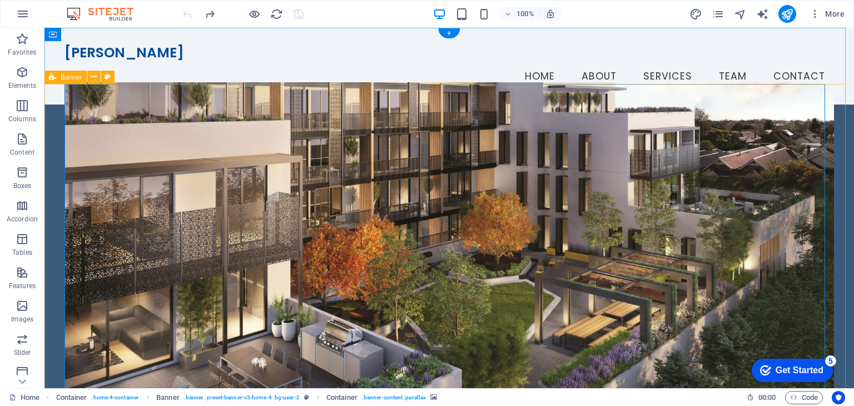
click at [66, 136] on figure at bounding box center [449, 246] width 769 height 328
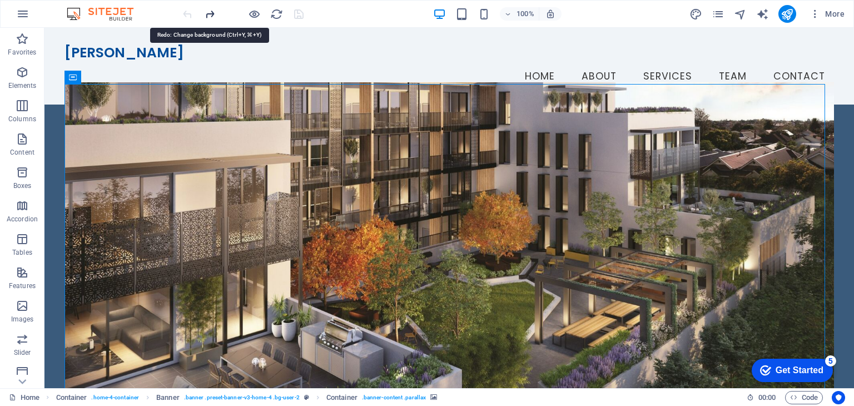
click at [212, 16] on icon "redo" at bounding box center [210, 14] width 13 height 13
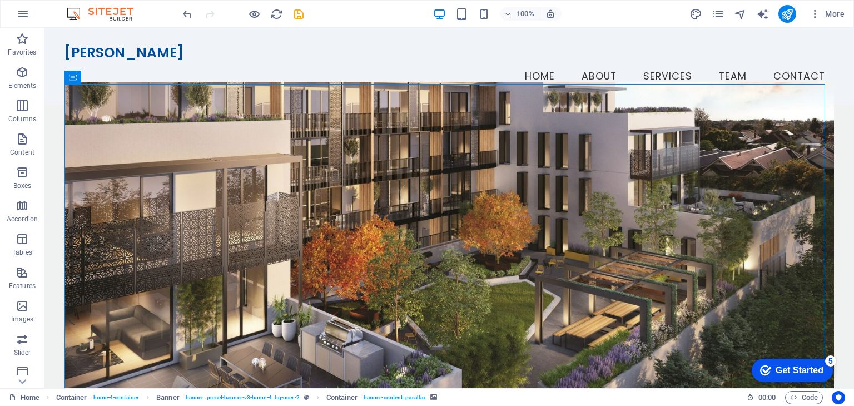
click at [212, 16] on div at bounding box center [243, 14] width 125 height 18
click at [400, 36] on div "SHRINISHKA REALTY Menu Home About Services Team Contact" at bounding box center [449, 66] width 810 height 77
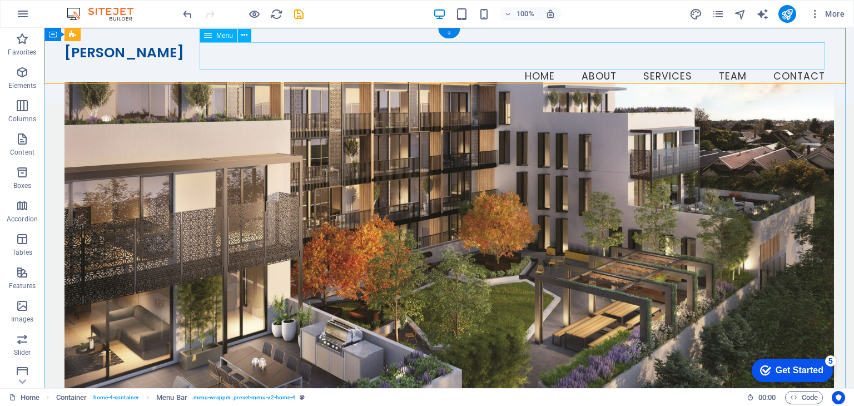
click at [401, 63] on nav "Home About Services Team Contact" at bounding box center [449, 77] width 769 height 28
click at [148, 63] on div "[PERSON_NAME]" at bounding box center [449, 52] width 769 height 21
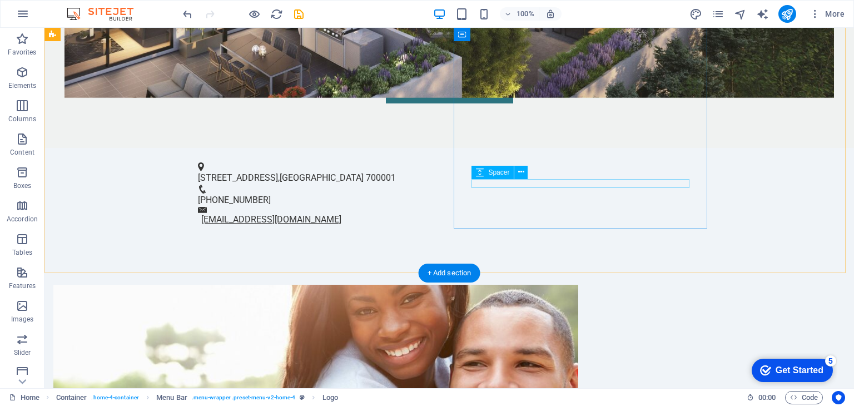
scroll to position [501, 0]
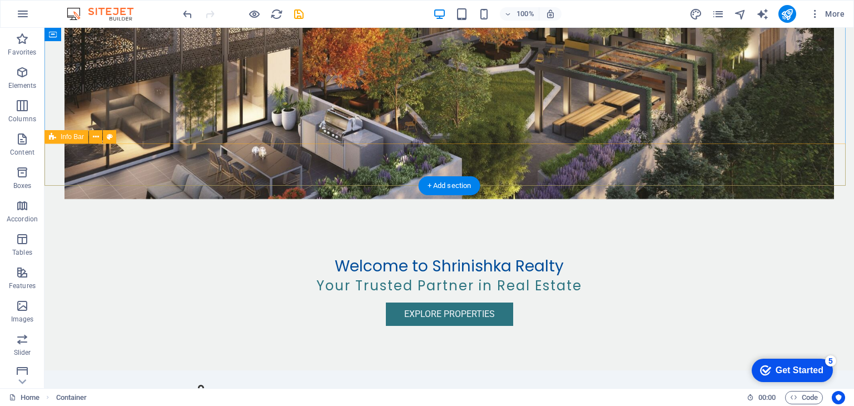
scroll to position [0, 0]
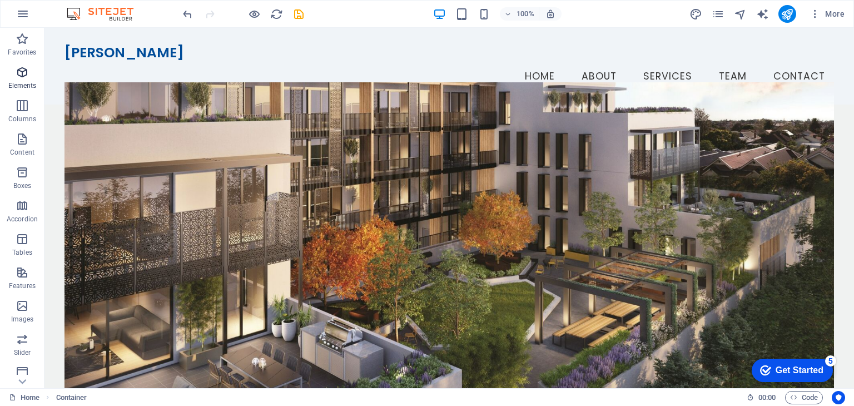
click at [19, 77] on icon "button" at bounding box center [22, 72] width 13 height 13
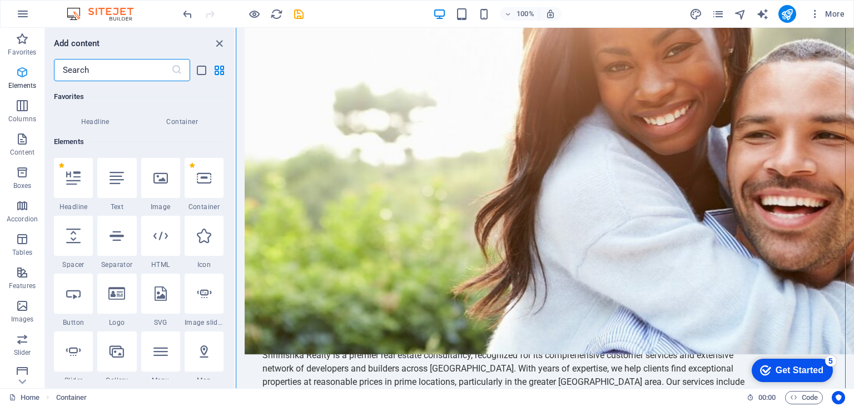
scroll to position [118, 0]
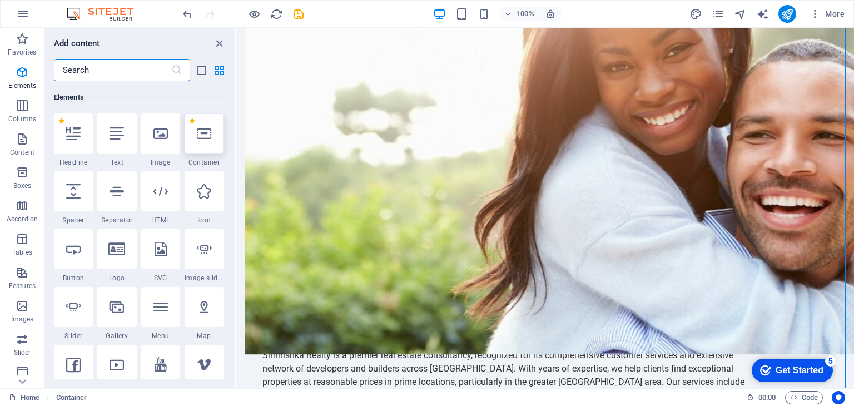
click at [199, 145] on div at bounding box center [204, 133] width 39 height 40
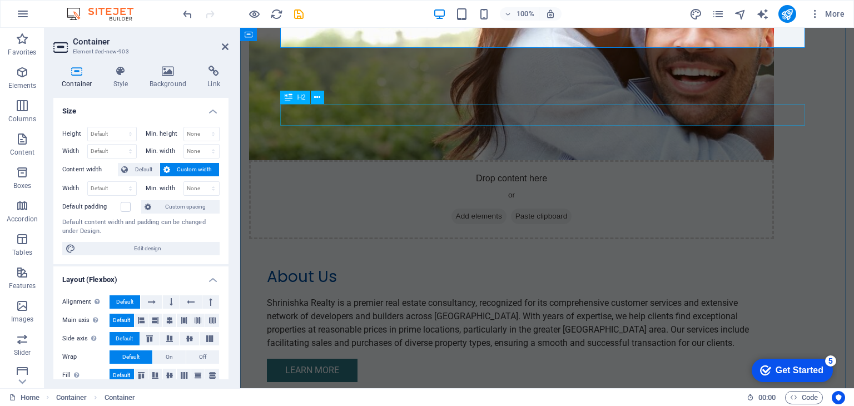
scroll to position [758, 0]
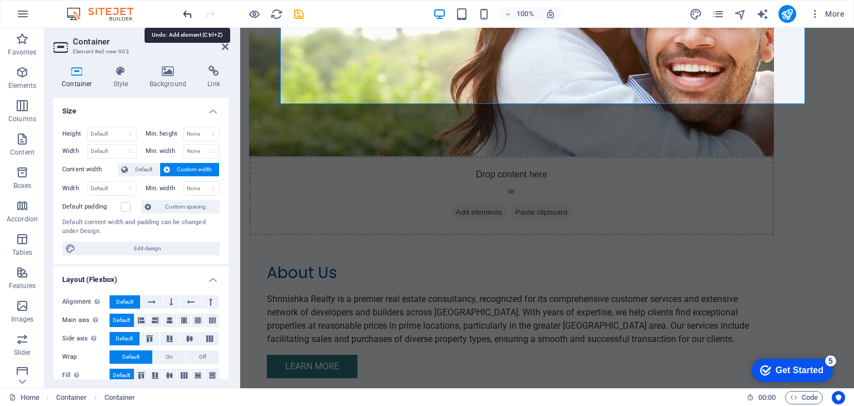
click at [182, 12] on icon "undo" at bounding box center [187, 14] width 13 height 13
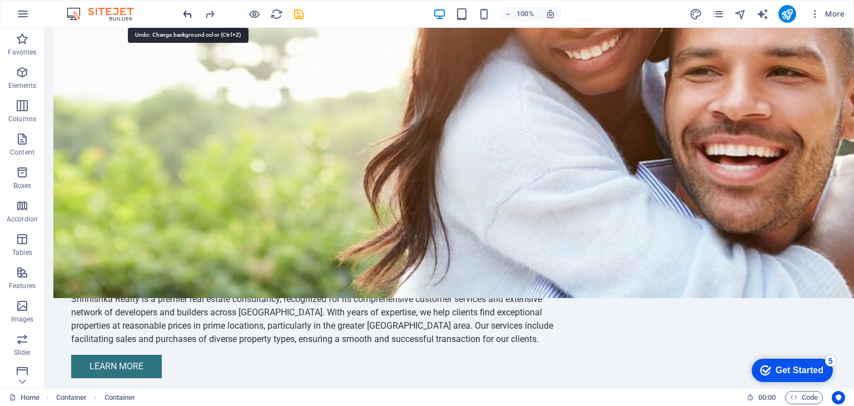
scroll to position [680, 0]
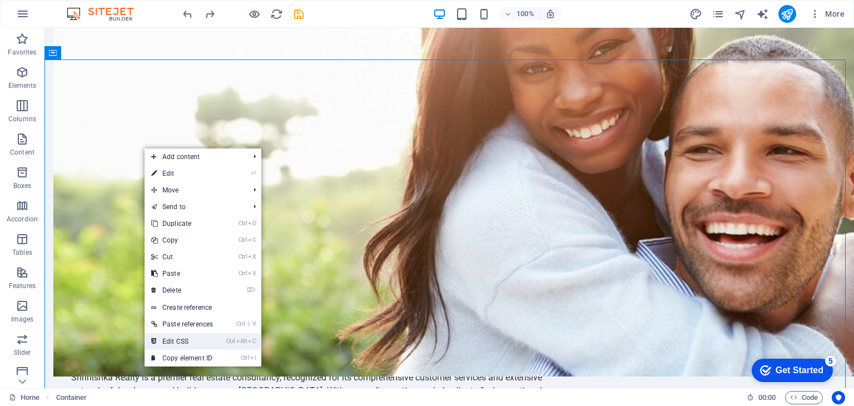
click at [182, 339] on link "Ctrl Alt C Edit CSS" at bounding box center [182, 341] width 75 height 17
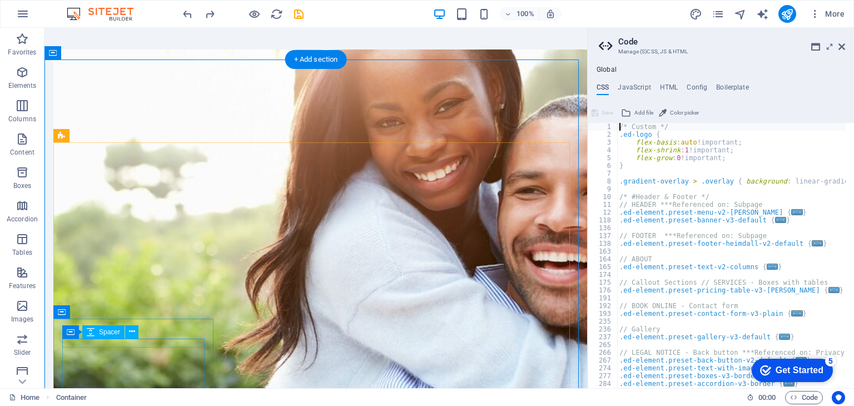
type textarea "@include boxes-v3("
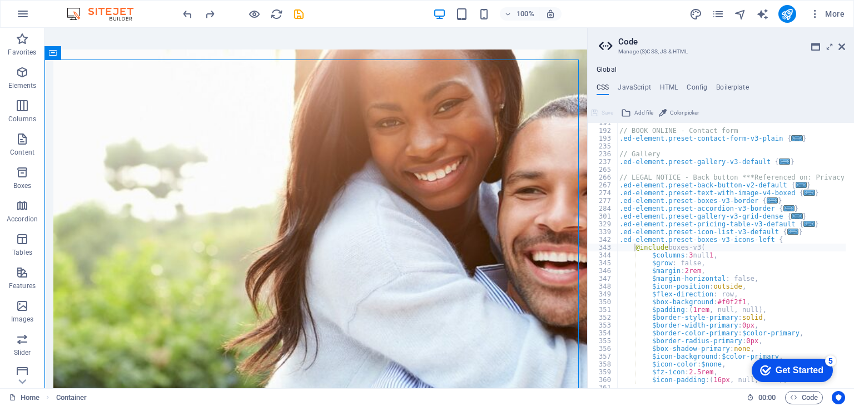
click at [848, 43] on aside "Code Manage (S)CSS, JS & HTML Global CSS JavaScript HTML Config Boilerplate @in…" at bounding box center [720, 208] width 267 height 360
click at [848, 44] on aside "Code Manage (S)CSS, JS & HTML Global CSS JavaScript HTML Config Boilerplate @in…" at bounding box center [720, 208] width 267 height 360
click at [843, 47] on icon at bounding box center [842, 46] width 7 height 9
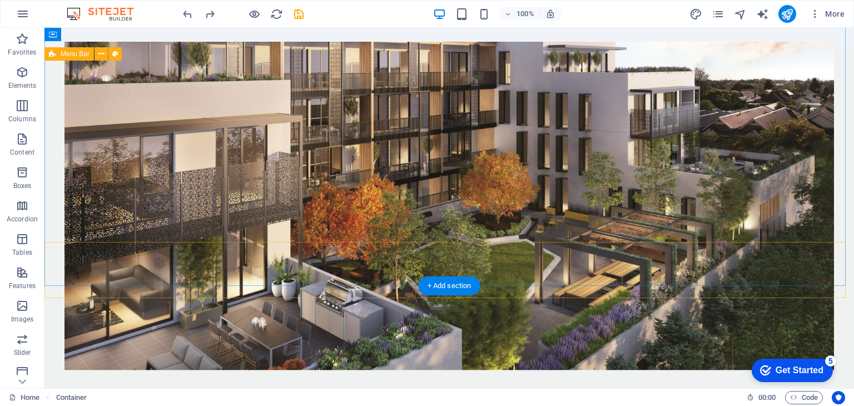
scroll to position [0, 0]
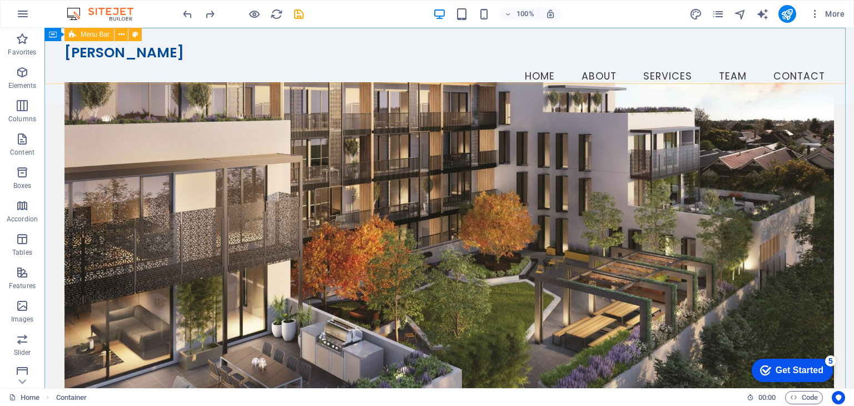
click at [87, 33] on span "Menu Bar" at bounding box center [95, 34] width 29 height 7
click at [120, 36] on icon at bounding box center [121, 35] width 6 height 12
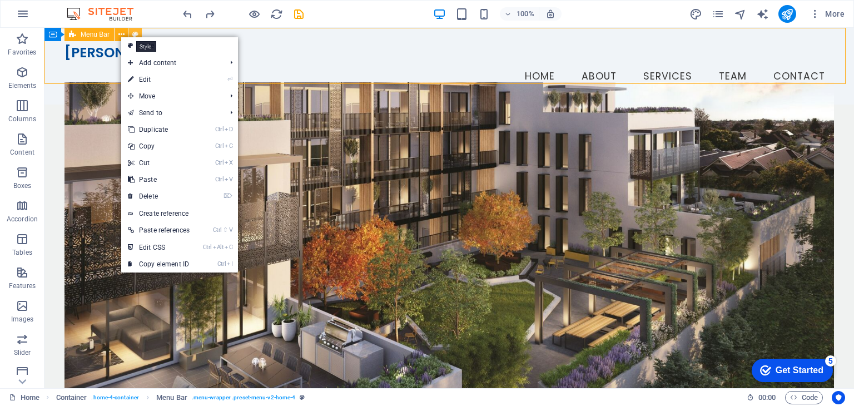
click at [138, 32] on icon at bounding box center [135, 35] width 6 height 12
select select "vw"
select select "rem"
select select "vw"
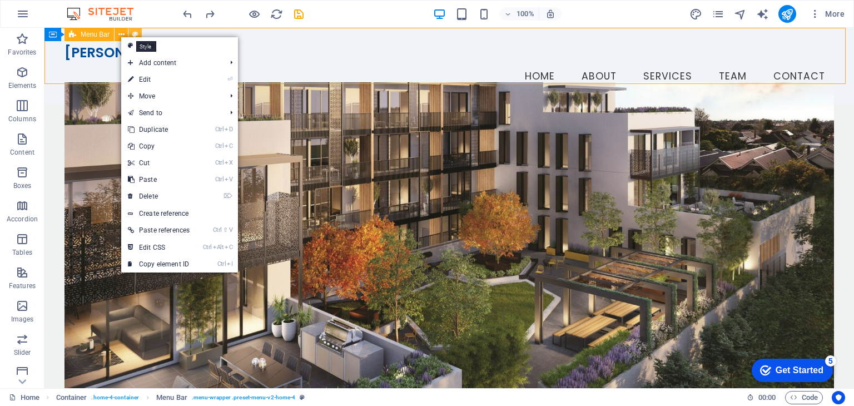
select select "preset-menu-v2-home-4"
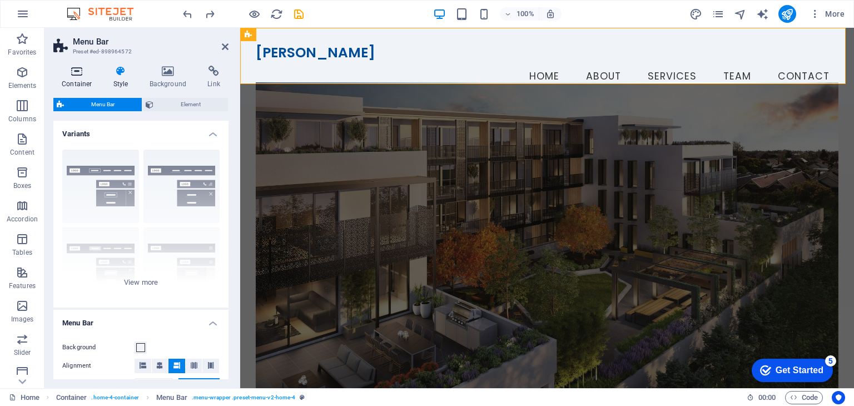
click at [85, 74] on icon at bounding box center [76, 71] width 47 height 11
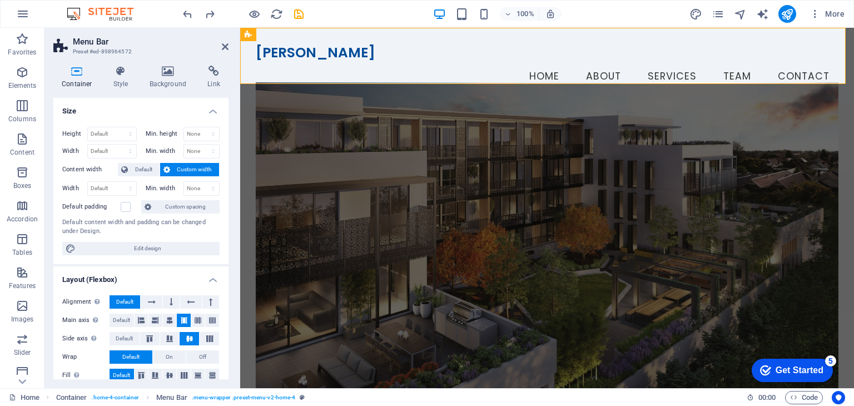
click at [85, 74] on icon at bounding box center [76, 71] width 47 height 11
click at [126, 76] on icon at bounding box center [121, 71] width 32 height 11
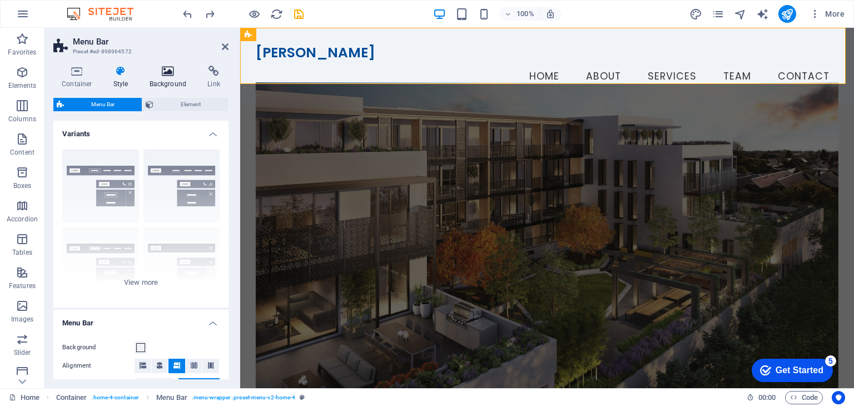
click at [160, 73] on icon at bounding box center [168, 71] width 54 height 11
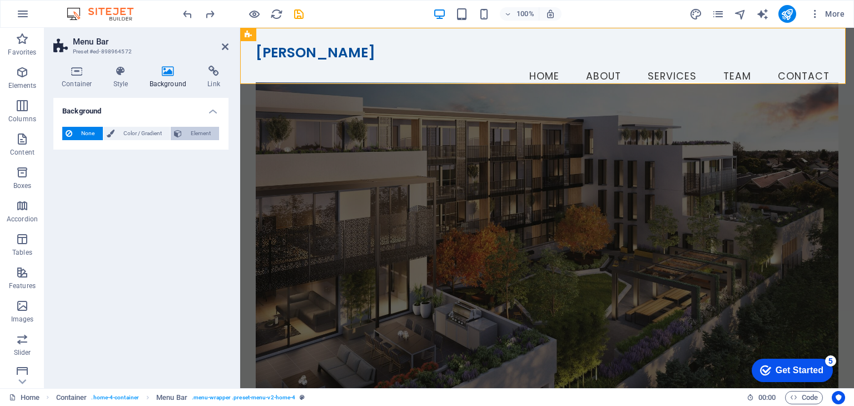
click at [202, 133] on span "Element" at bounding box center [200, 133] width 31 height 13
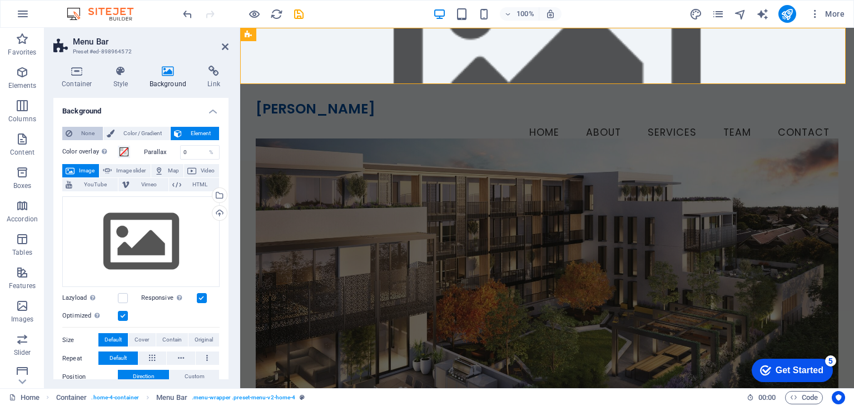
click at [90, 133] on span "None" at bounding box center [88, 133] width 24 height 13
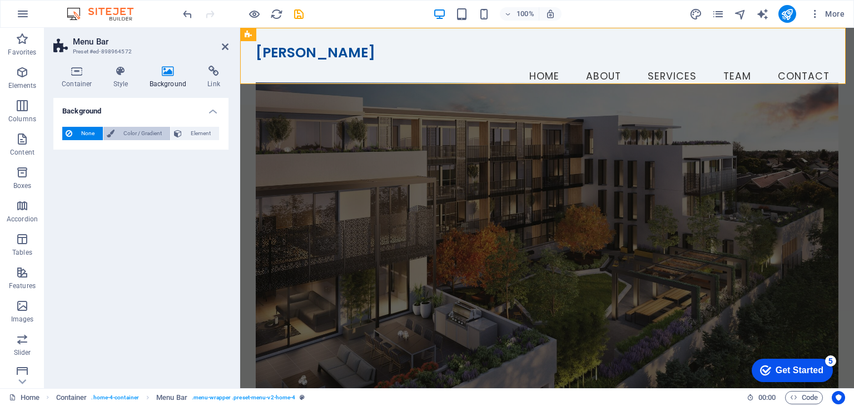
click at [125, 132] on span "Color / Gradient" at bounding box center [142, 133] width 49 height 13
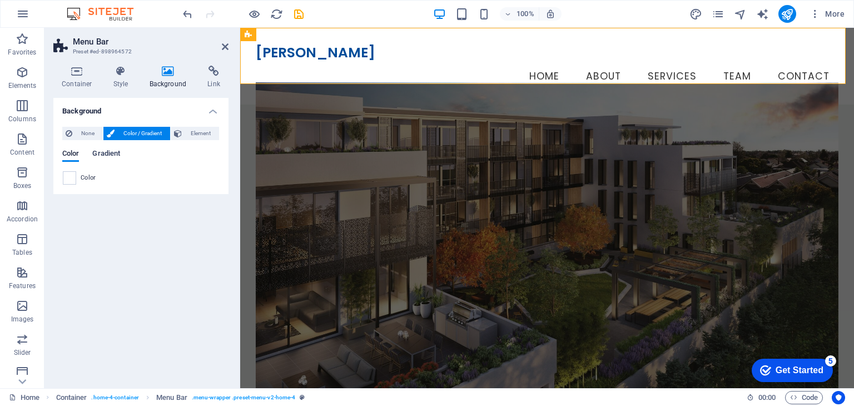
click at [101, 153] on span "Gradient" at bounding box center [106, 155] width 28 height 16
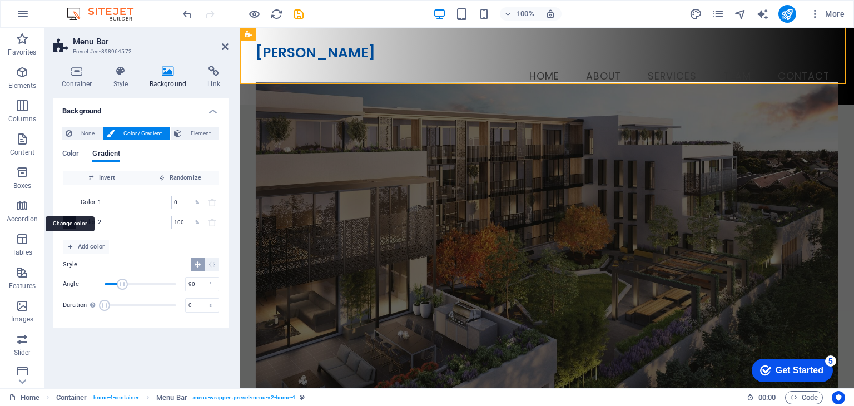
click at [71, 203] on span at bounding box center [69, 202] width 12 height 12
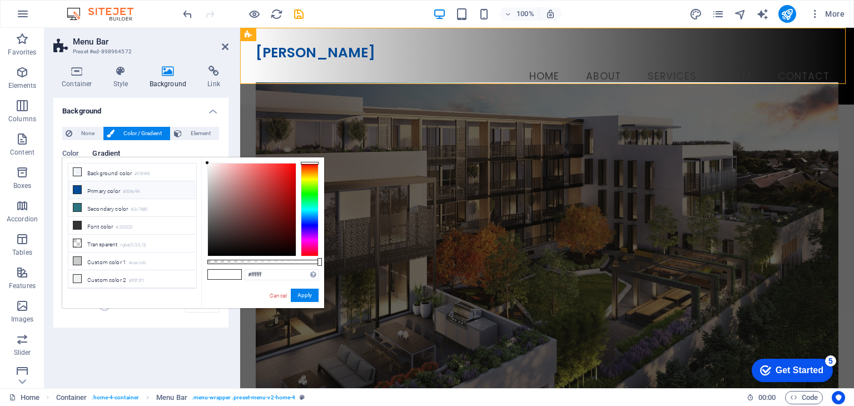
click at [80, 192] on icon at bounding box center [77, 190] width 8 height 8
type input "#004c99"
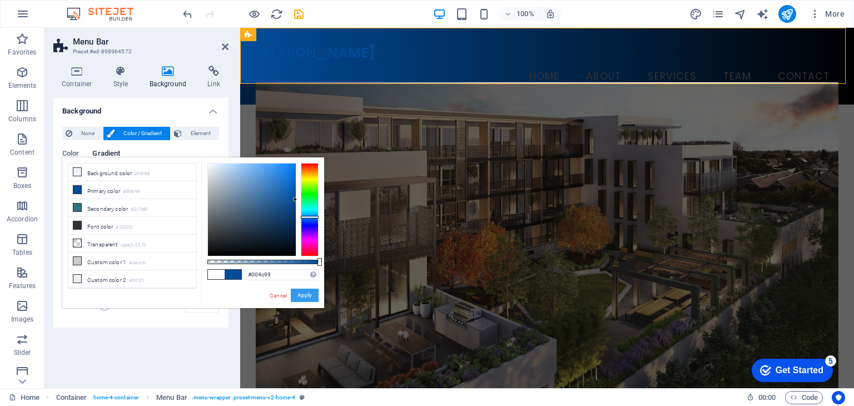
click at [298, 294] on button "Apply" at bounding box center [305, 295] width 28 height 13
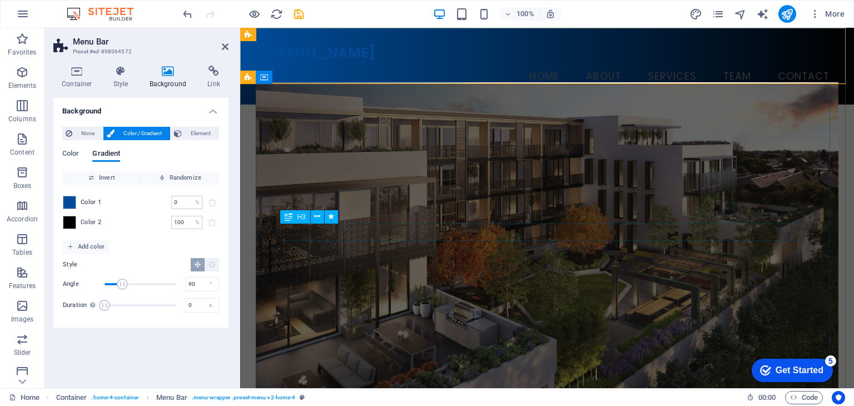
click at [343, 217] on div "H3" at bounding box center [312, 217] width 65 height 14
click at [223, 47] on icon at bounding box center [225, 46] width 7 height 9
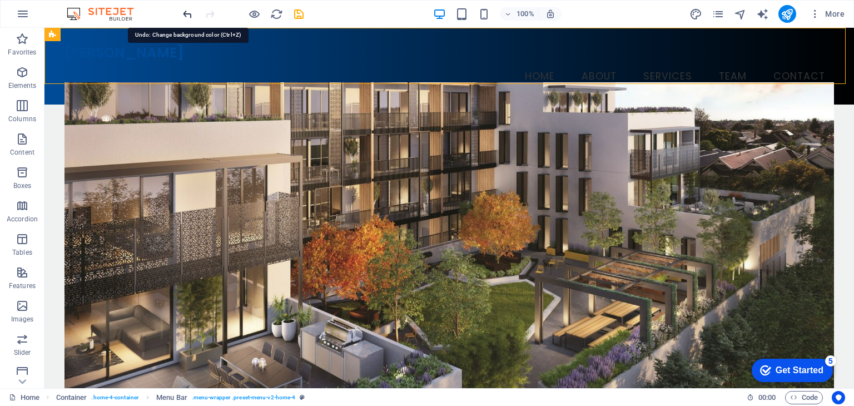
click at [185, 16] on icon "undo" at bounding box center [187, 14] width 13 height 13
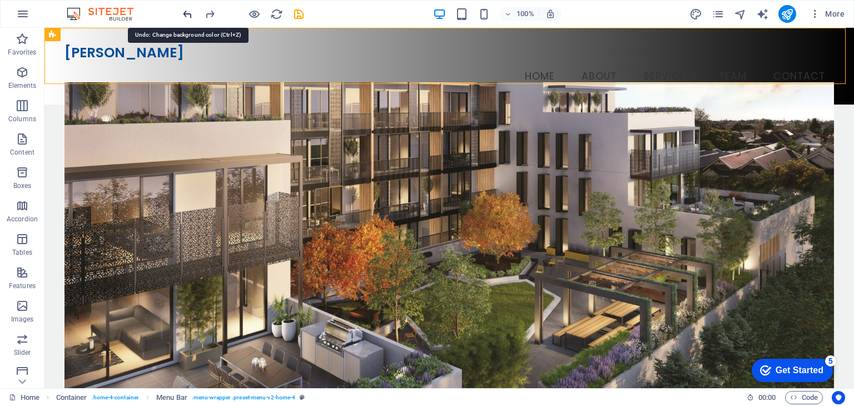
click at [185, 16] on icon "undo" at bounding box center [187, 14] width 13 height 13
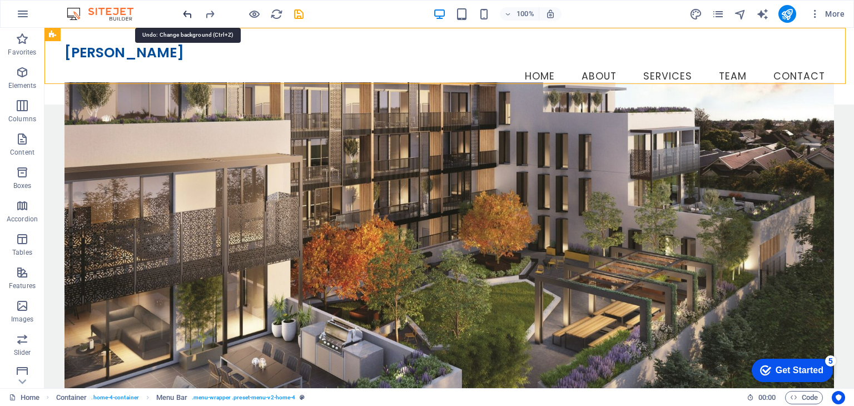
click at [185, 16] on icon "undo" at bounding box center [187, 14] width 13 height 13
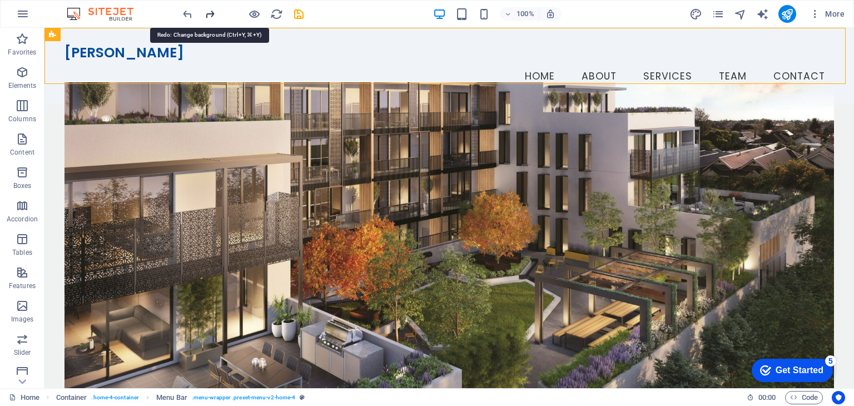
click at [205, 14] on icon "redo" at bounding box center [210, 14] width 13 height 13
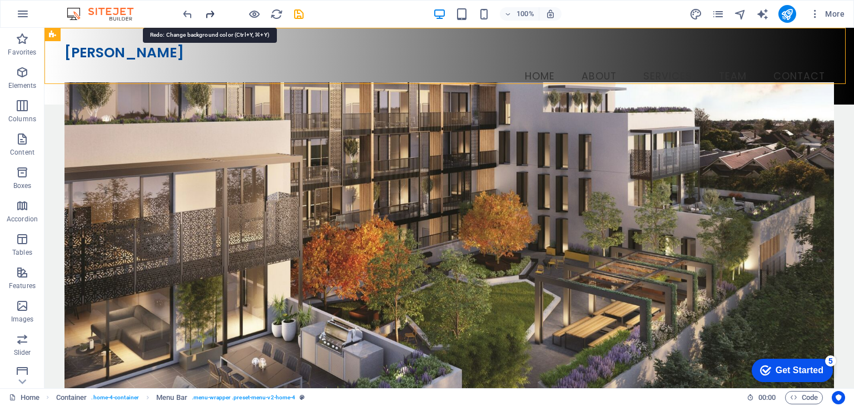
click at [205, 14] on icon "redo" at bounding box center [210, 14] width 13 height 13
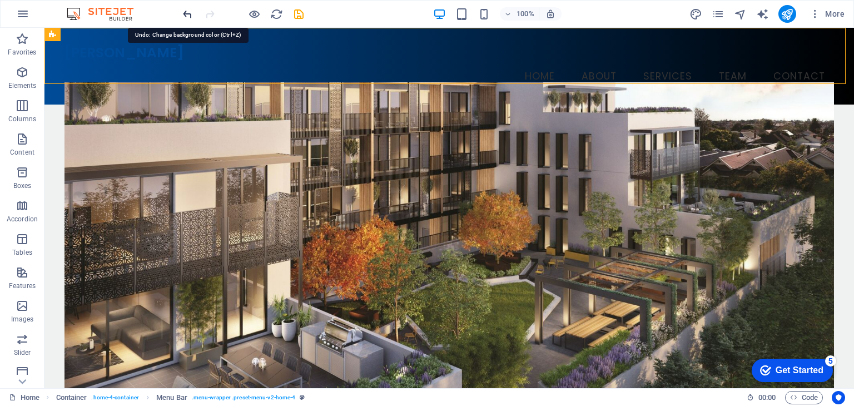
click at [191, 12] on icon "undo" at bounding box center [187, 14] width 13 height 13
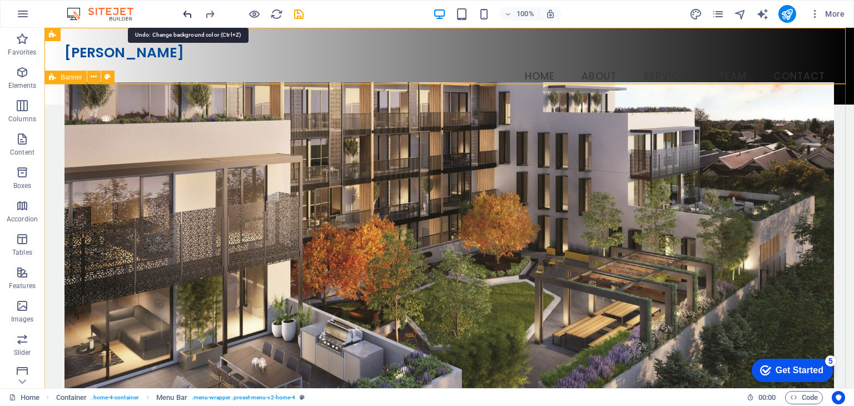
click at [181, 12] on icon "undo" at bounding box center [187, 14] width 13 height 13
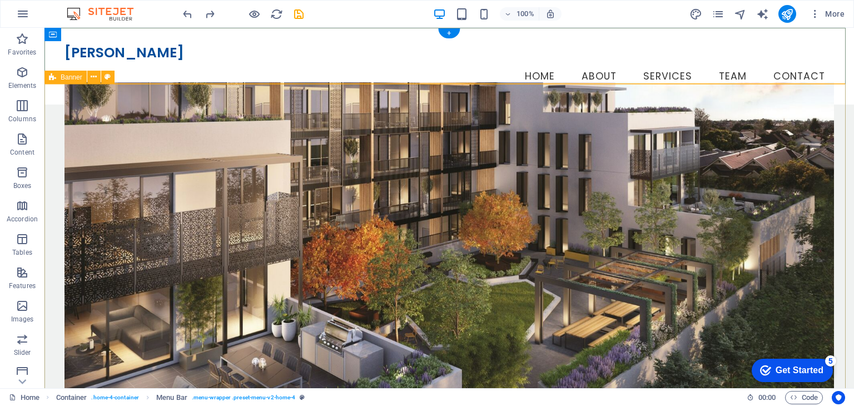
click at [49, 167] on div "Welcome to Shrinishka Realty Your Trusted Partner in Real Estate Explore Proper…" at bounding box center [449, 349] width 810 height 488
click at [24, 16] on icon "button" at bounding box center [22, 13] width 13 height 13
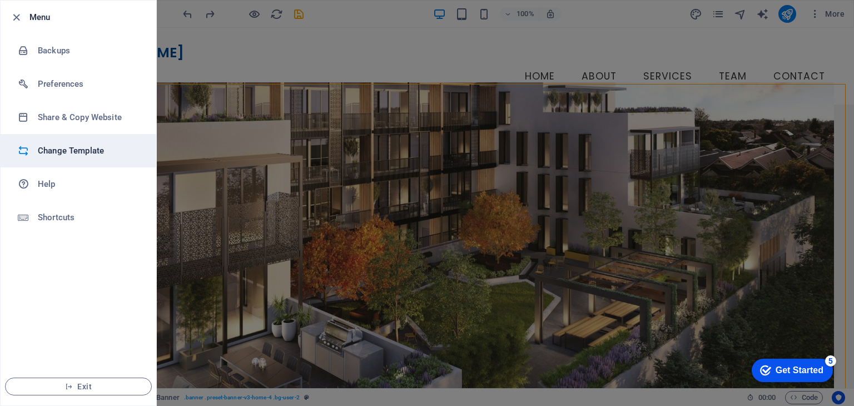
click at [100, 154] on h6 "Change Template" at bounding box center [89, 150] width 103 height 13
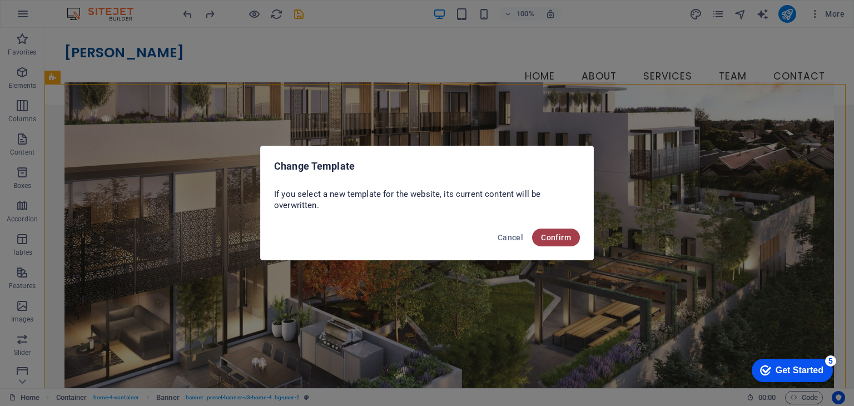
click at [561, 240] on span "Confirm" at bounding box center [556, 237] width 30 height 9
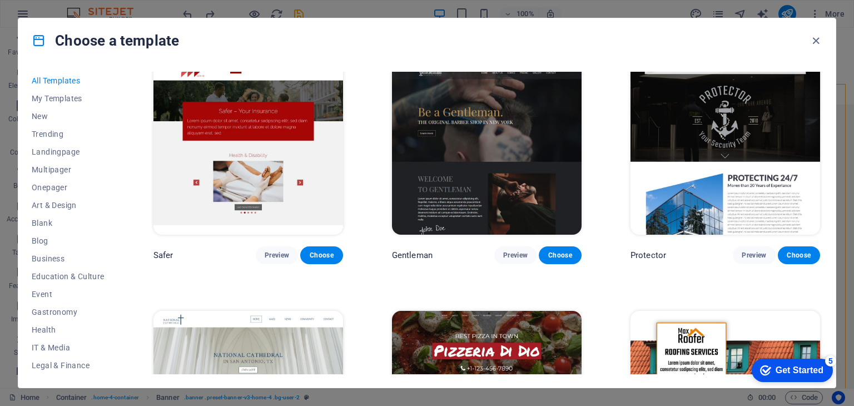
scroll to position [4727, 0]
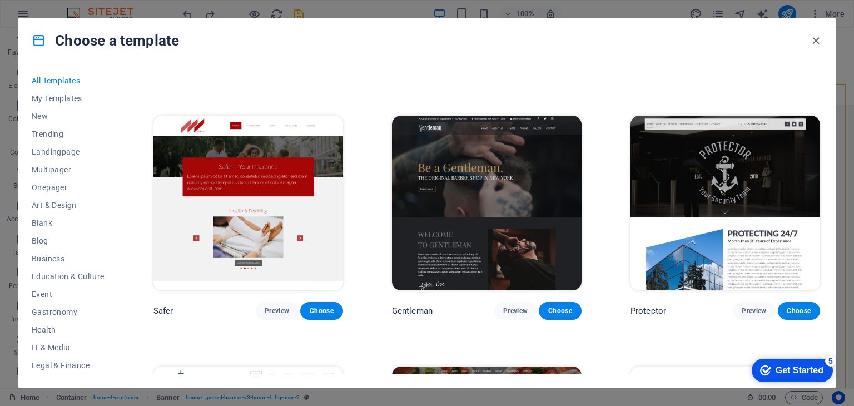
click at [308, 147] on img at bounding box center [248, 203] width 190 height 175
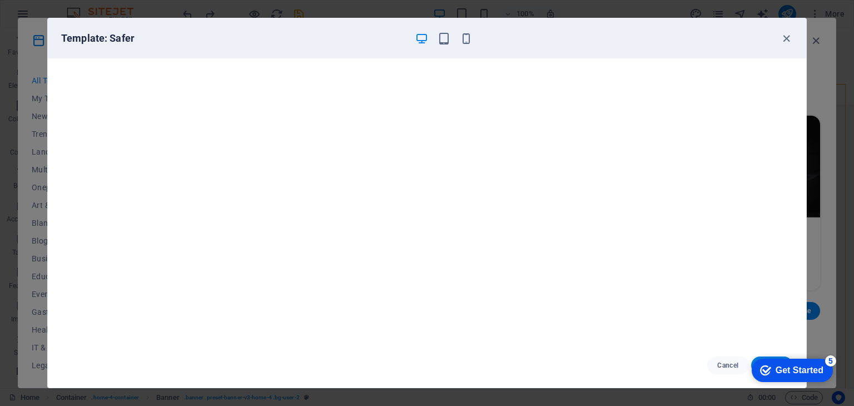
click at [781, 363] on div "checkmark Get Started 5" at bounding box center [792, 370] width 81 height 23
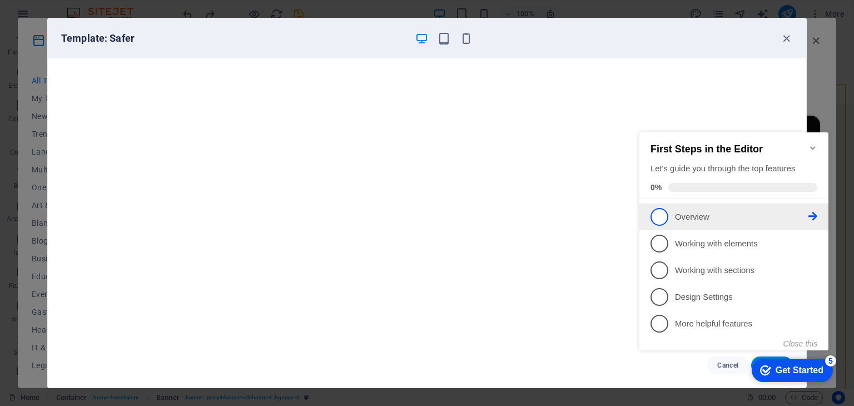
click at [657, 220] on span "1" at bounding box center [660, 217] width 18 height 18
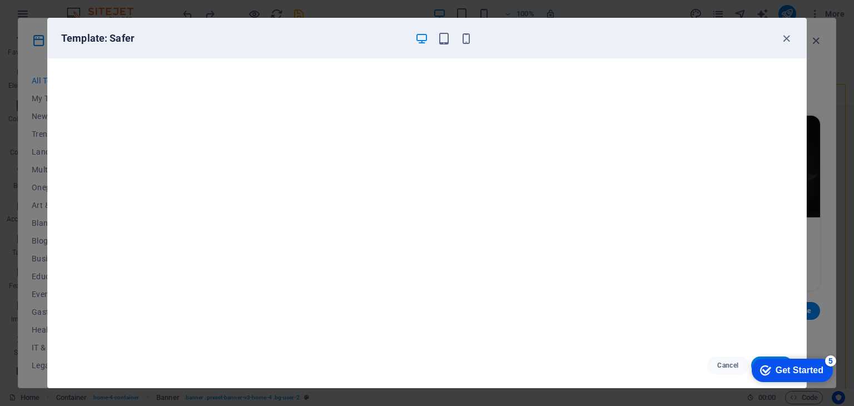
scroll to position [0, 0]
click at [797, 367] on div "Get Started" at bounding box center [800, 370] width 48 height 10
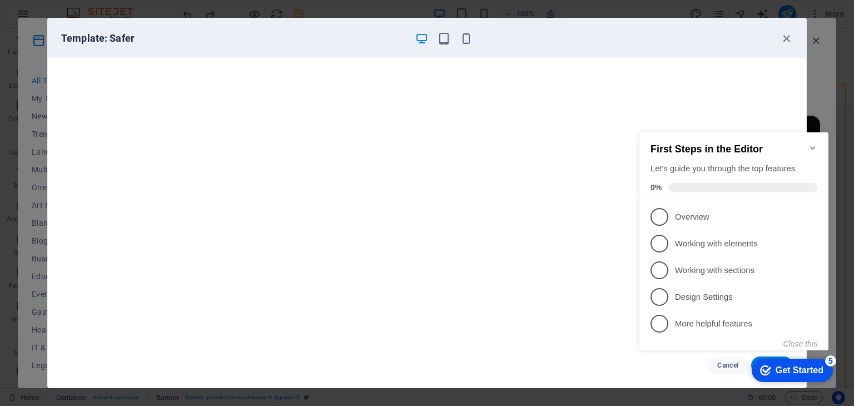
click at [813, 146] on icon "Minimize checklist" at bounding box center [812, 147] width 5 height 3
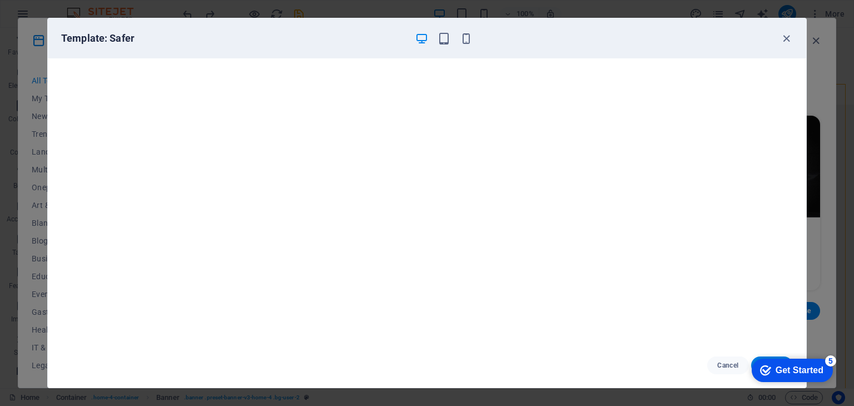
click at [817, 371] on div "Get Started" at bounding box center [800, 370] width 48 height 10
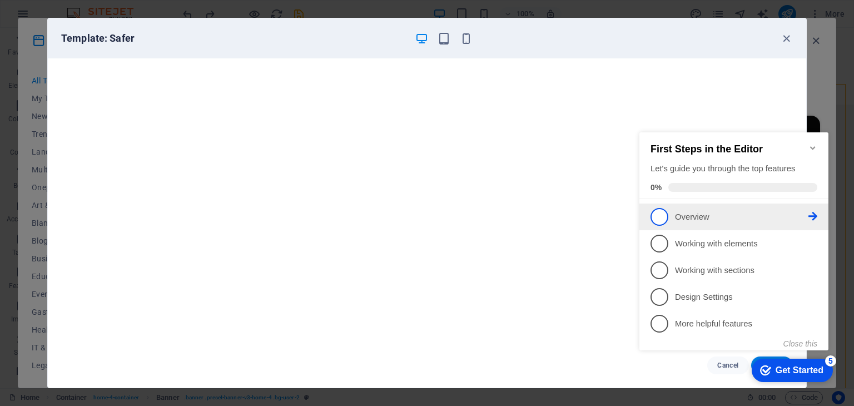
click at [660, 216] on span "1" at bounding box center [660, 217] width 18 height 18
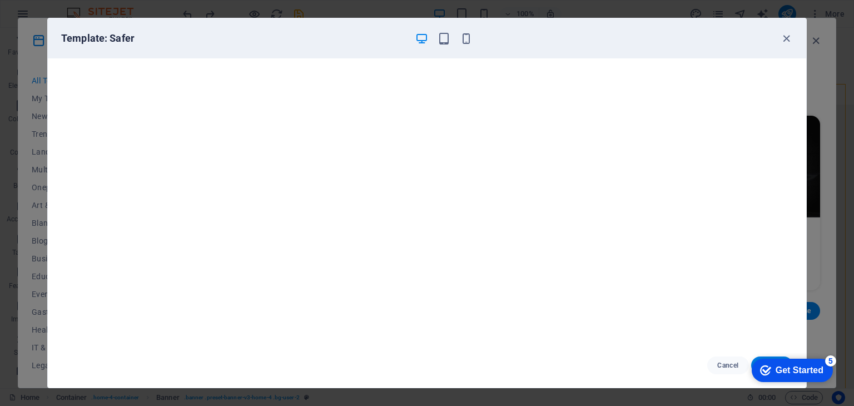
click at [804, 371] on div "Get Started" at bounding box center [800, 370] width 48 height 10
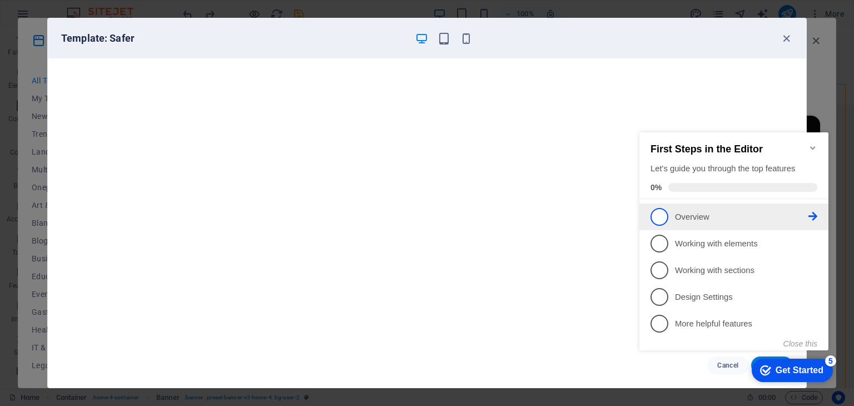
click at [665, 218] on span "1" at bounding box center [660, 217] width 18 height 18
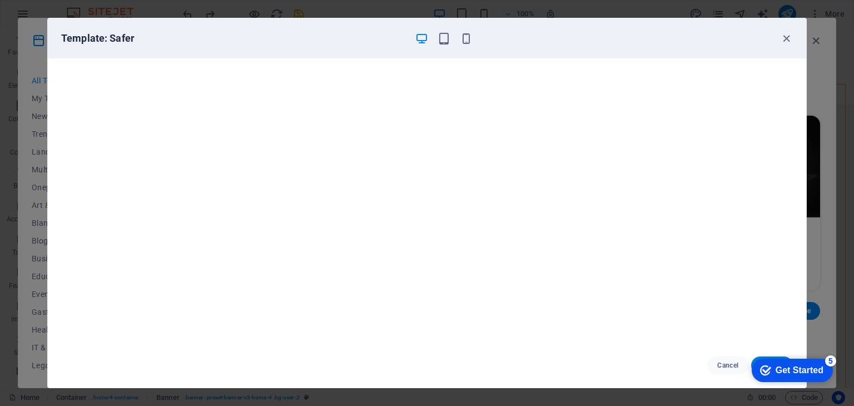
click at [773, 367] on div "checkmark Get Started 5" at bounding box center [791, 370] width 63 height 11
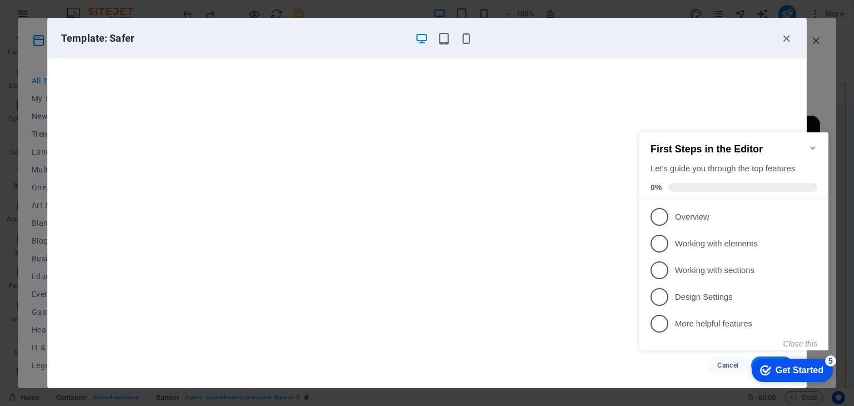
click at [808, 208] on link "1 Overview - incomplete" at bounding box center [734, 217] width 167 height 18
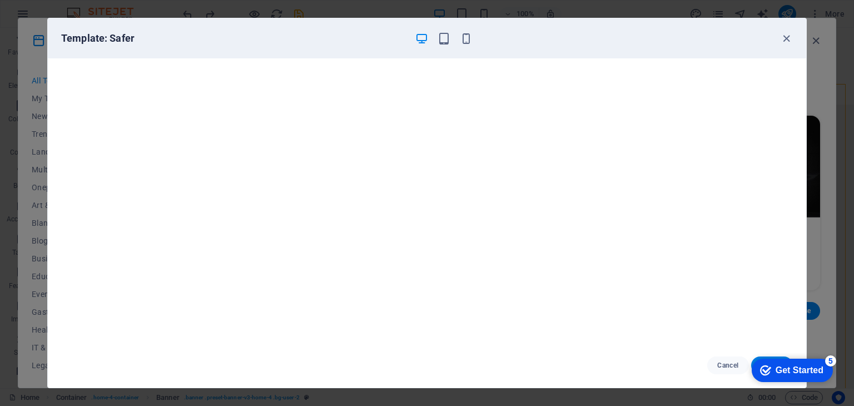
click at [779, 374] on div "Get Started" at bounding box center [800, 370] width 48 height 10
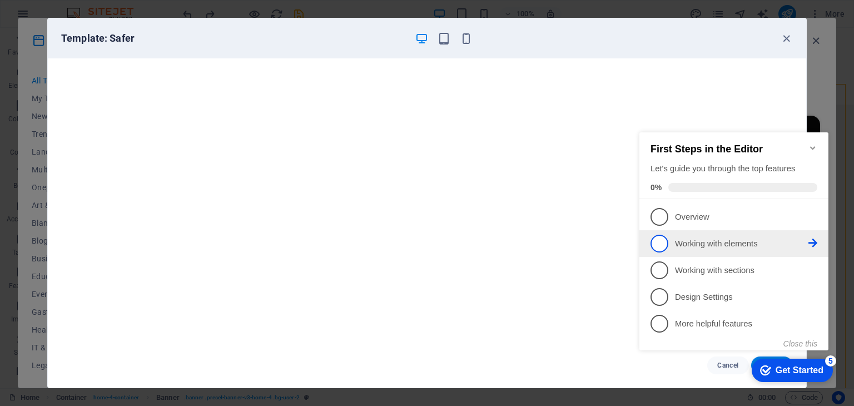
click at [782, 242] on p "Working with elements - incomplete" at bounding box center [741, 244] width 133 height 12
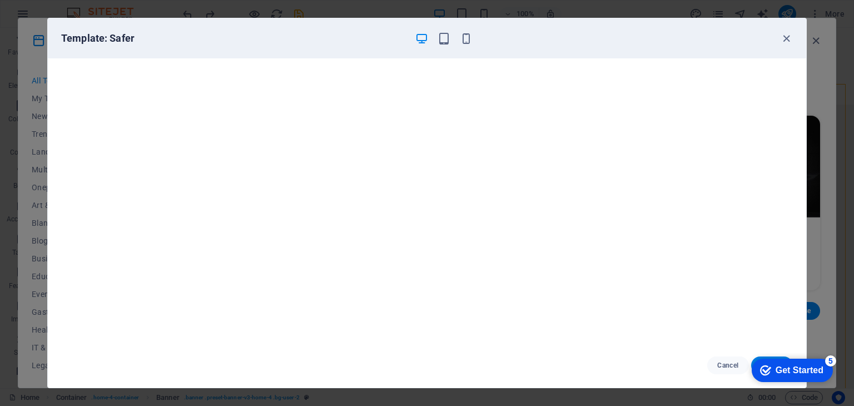
click at [789, 374] on div "Get Started" at bounding box center [800, 370] width 48 height 10
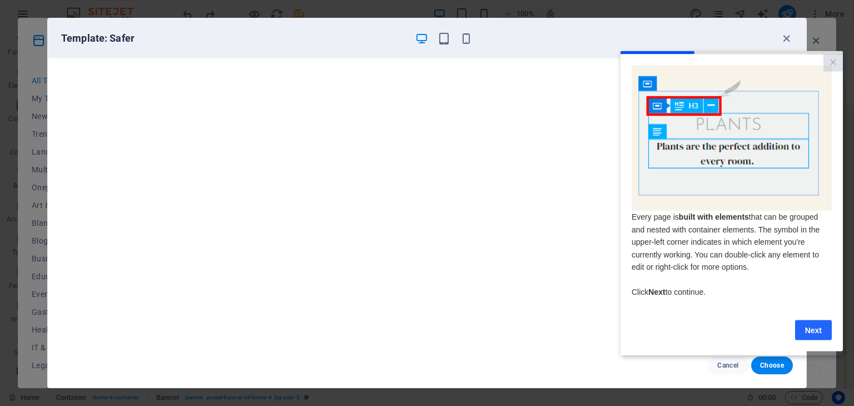
click at [824, 329] on link "Next" at bounding box center [813, 330] width 37 height 20
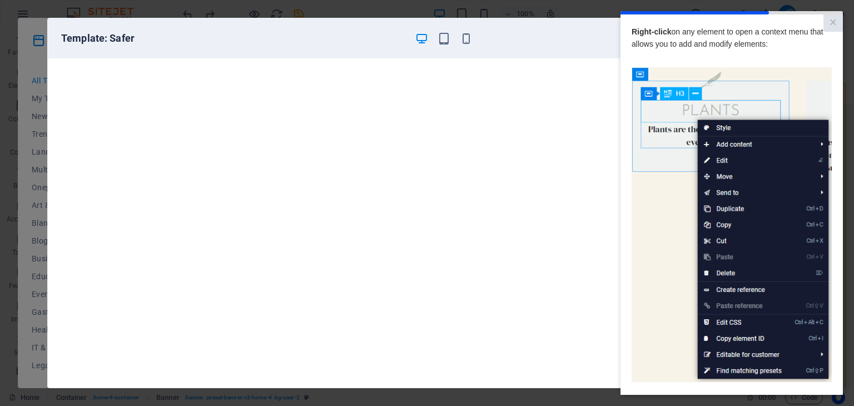
click at [730, 142] on img at bounding box center [732, 224] width 200 height 315
click at [724, 123] on img at bounding box center [732, 224] width 200 height 315
click at [722, 157] on img at bounding box center [732, 224] width 200 height 315
click at [821, 145] on img at bounding box center [732, 224] width 200 height 315
click at [833, 22] on link "×" at bounding box center [833, 22] width 19 height 17
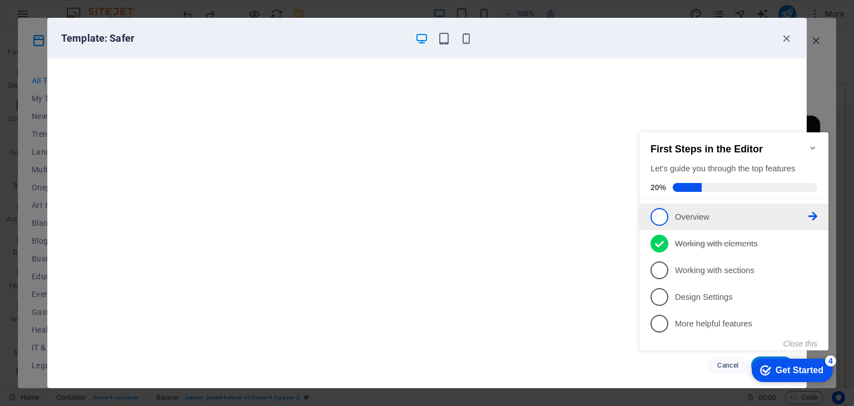
click at [666, 215] on span "1" at bounding box center [660, 217] width 18 height 18
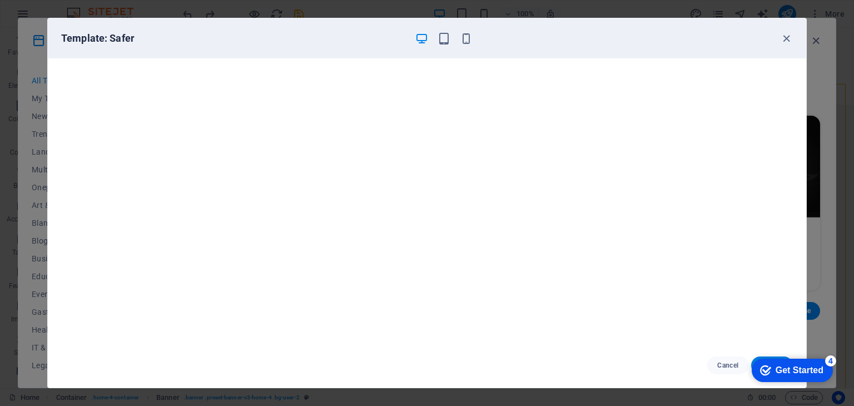
click at [762, 369] on icon "checkmark" at bounding box center [765, 370] width 11 height 11
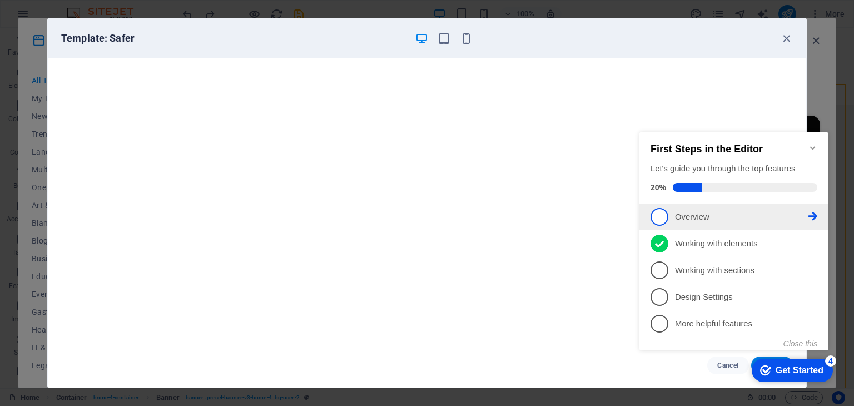
click at [691, 220] on p "Overview - incomplete" at bounding box center [741, 217] width 133 height 12
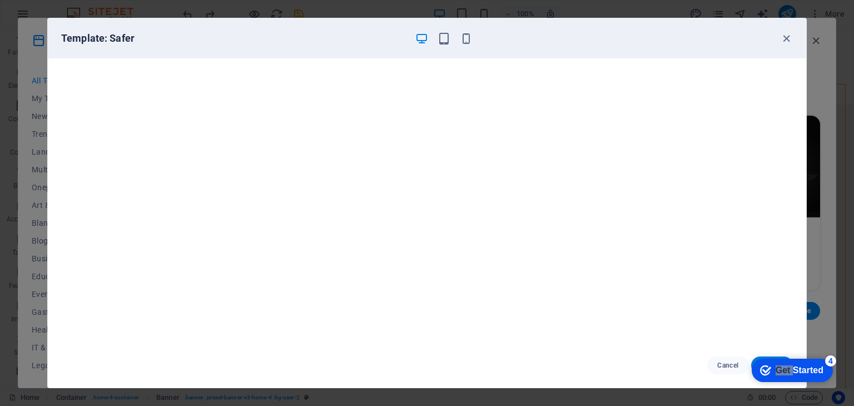
click div "checkmark Get Started 4 First Steps in the Editor Let's guide you through the t…"
click at [818, 368] on div "Get Started" at bounding box center [800, 370] width 48 height 10
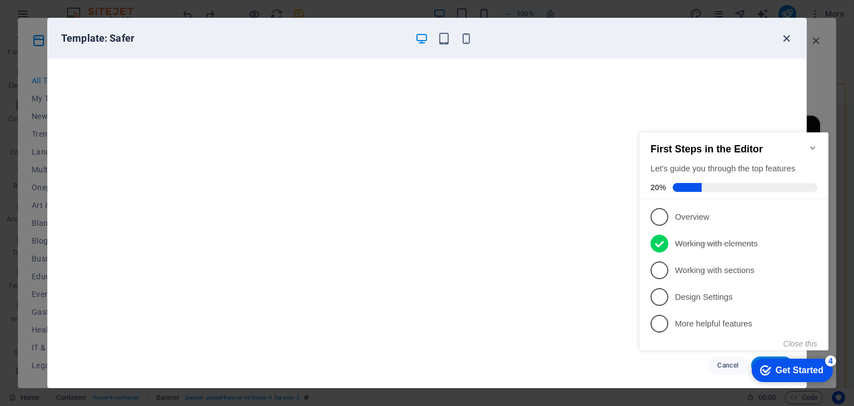
click at [780, 39] on span "button" at bounding box center [786, 38] width 13 height 13
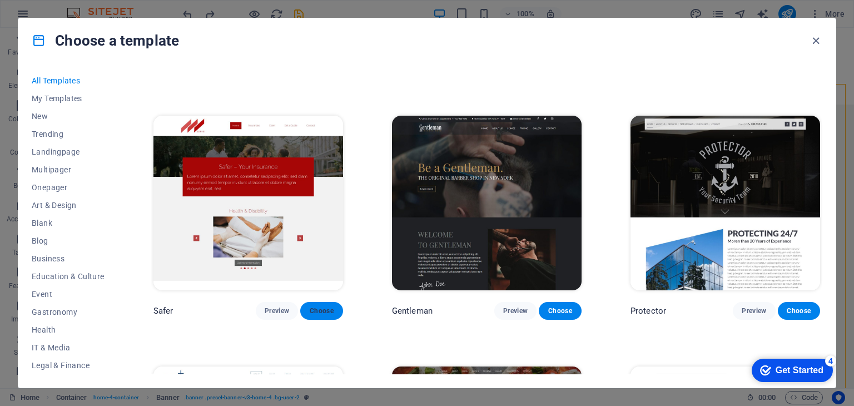
click at [331, 306] on span "Choose" at bounding box center [321, 310] width 24 height 9
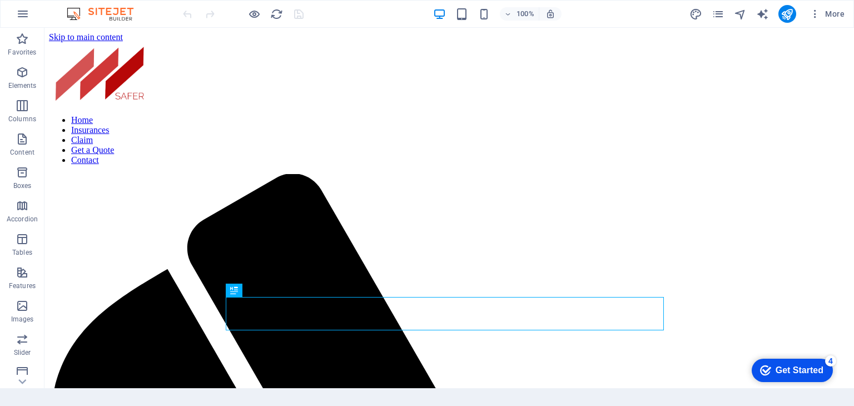
click at [795, 370] on div "Get Started" at bounding box center [800, 370] width 48 height 10
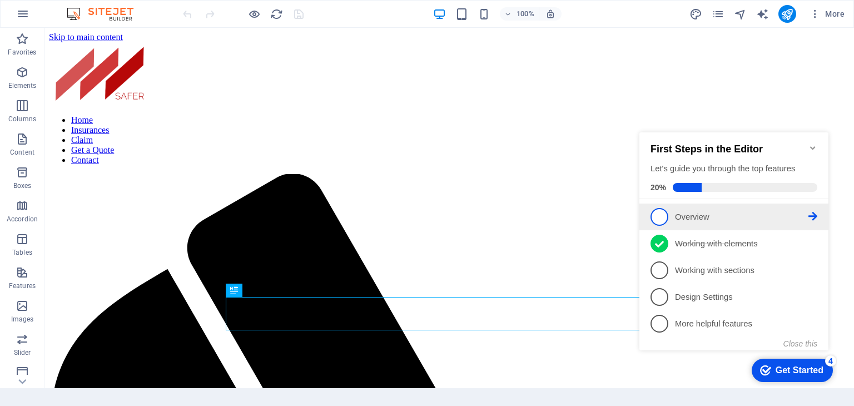
click at [660, 215] on span "1" at bounding box center [660, 217] width 18 height 18
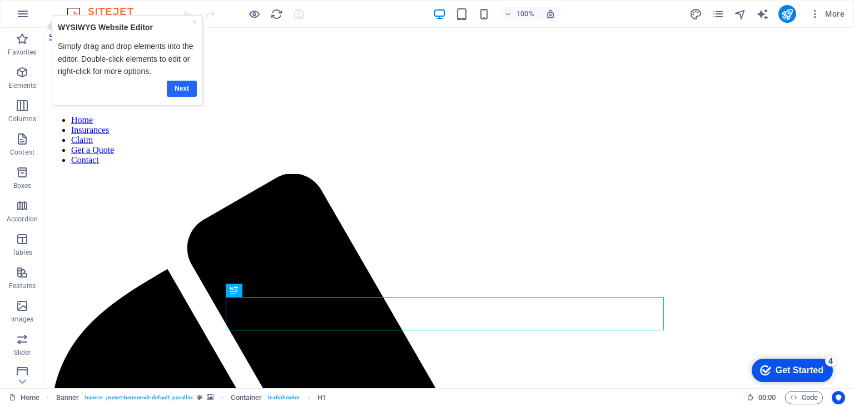
drag, startPoint x: 175, startPoint y: 91, endPoint x: 793, endPoint y: 101, distance: 618.5
click at [175, 91] on link "Next" at bounding box center [182, 88] width 30 height 16
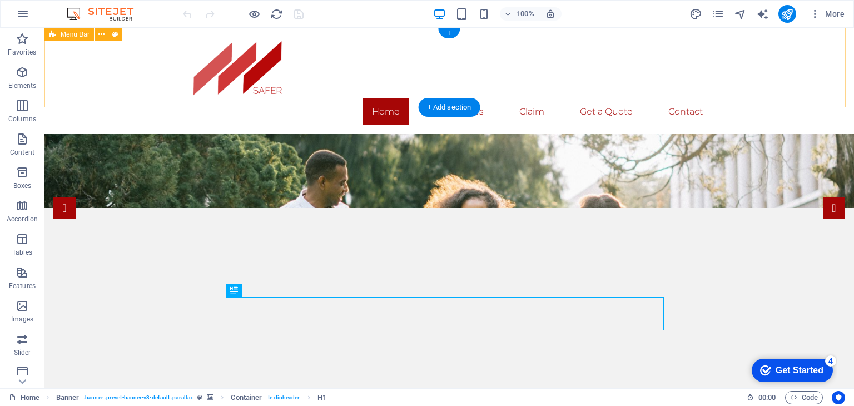
click at [810, 65] on div "Home Insurances Claim Get a Quote Contact" at bounding box center [449, 81] width 810 height 106
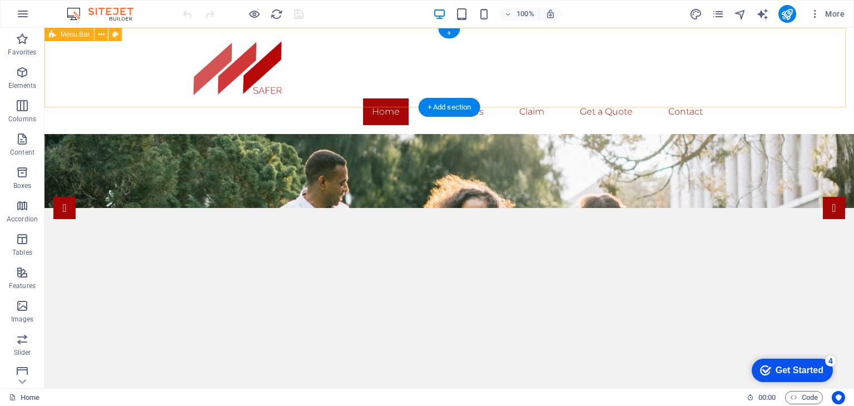
click at [740, 70] on div "Home Insurances Claim Get a Quote Contact" at bounding box center [449, 81] width 810 height 106
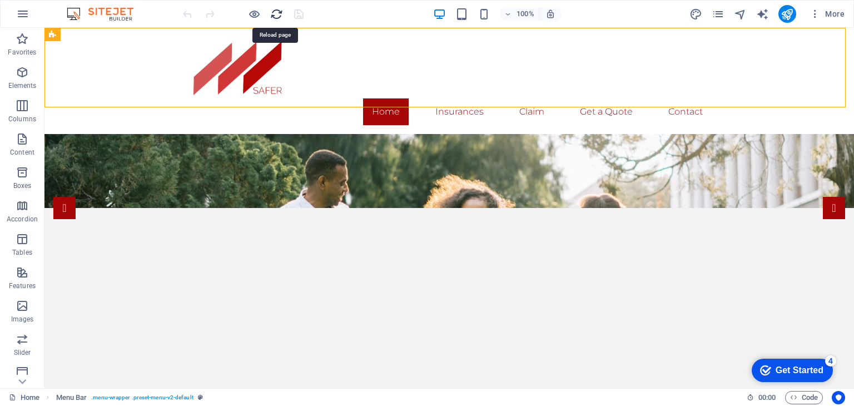
click at [281, 12] on icon "reload" at bounding box center [276, 14] width 13 height 13
click at [278, 15] on icon "reload" at bounding box center [276, 14] width 13 height 13
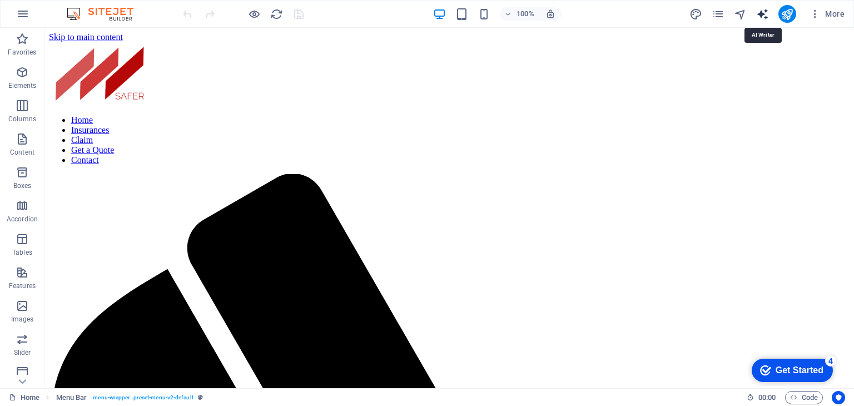
click at [767, 16] on icon "text_generator" at bounding box center [762, 14] width 13 height 13
select select "English"
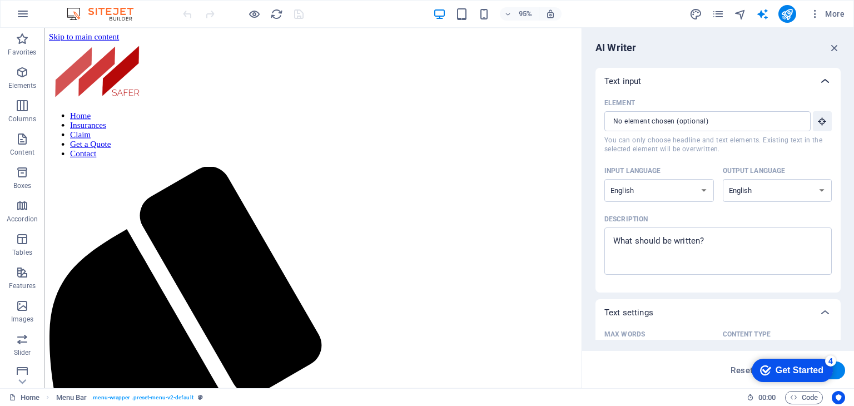
click at [821, 82] on icon at bounding box center [825, 81] width 13 height 13
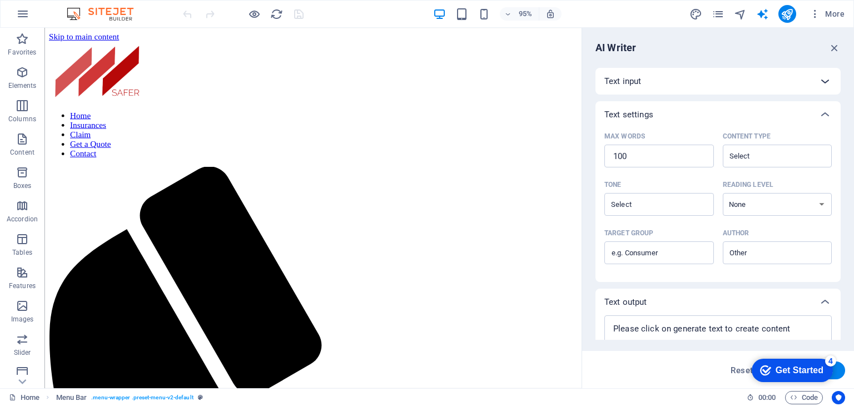
click at [821, 82] on icon at bounding box center [825, 81] width 13 height 13
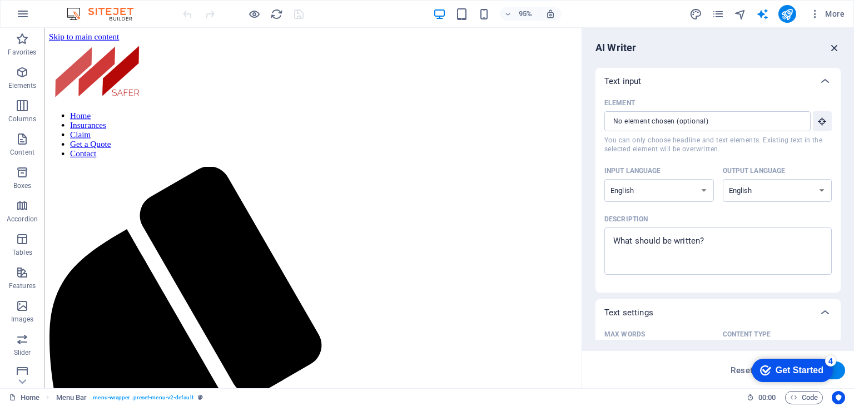
click at [832, 48] on icon "button" at bounding box center [835, 48] width 12 height 12
